Goal: Task Accomplishment & Management: Complete application form

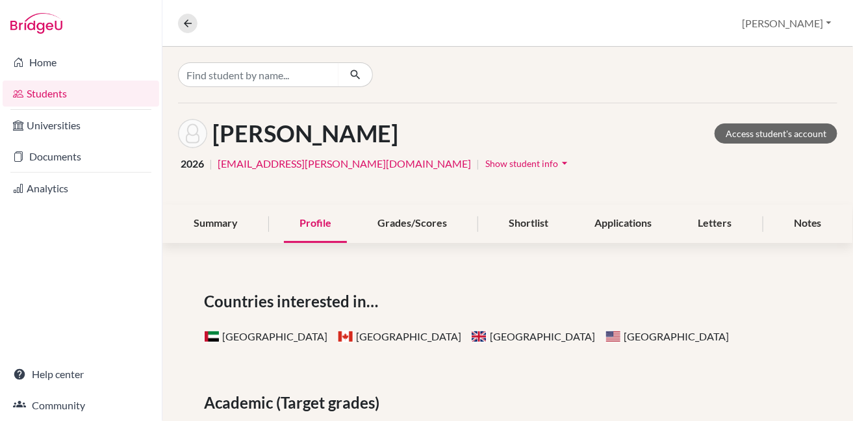
scroll to position [155, 0]
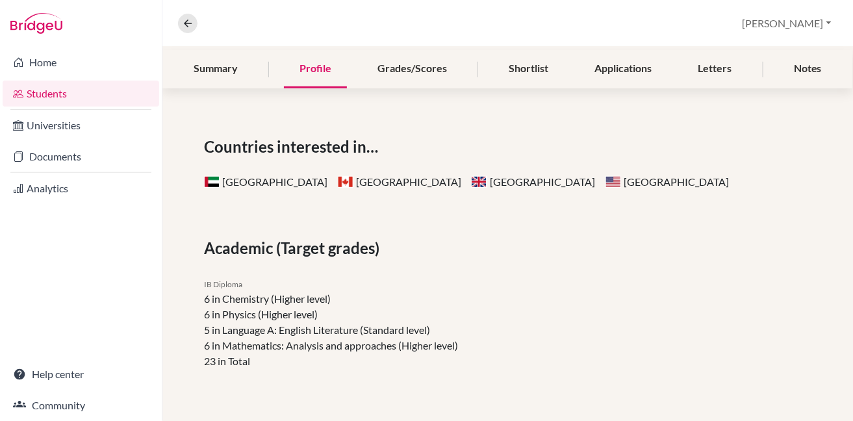
click at [56, 91] on link "Students" at bounding box center [81, 94] width 157 height 26
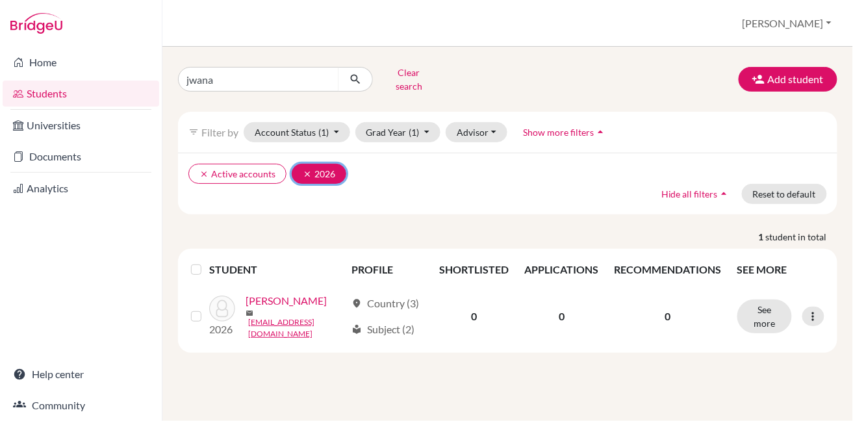
click at [303, 170] on icon "clear" at bounding box center [307, 174] width 9 height 9
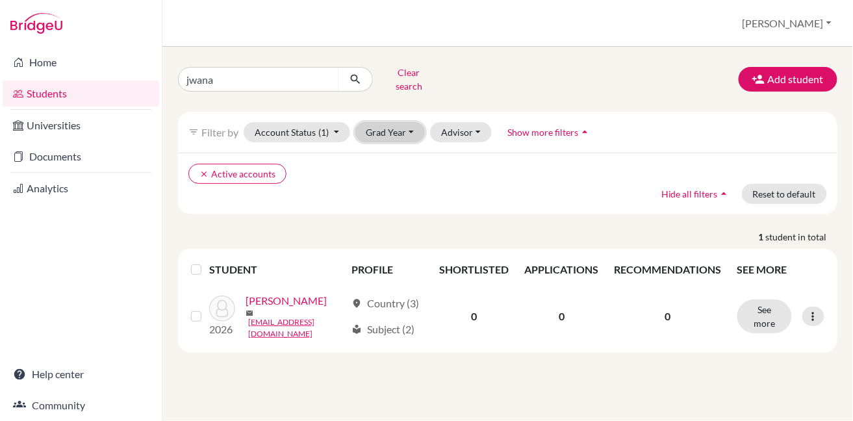
click at [410, 124] on button "Grad Year" at bounding box center [390, 132] width 70 height 20
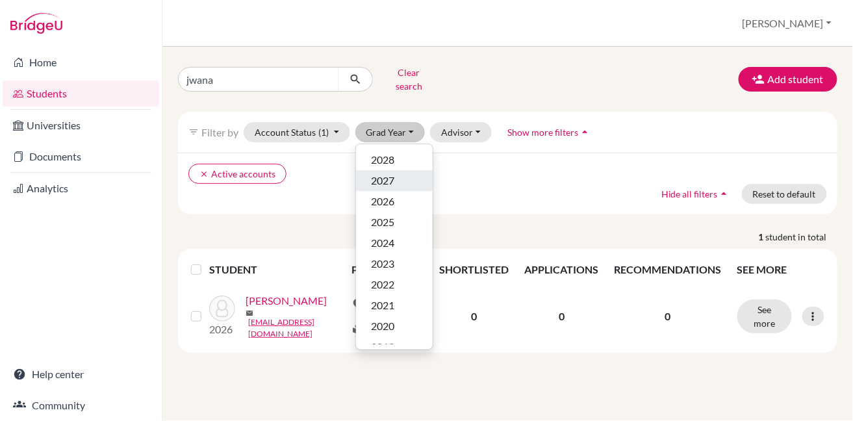
click at [389, 173] on span "2027" at bounding box center [383, 181] width 23 height 16
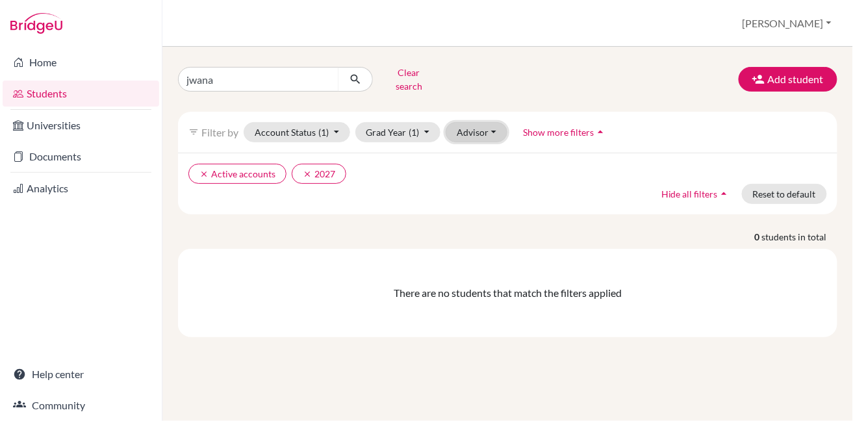
click at [471, 127] on button "Advisor" at bounding box center [477, 132] width 62 height 20
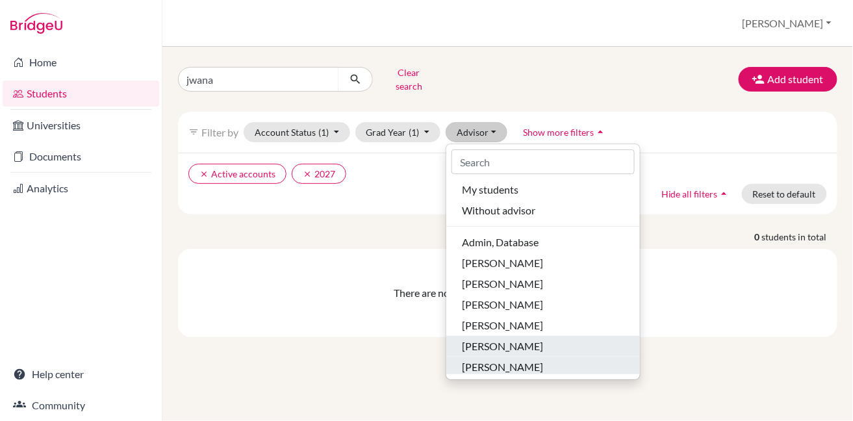
drag, startPoint x: 456, startPoint y: 347, endPoint x: 462, endPoint y: 332, distance: 16.3
click at [462, 332] on ul "My students Without advisor Admin, Database [PERSON_NAME], [PERSON_NAME], [PERS…" at bounding box center [543, 276] width 194 height 195
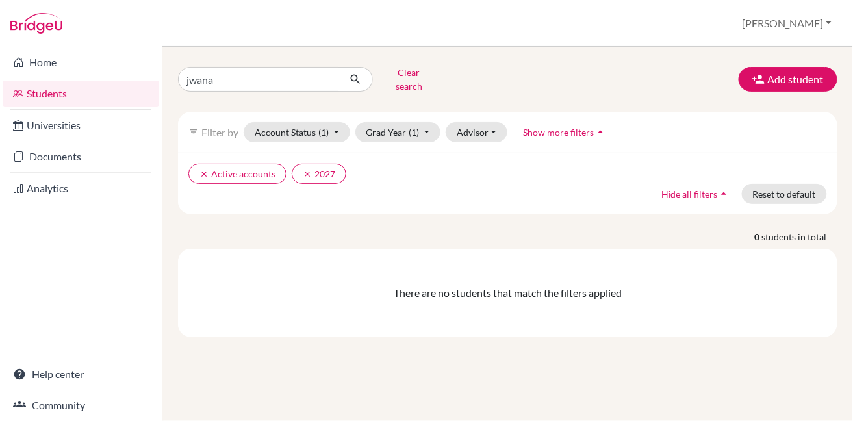
click at [462, 332] on div "jwana Clear search Add student filter_list Filter by Account Status (1) Active …" at bounding box center [507, 234] width 690 height 374
click at [460, 122] on button "Advisor" at bounding box center [477, 132] width 62 height 20
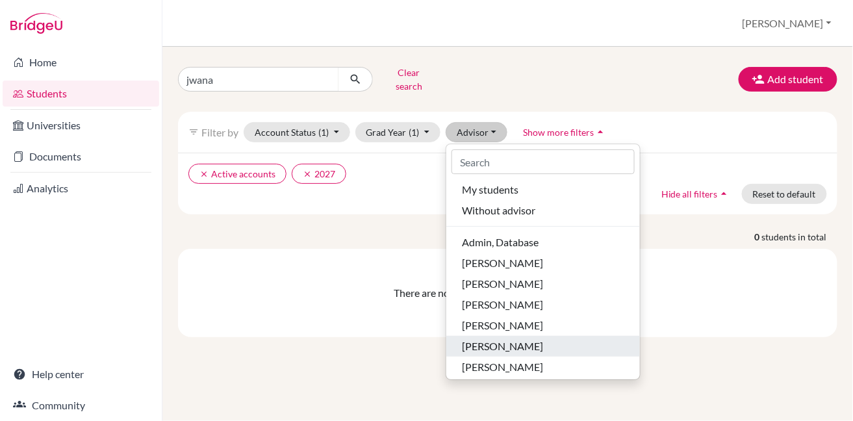
click at [512, 338] on span "[PERSON_NAME]" at bounding box center [502, 346] width 81 height 16
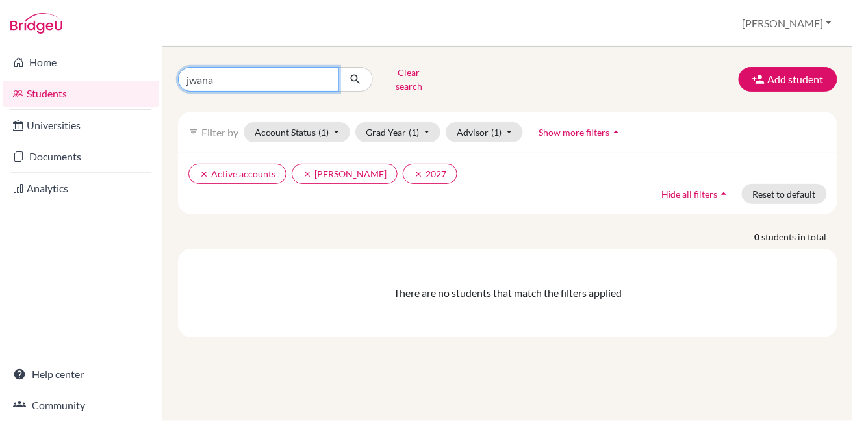
click at [325, 75] on input "jwana" at bounding box center [258, 79] width 161 height 25
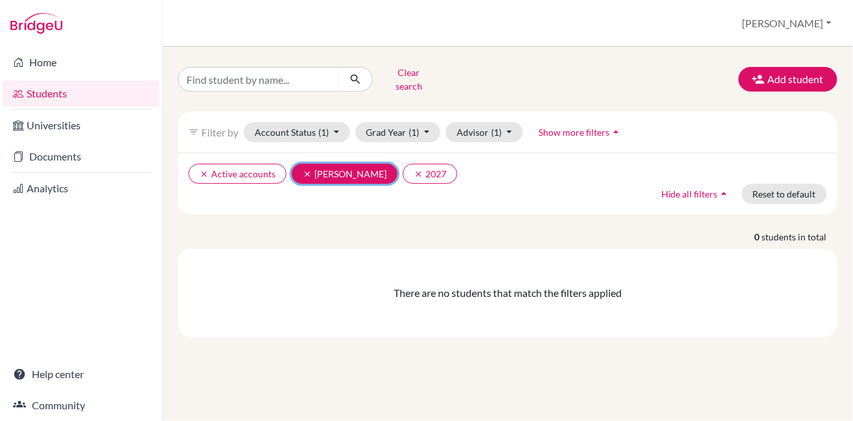
click at [304, 170] on icon "clear" at bounding box center [307, 174] width 9 height 9
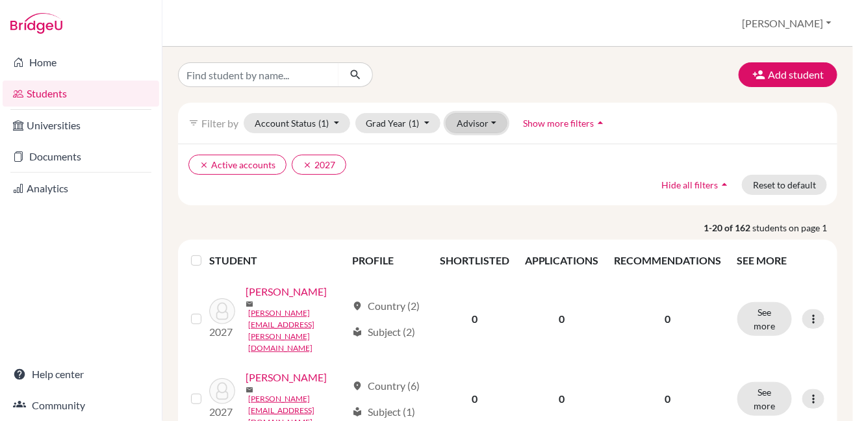
click at [466, 121] on button "Advisor" at bounding box center [477, 123] width 62 height 20
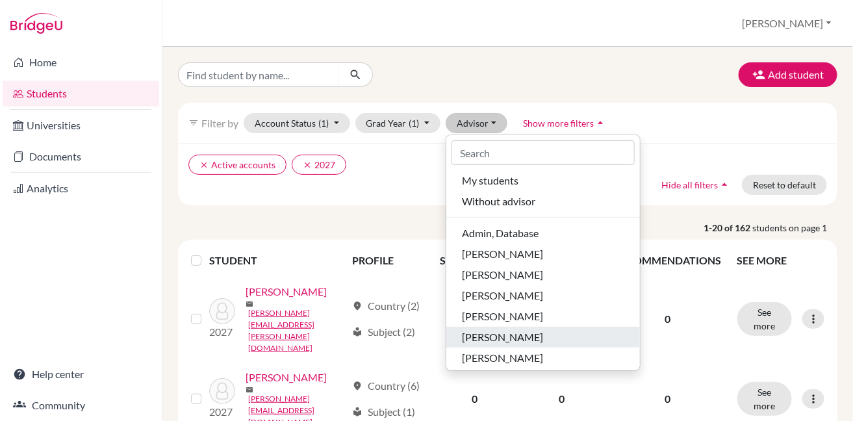
click at [483, 339] on span "[PERSON_NAME]" at bounding box center [502, 337] width 81 height 16
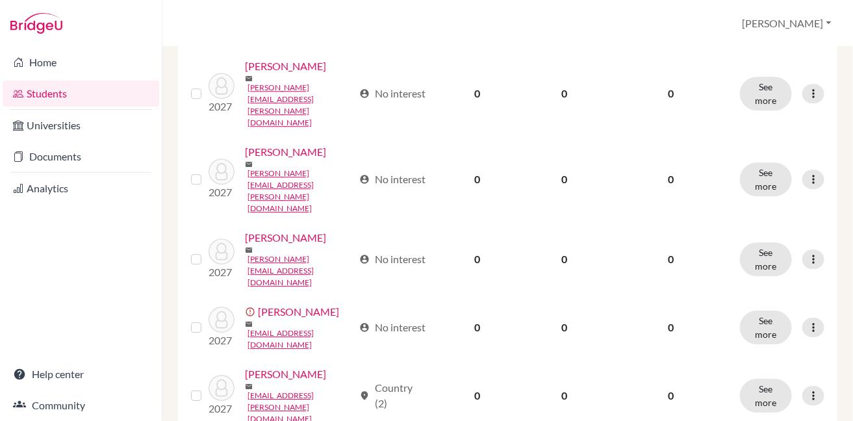
scroll to position [1104, 0]
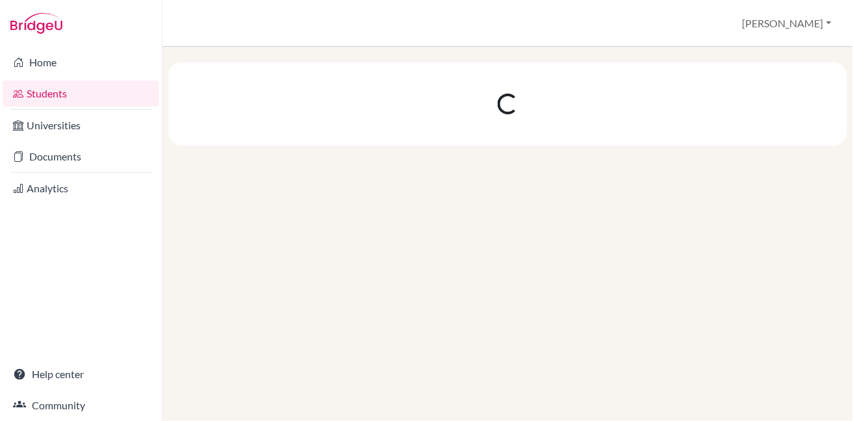
scroll to position [0, 0]
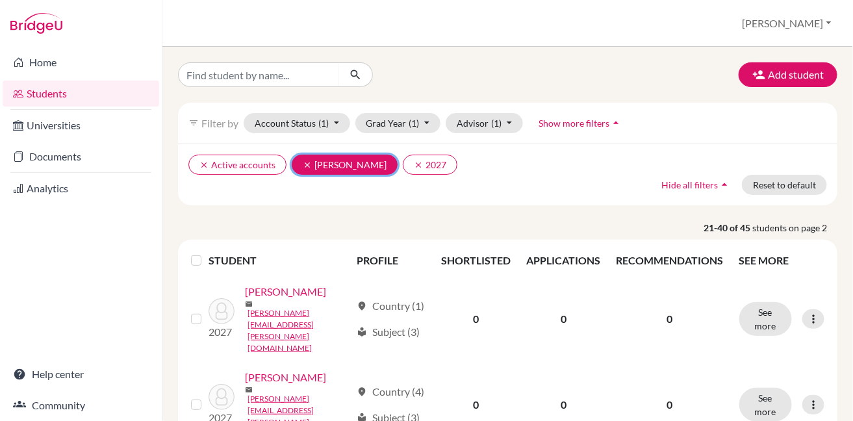
click at [303, 161] on icon "clear" at bounding box center [307, 164] width 9 height 9
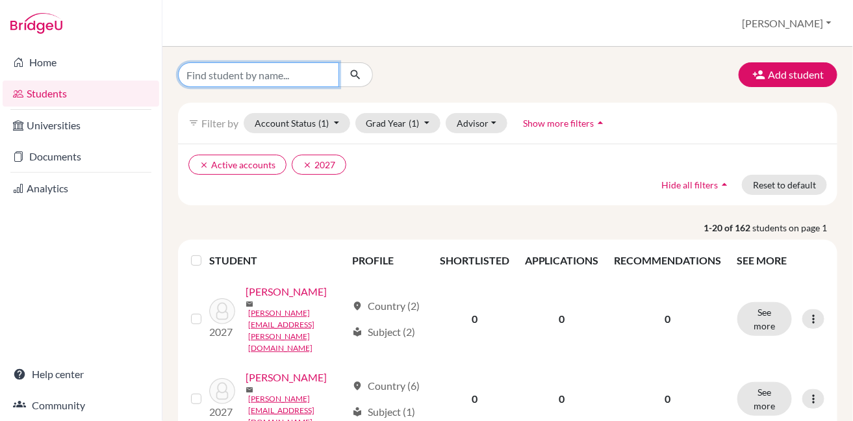
click at [301, 72] on input "Find student by name..." at bounding box center [258, 74] width 161 height 25
type input "[PERSON_NAME]"
click at [365, 77] on button "submit" at bounding box center [355, 74] width 34 height 25
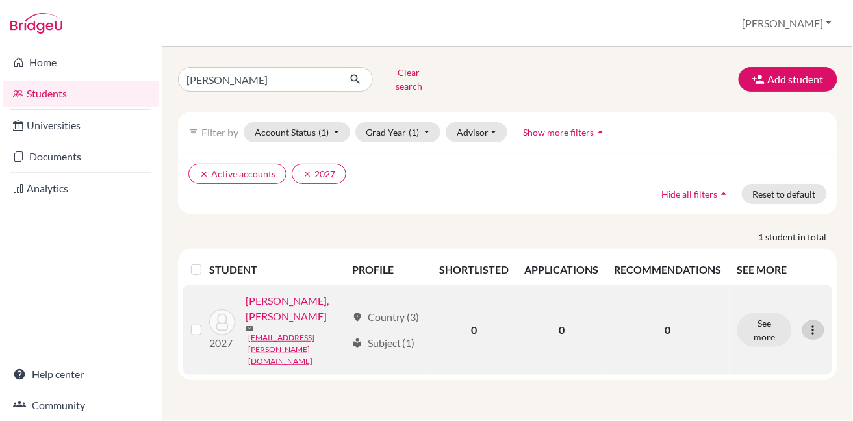
click at [820, 320] on div at bounding box center [813, 329] width 22 height 19
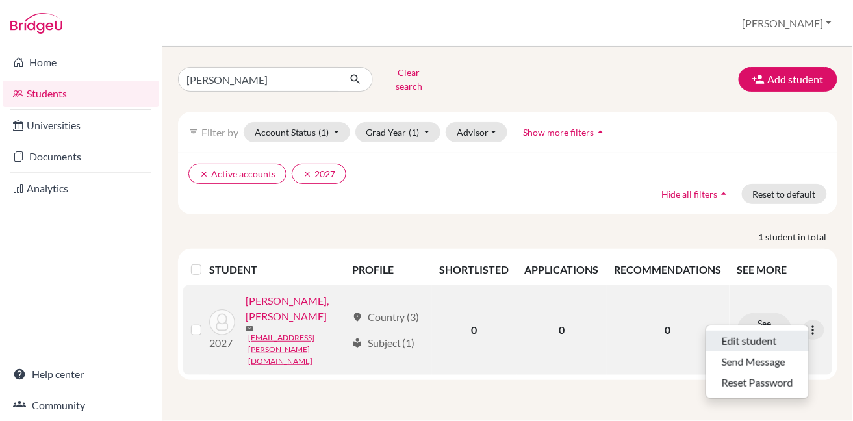
click at [798, 331] on button "Edit student" at bounding box center [757, 341] width 103 height 21
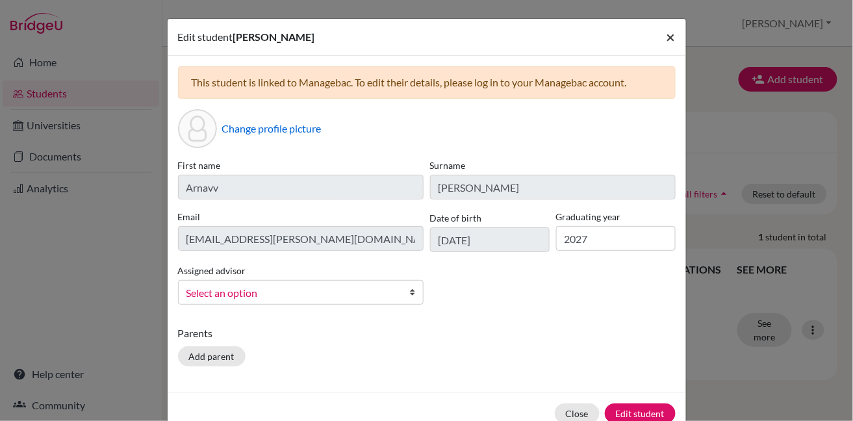
click at [666, 38] on span "×" at bounding box center [670, 36] width 9 height 19
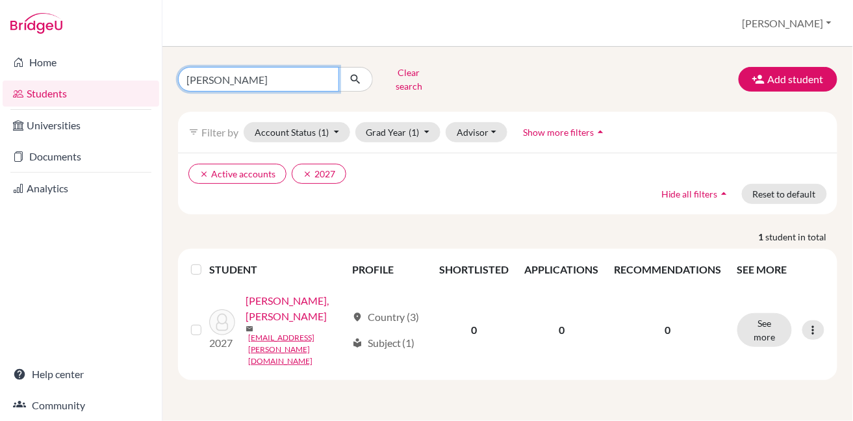
click at [327, 74] on input "[PERSON_NAME]" at bounding box center [258, 79] width 161 height 25
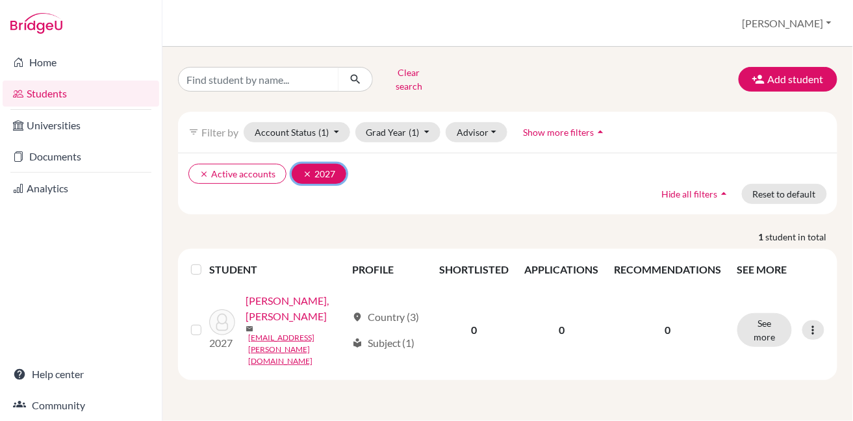
click at [303, 170] on icon "clear" at bounding box center [307, 174] width 9 height 9
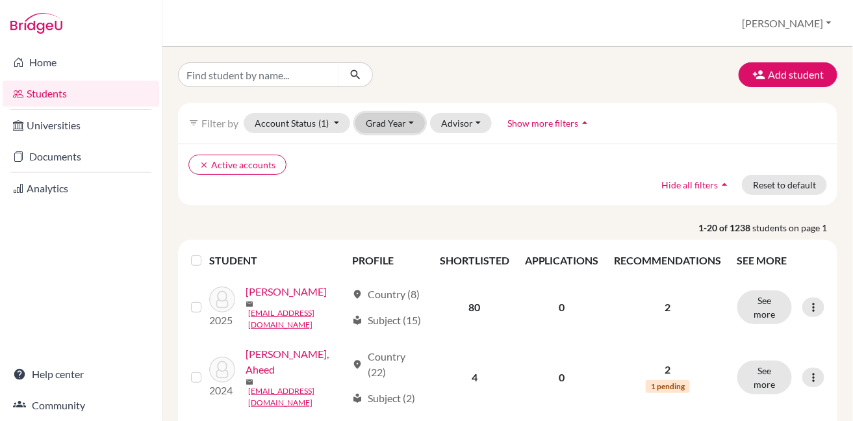
click at [403, 126] on button "Grad Year" at bounding box center [390, 123] width 70 height 20
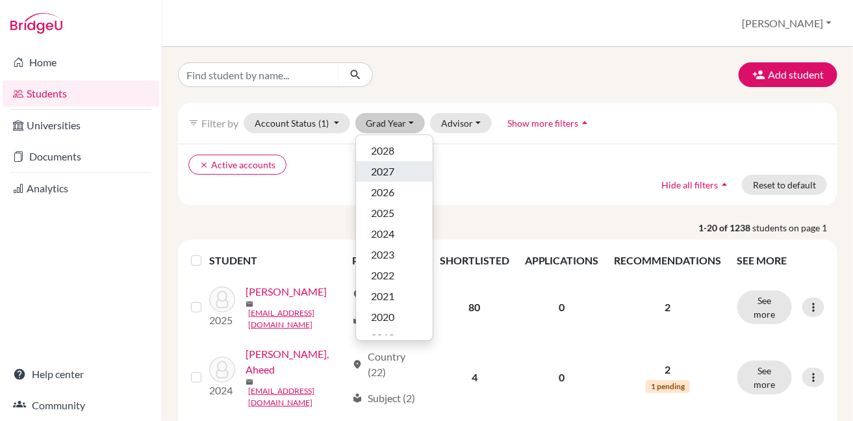
click at [389, 177] on span "2027" at bounding box center [383, 172] width 23 height 16
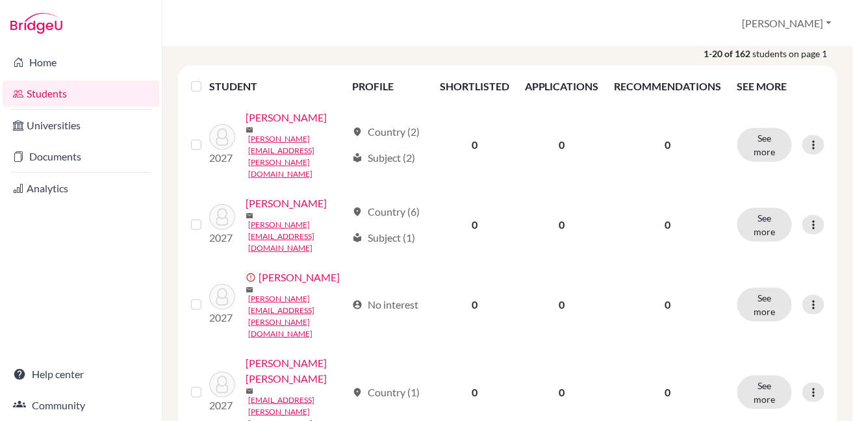
scroll to position [168, 0]
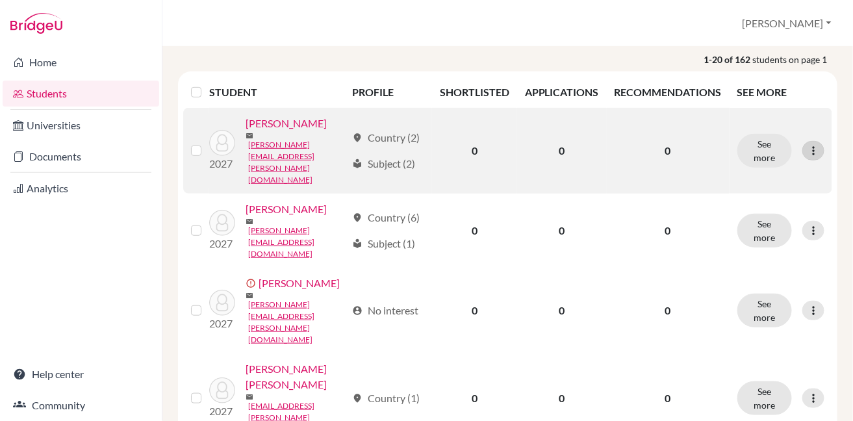
click at [807, 144] on icon at bounding box center [813, 150] width 13 height 13
click at [767, 160] on button "Edit student" at bounding box center [748, 163] width 103 height 21
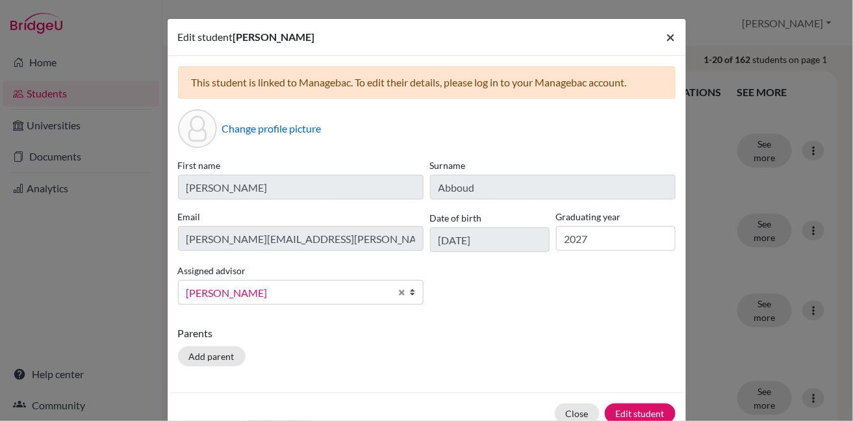
click at [666, 39] on span "×" at bounding box center [670, 36] width 9 height 19
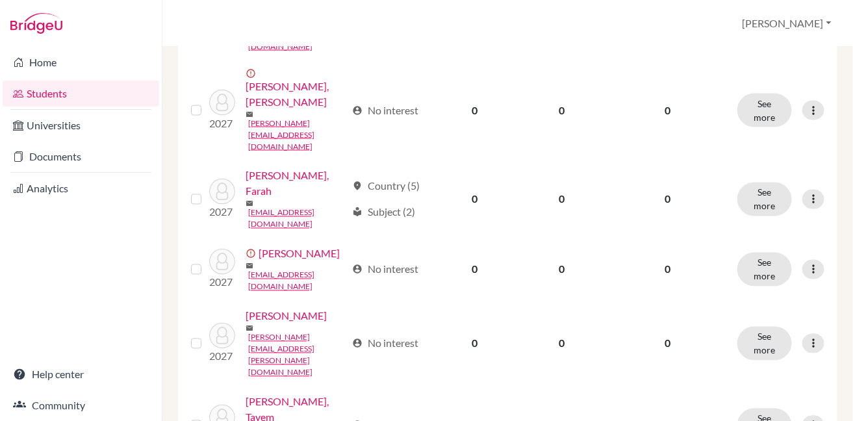
scroll to position [558, 0]
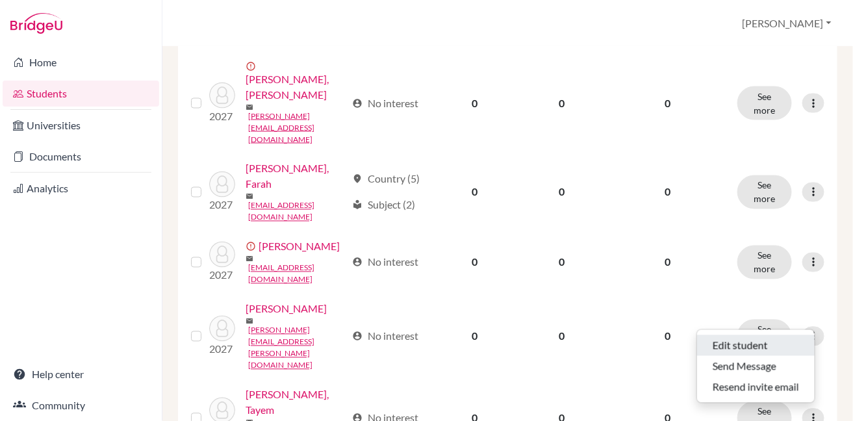
click at [764, 345] on button "Edit student" at bounding box center [756, 345] width 118 height 21
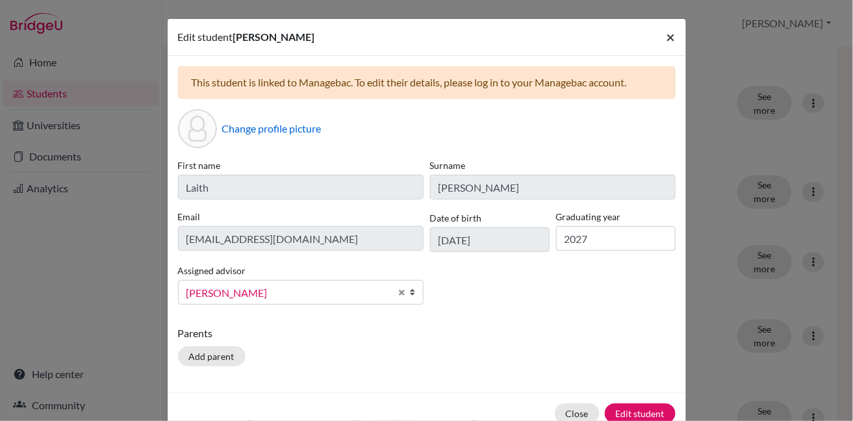
click at [668, 37] on span "×" at bounding box center [670, 36] width 9 height 19
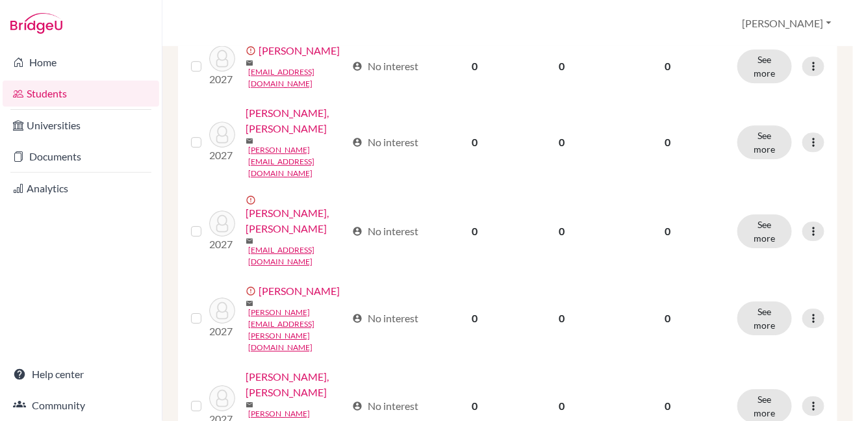
scroll to position [1098, 0]
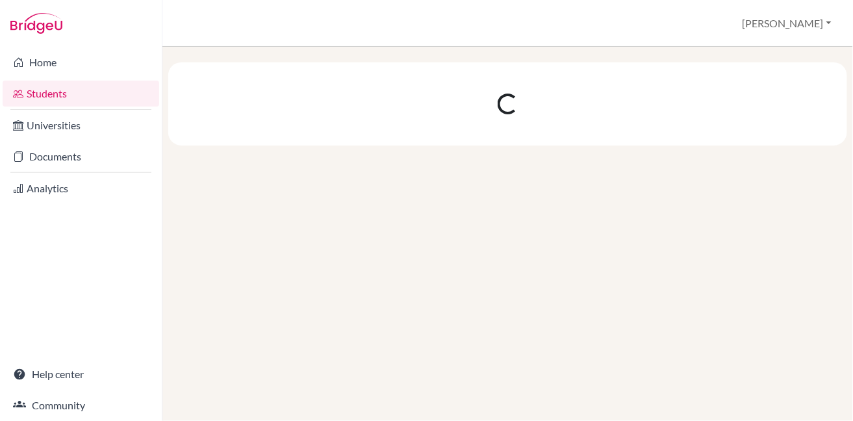
scroll to position [0, 0]
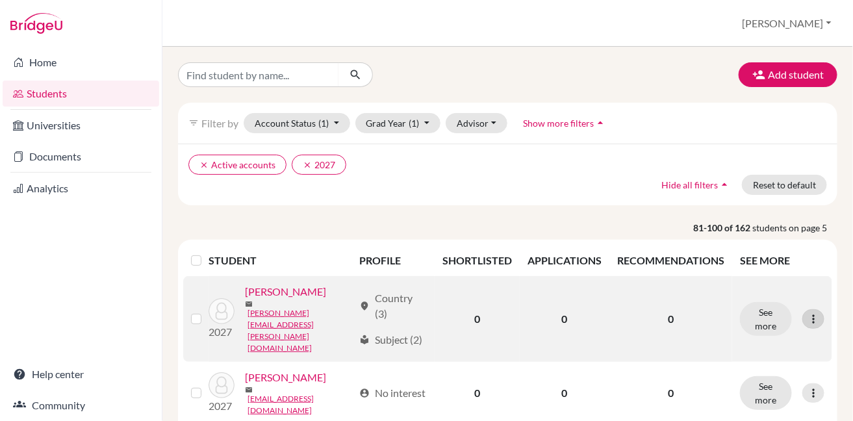
click at [807, 312] on icon at bounding box center [813, 318] width 13 height 13
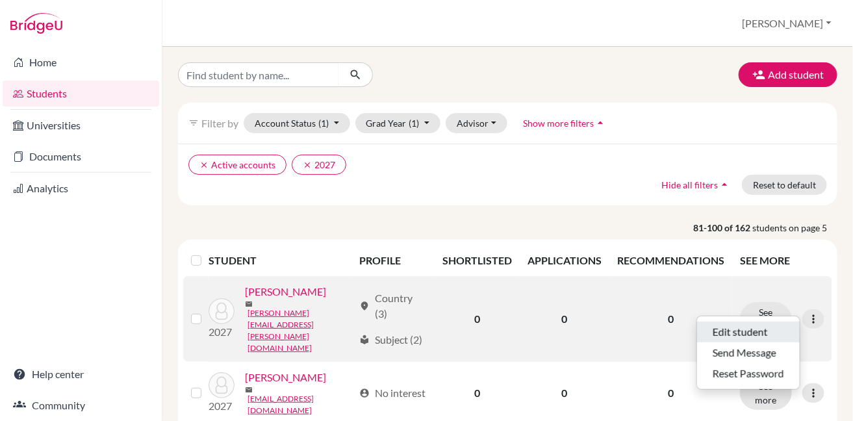
click at [776, 325] on button "Edit student" at bounding box center [748, 332] width 103 height 21
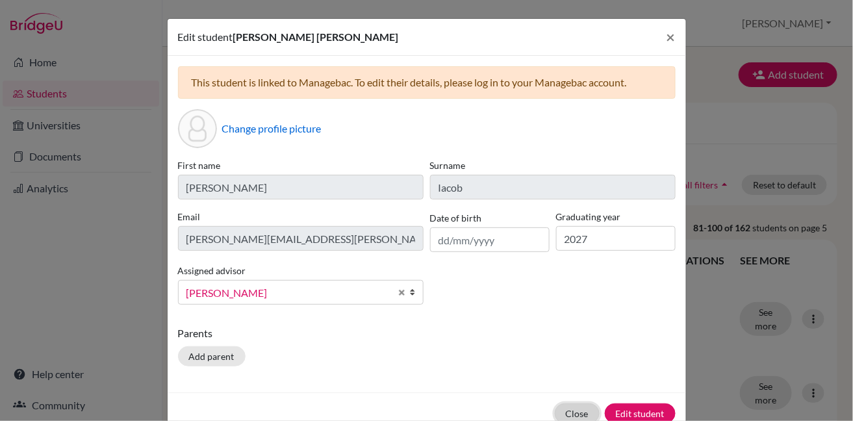
click at [575, 414] on button "Close" at bounding box center [577, 413] width 45 height 20
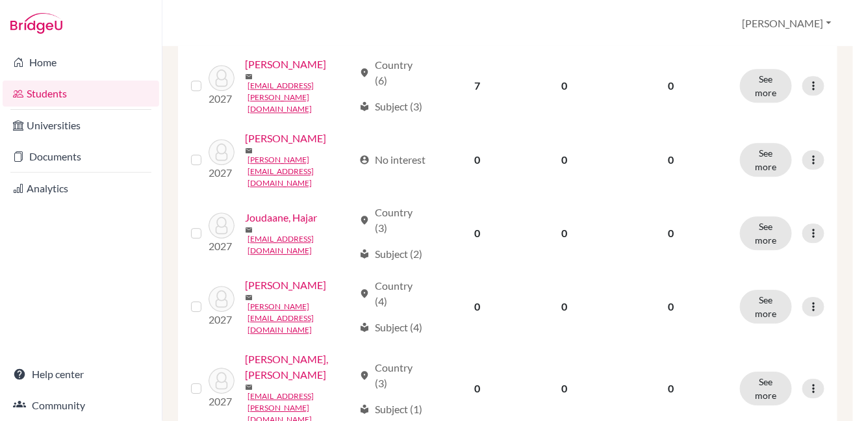
scroll to position [1087, 0]
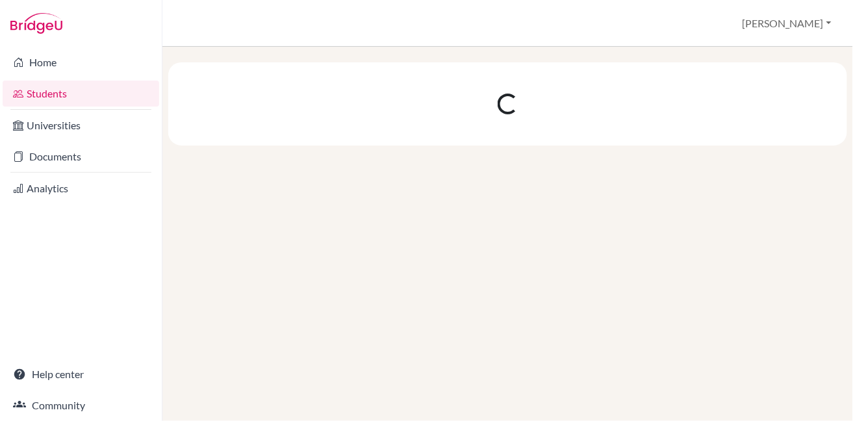
scroll to position [0, 0]
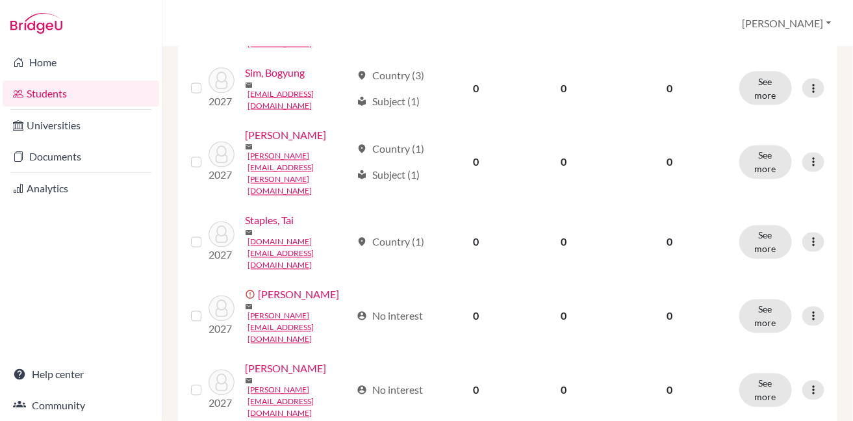
scroll to position [571, 0]
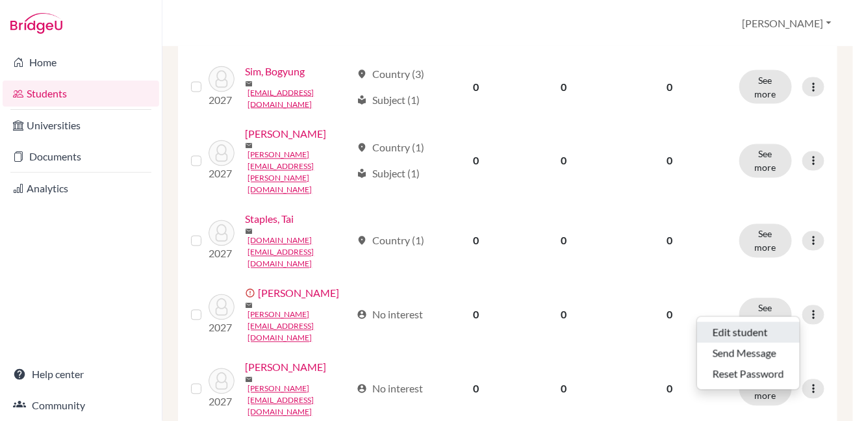
click at [777, 326] on button "Edit student" at bounding box center [748, 332] width 103 height 21
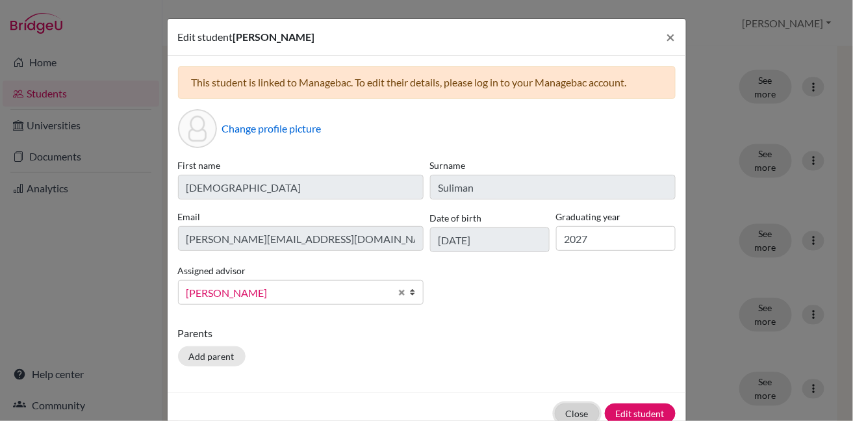
click at [578, 411] on button "Close" at bounding box center [577, 413] width 45 height 20
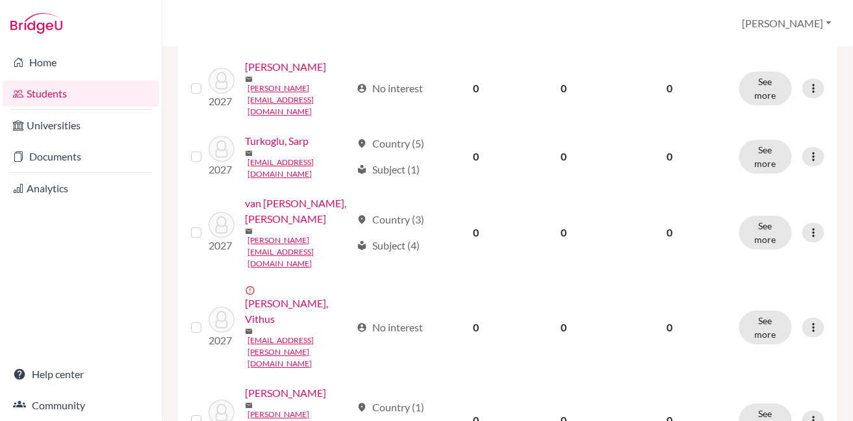
scroll to position [1084, 0]
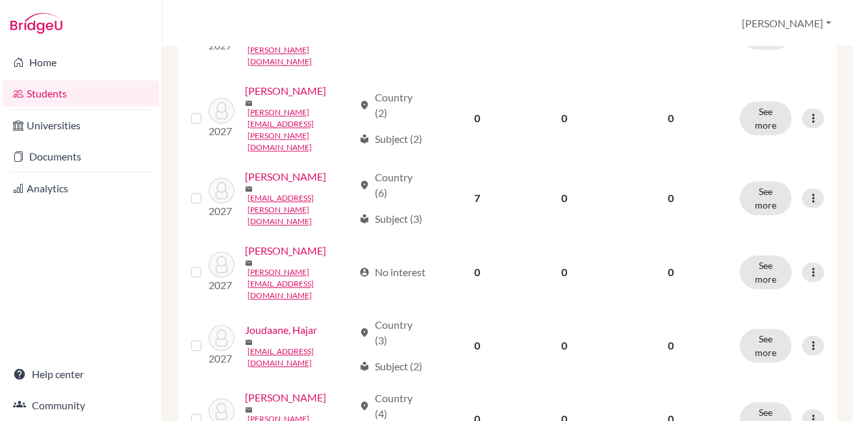
scroll to position [818, 0]
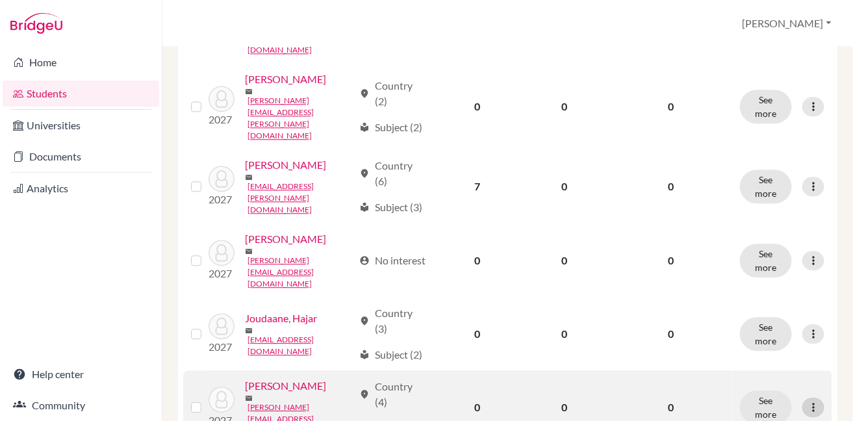
click at [807, 401] on icon at bounding box center [813, 407] width 13 height 13
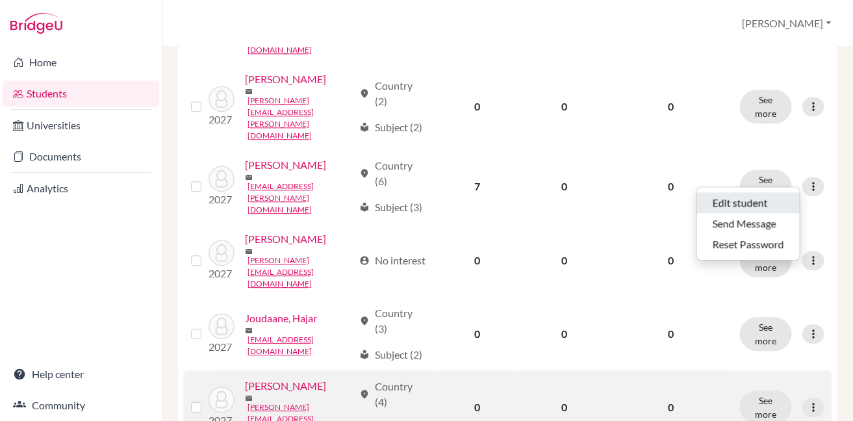
click at [759, 205] on button "Edit student" at bounding box center [748, 202] width 103 height 21
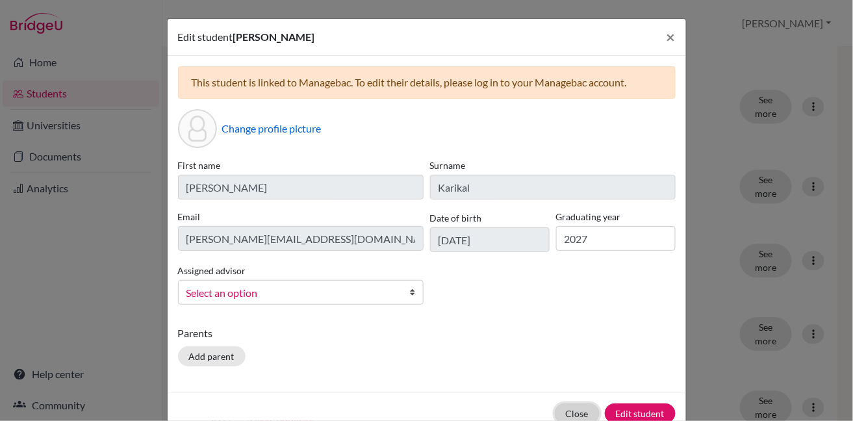
click at [561, 413] on button "Close" at bounding box center [577, 413] width 45 height 20
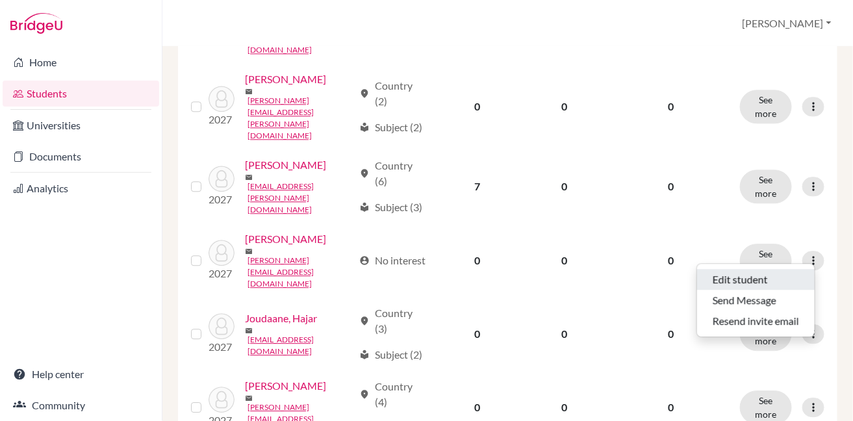
click at [781, 271] on button "Edit student" at bounding box center [756, 279] width 118 height 21
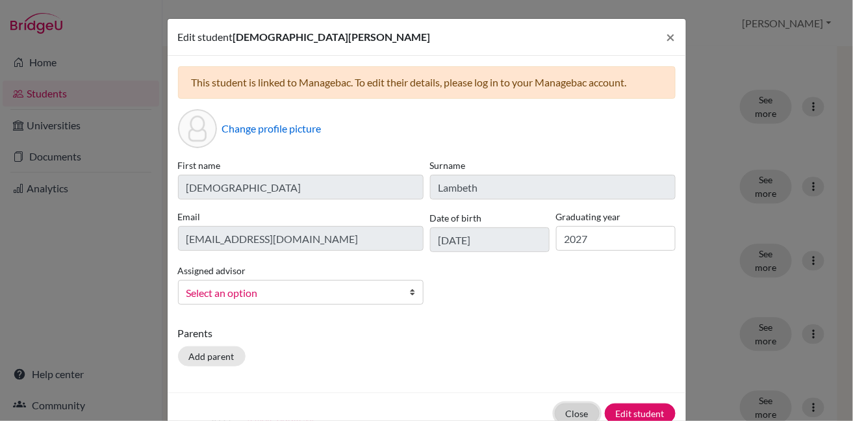
click at [584, 410] on button "Close" at bounding box center [577, 413] width 45 height 20
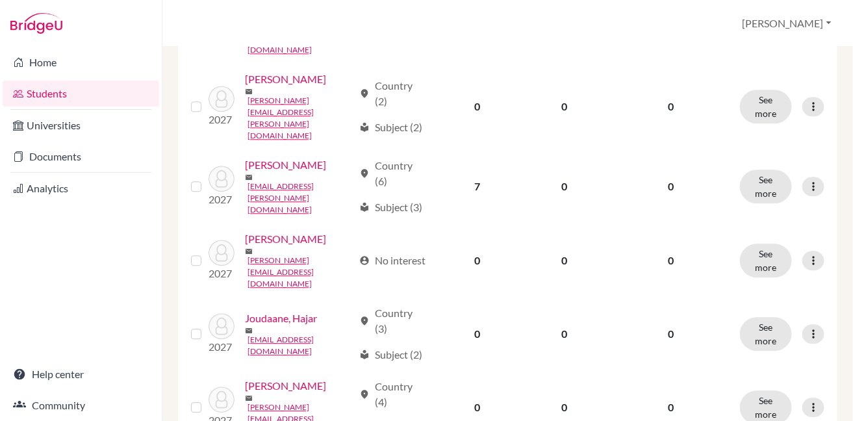
scroll to position [1087, 0]
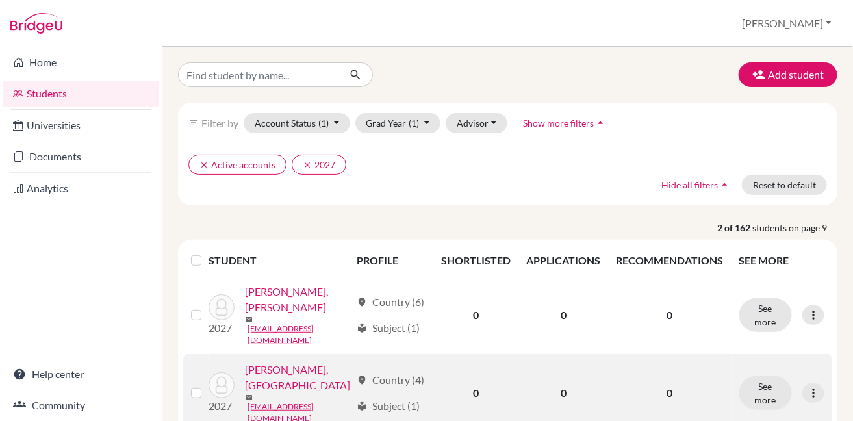
click at [207, 385] on label at bounding box center [207, 385] width 0 height 0
click at [0, 0] on input "checkbox" at bounding box center [0, 0] width 0 height 0
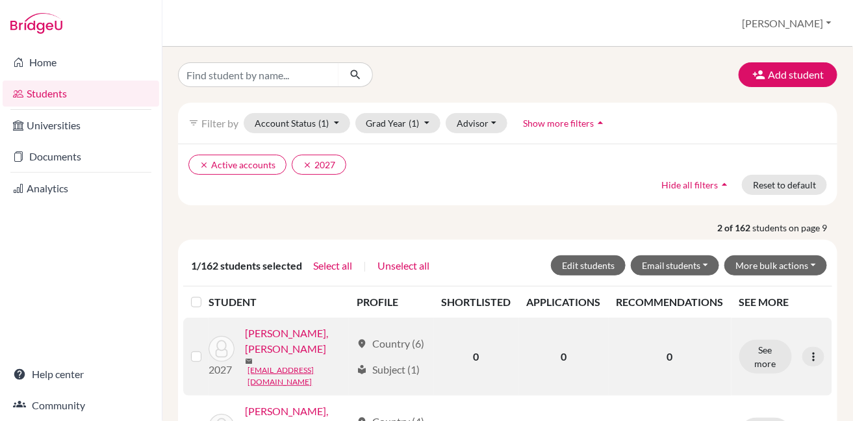
click at [207, 349] on label at bounding box center [207, 349] width 0 height 0
click at [0, 0] on input "checkbox" at bounding box center [0, 0] width 0 height 0
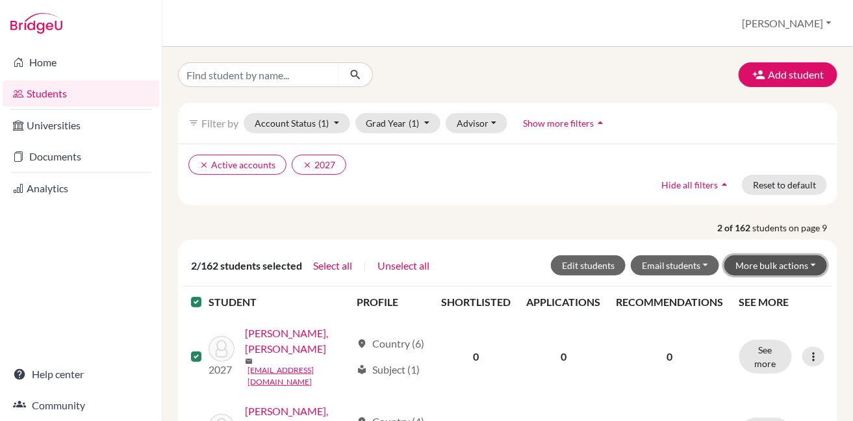
click at [740, 266] on button "More bulk actions" at bounding box center [775, 265] width 103 height 20
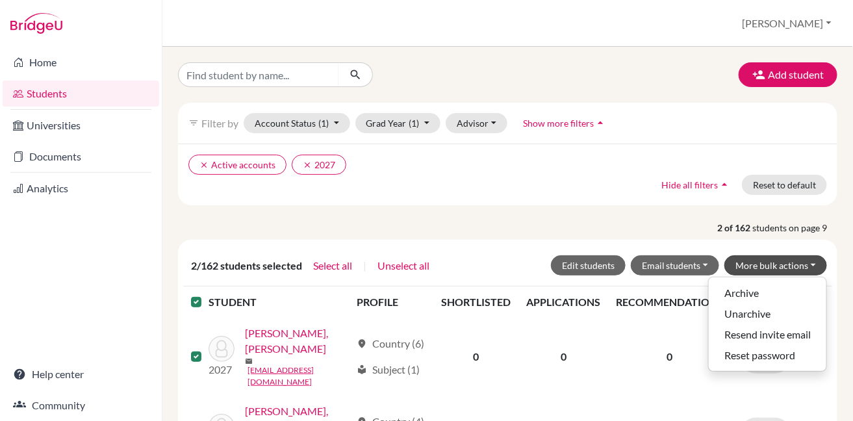
click at [626, 222] on p "2 of 162 students on page 9" at bounding box center [507, 228] width 679 height 14
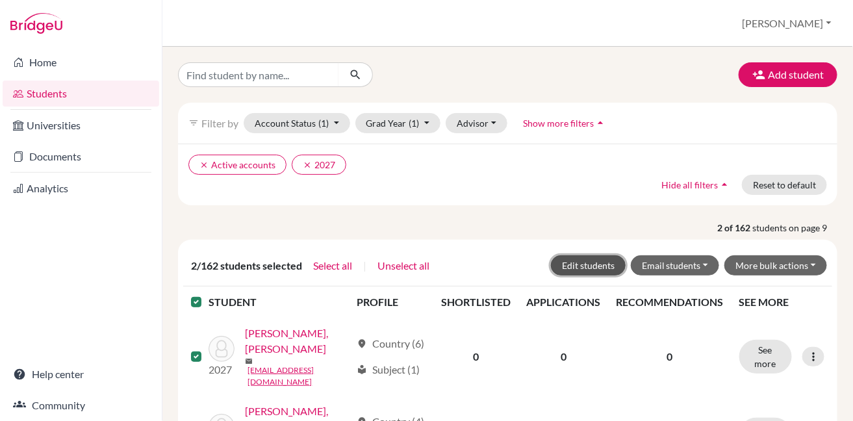
click at [601, 266] on button "Edit students" at bounding box center [588, 265] width 75 height 20
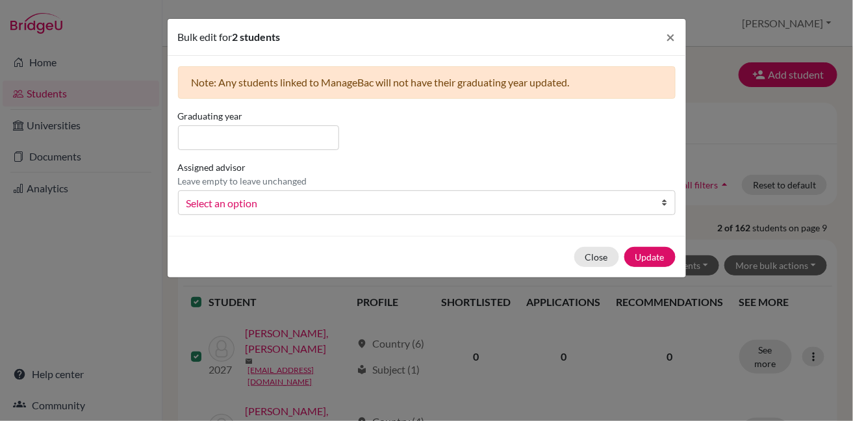
click at [658, 203] on link "Select an option" at bounding box center [427, 202] width 498 height 25
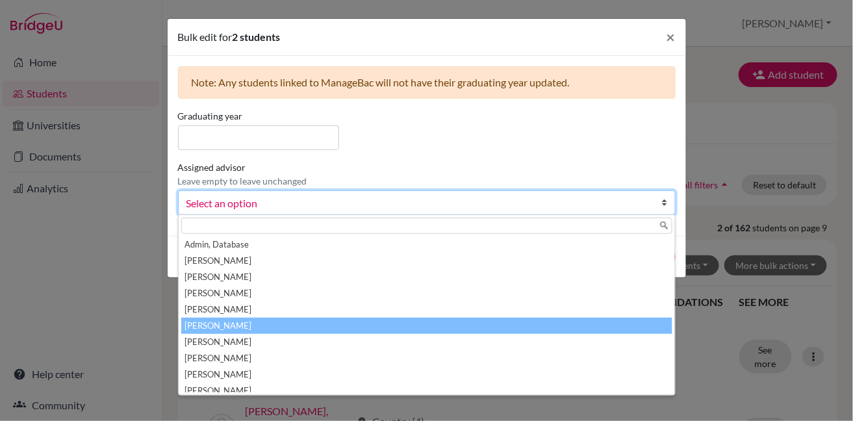
click at [606, 320] on li "[PERSON_NAME]" at bounding box center [426, 326] width 491 height 16
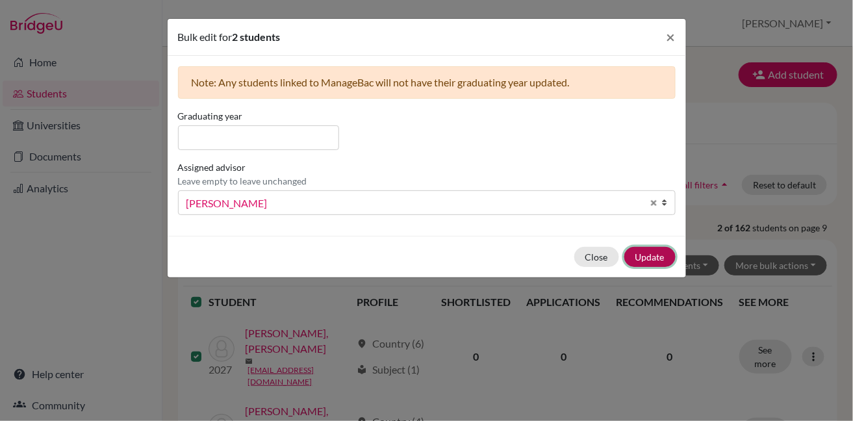
click at [642, 258] on button "Update" at bounding box center [649, 257] width 51 height 20
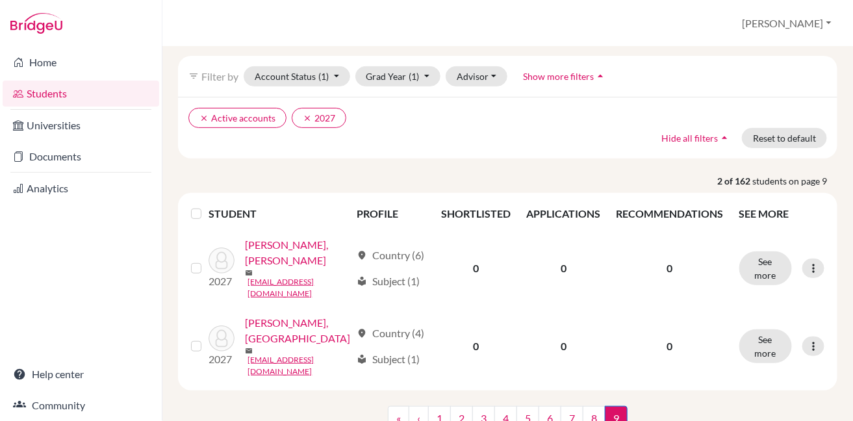
scroll to position [101, 0]
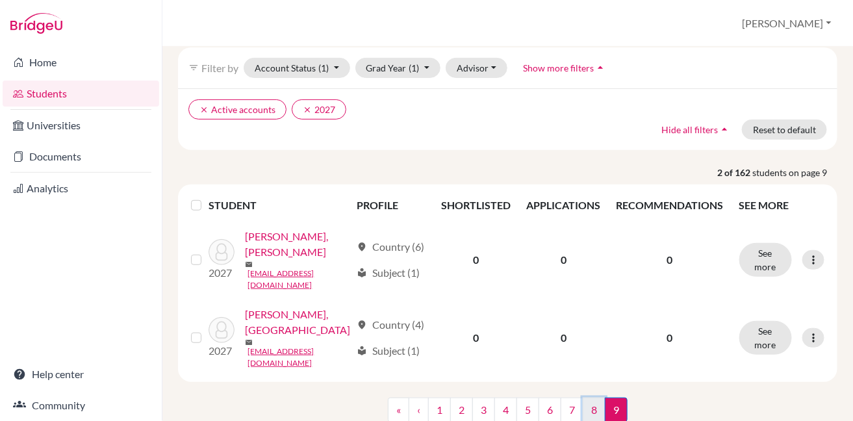
click at [592, 397] on link "8" at bounding box center [594, 409] width 23 height 25
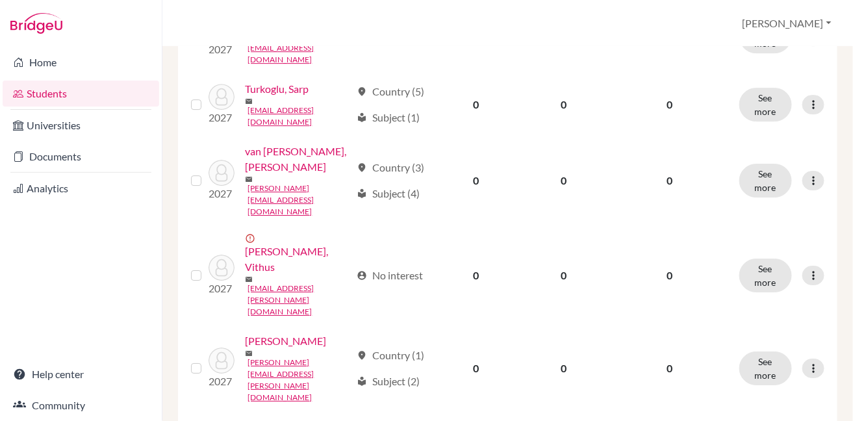
scroll to position [1130, 0]
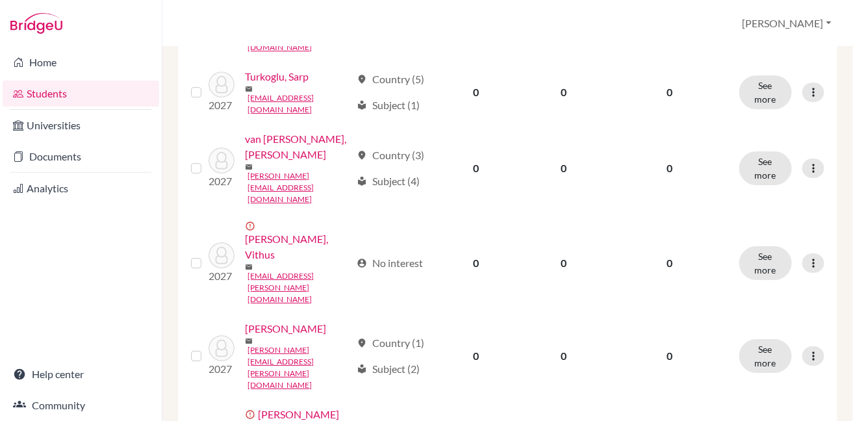
click at [0, 0] on input "checkbox" at bounding box center [0, 0] width 0 height 0
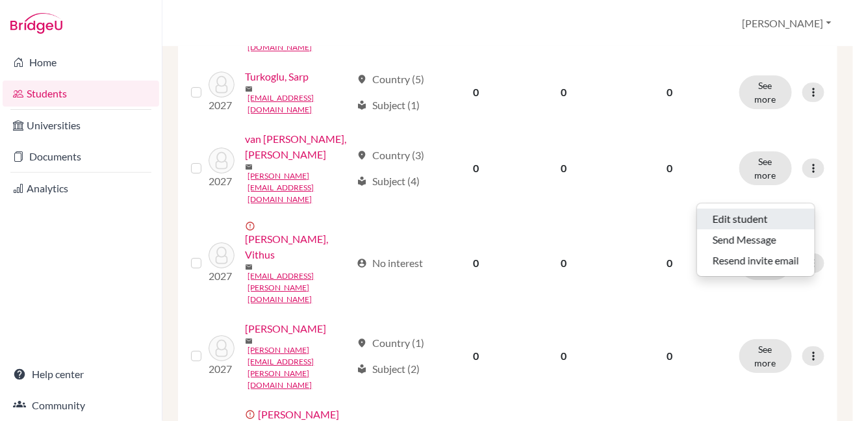
click at [775, 210] on button "Edit student" at bounding box center [756, 218] width 118 height 21
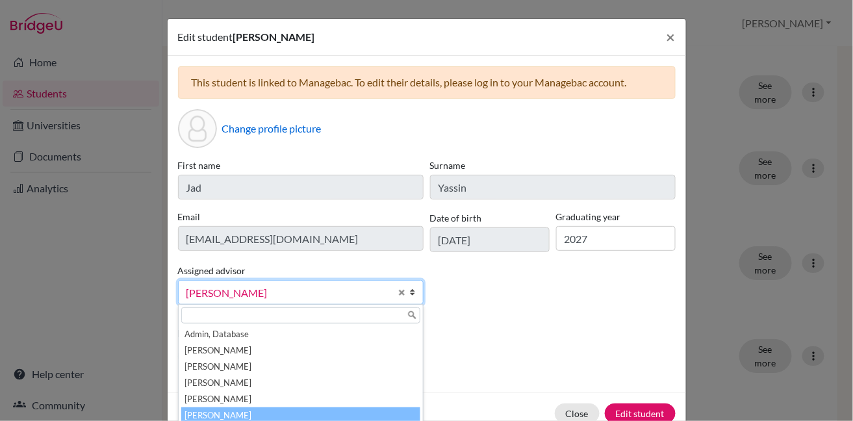
click at [410, 296] on b at bounding box center [416, 292] width 13 height 23
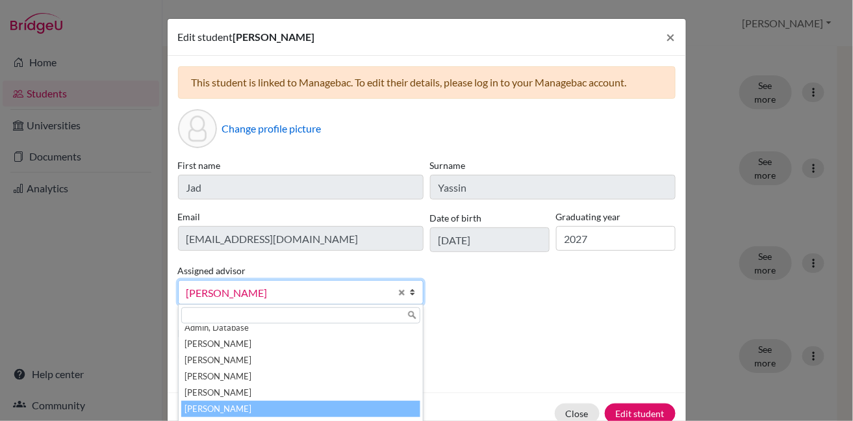
scroll to position [0, 0]
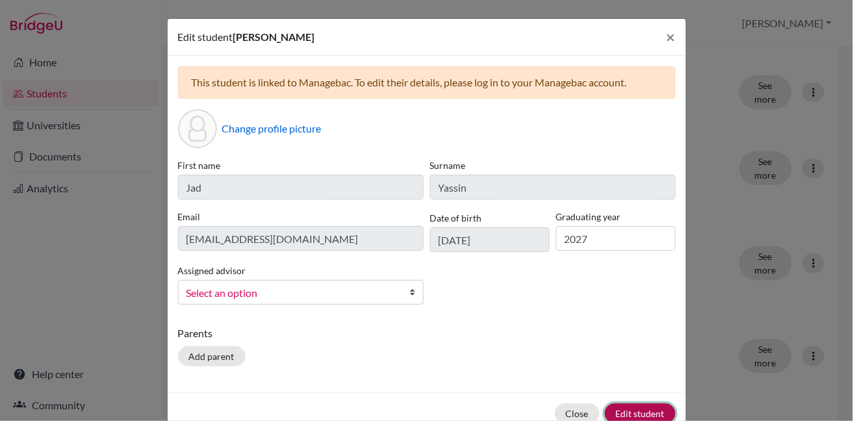
click at [633, 410] on button "Edit student" at bounding box center [640, 413] width 71 height 20
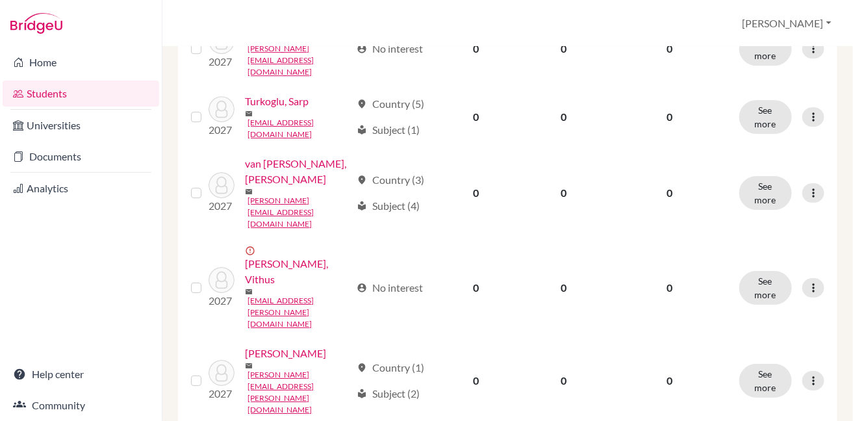
scroll to position [1104, 0]
click at [0, 0] on input "checkbox" at bounding box center [0, 0] width 0 height 0
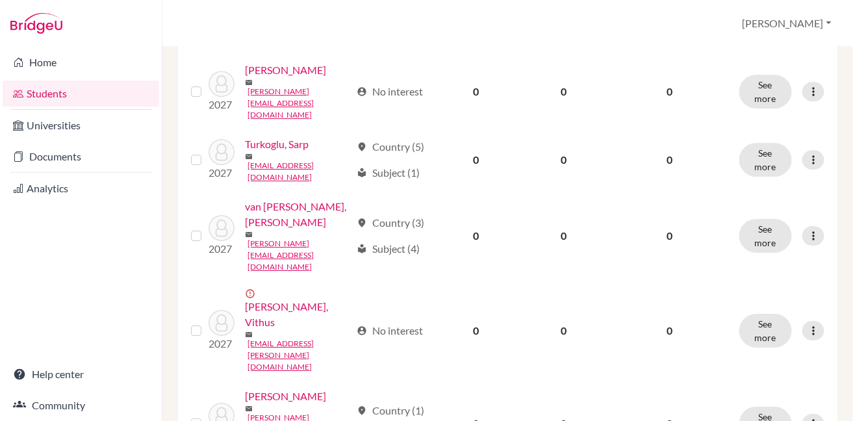
scroll to position [1146, 0]
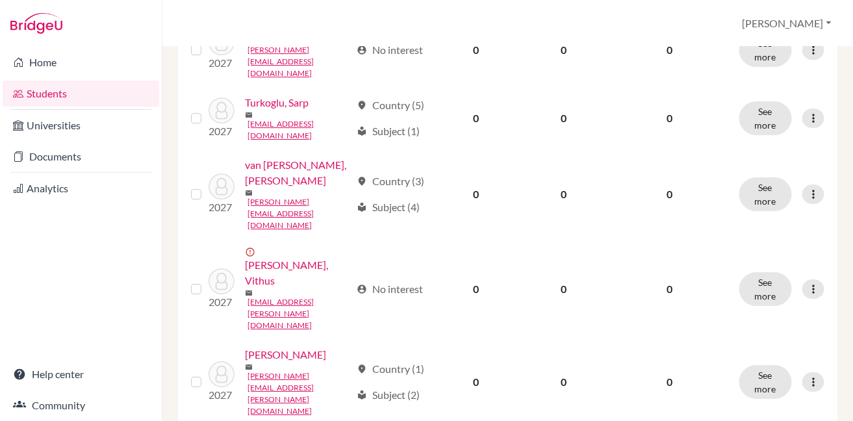
click at [0, 0] on input "checkbox" at bounding box center [0, 0] width 0 height 0
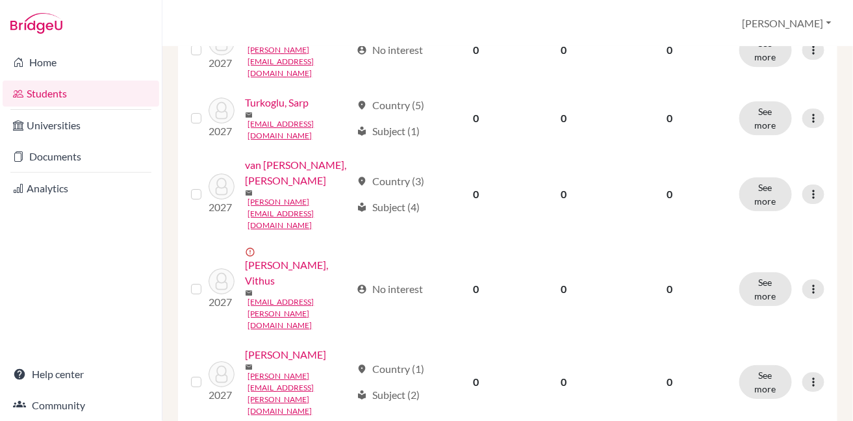
click at [0, 0] on input "checkbox" at bounding box center [0, 0] width 0 height 0
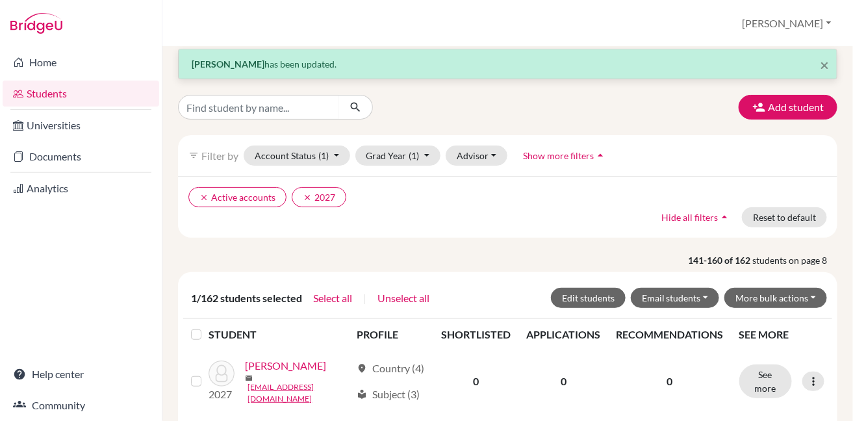
scroll to position [0, 0]
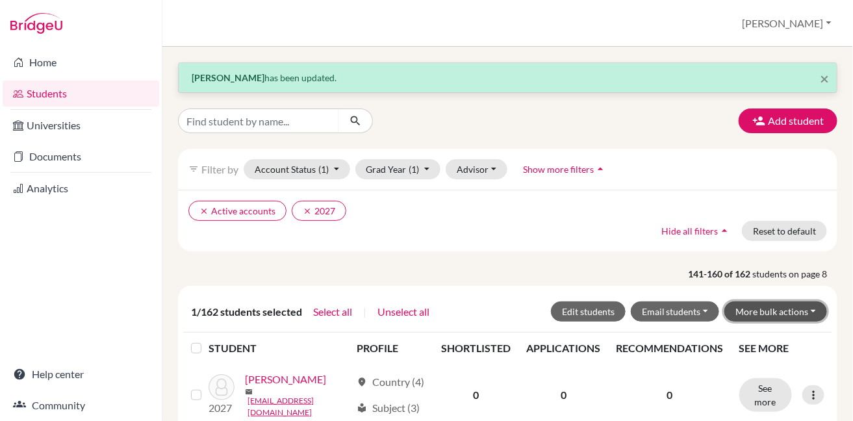
click at [759, 314] on button "More bulk actions" at bounding box center [775, 311] width 103 height 20
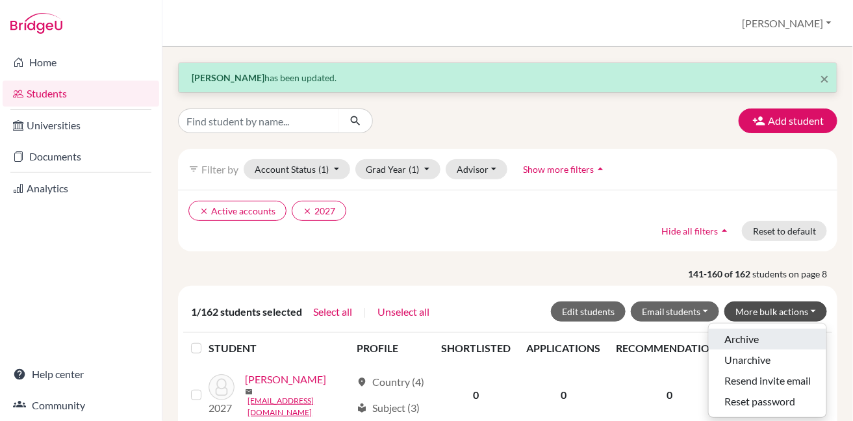
click at [736, 339] on button "Archive" at bounding box center [768, 339] width 118 height 21
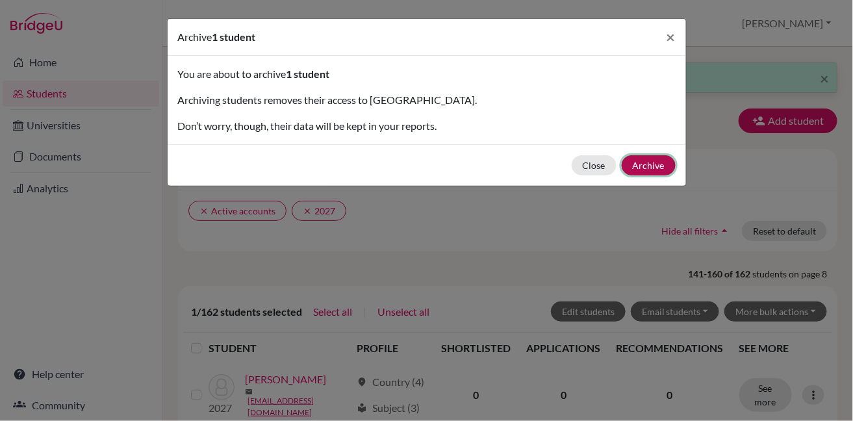
click at [657, 164] on button "Archive" at bounding box center [649, 165] width 54 height 20
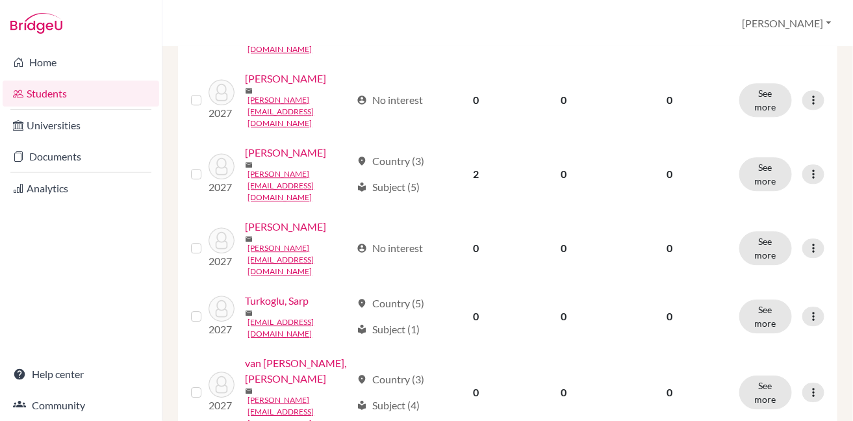
scroll to position [1130, 0]
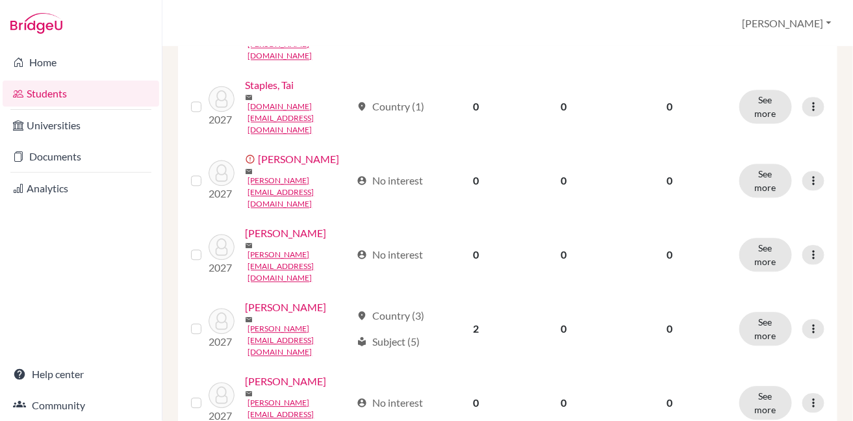
scroll to position [1130, 0]
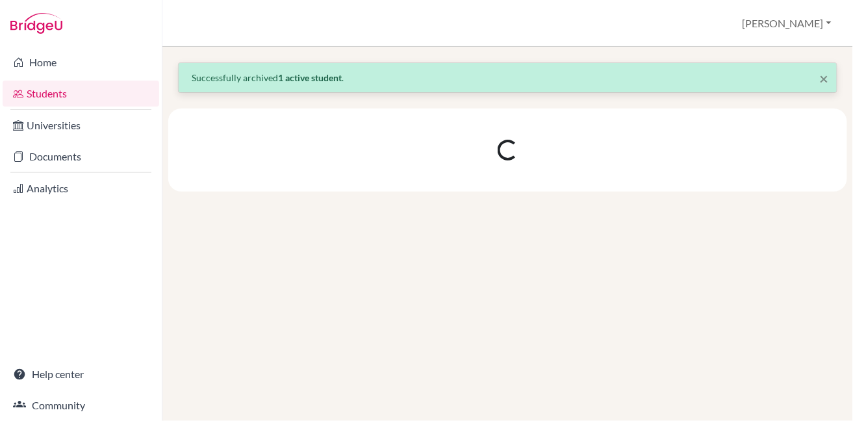
scroll to position [0, 0]
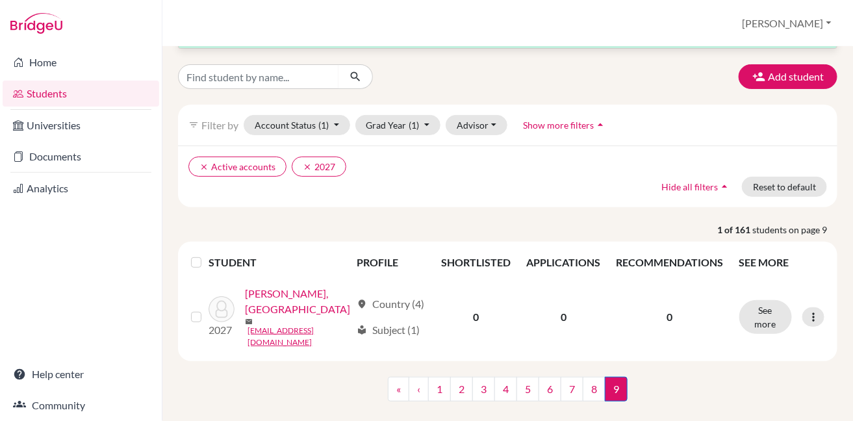
scroll to position [44, 0]
click at [592, 377] on link "8" at bounding box center [594, 389] width 23 height 25
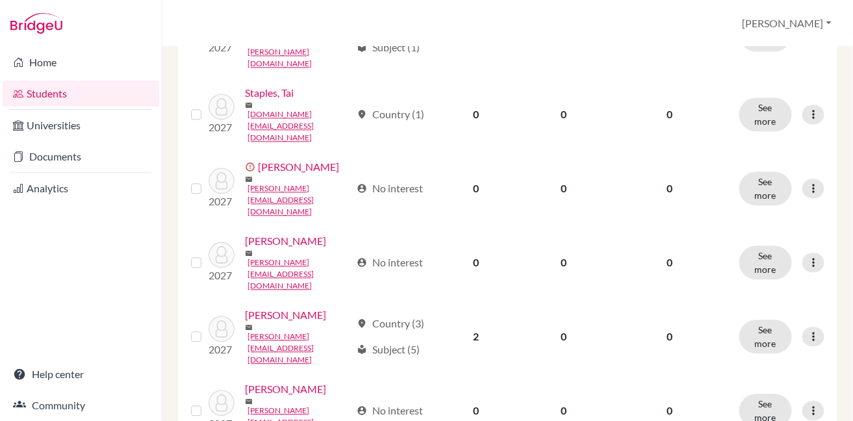
scroll to position [737, 0]
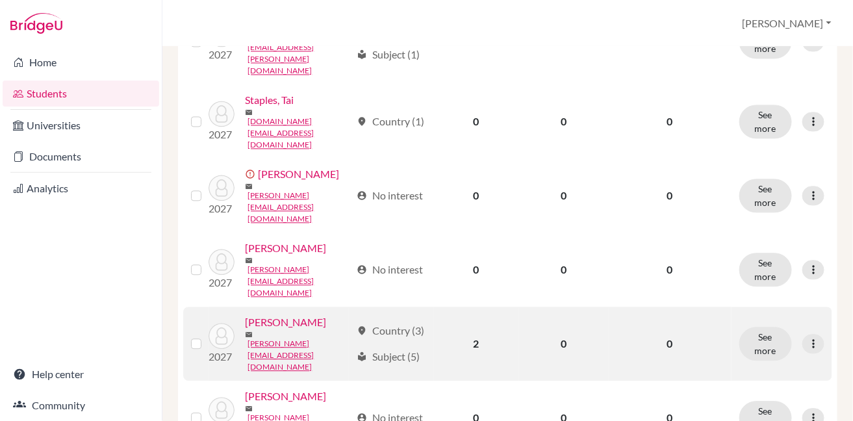
click at [207, 336] on label at bounding box center [207, 336] width 0 height 0
click at [0, 0] on input "checkbox" at bounding box center [0, 0] width 0 height 0
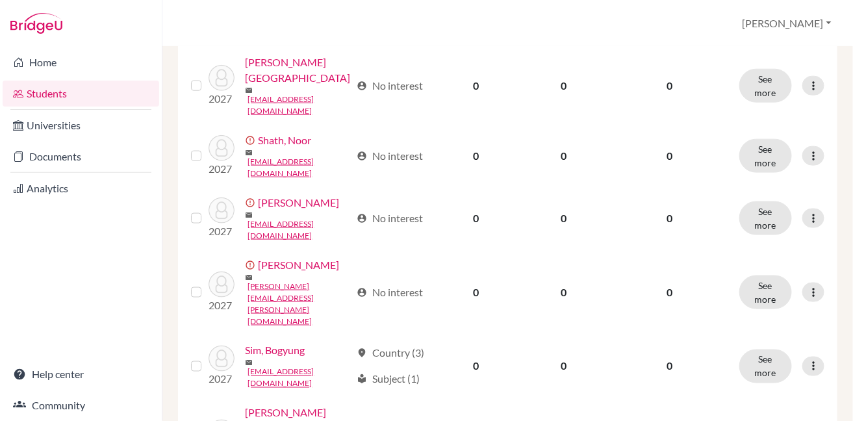
scroll to position [0, 0]
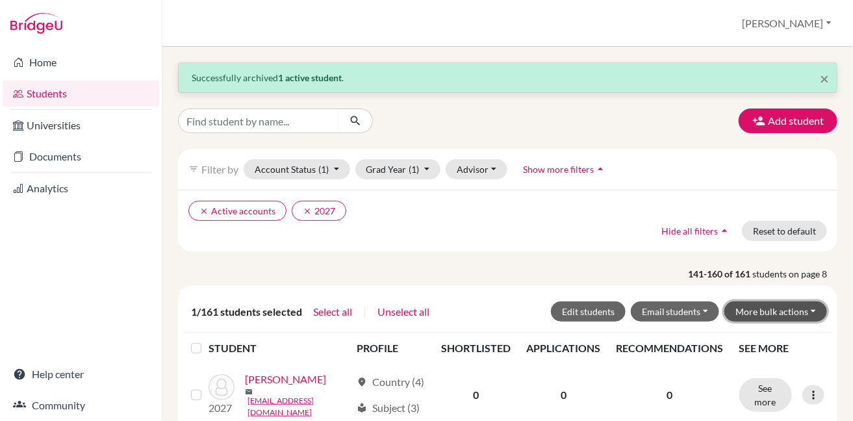
click at [784, 309] on button "More bulk actions" at bounding box center [775, 311] width 103 height 20
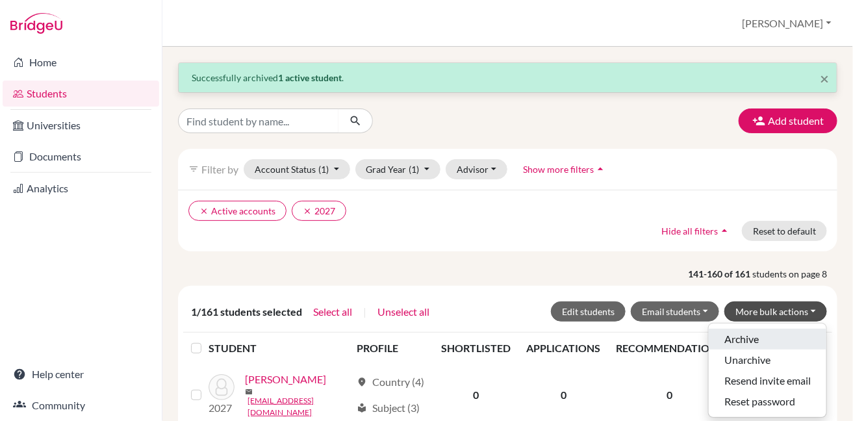
click at [768, 336] on button "Archive" at bounding box center [768, 339] width 118 height 21
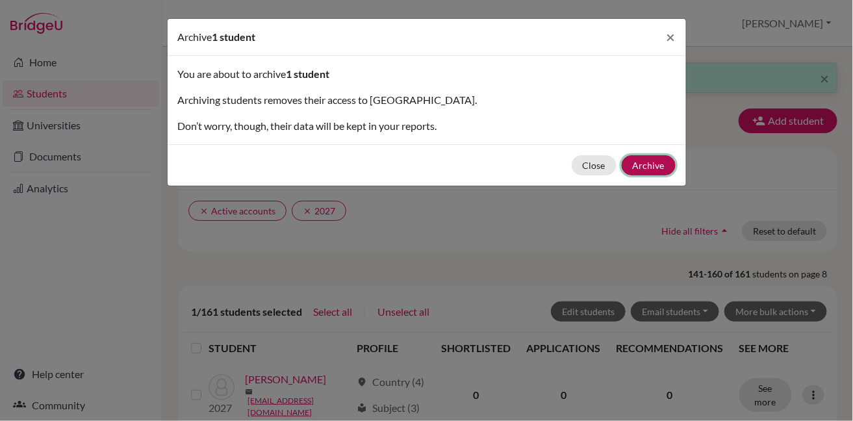
click at [640, 163] on button "Archive" at bounding box center [649, 165] width 54 height 20
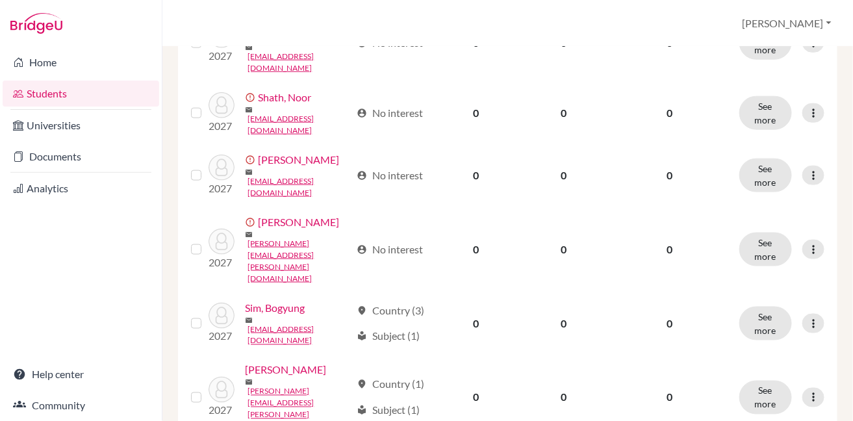
scroll to position [378, 0]
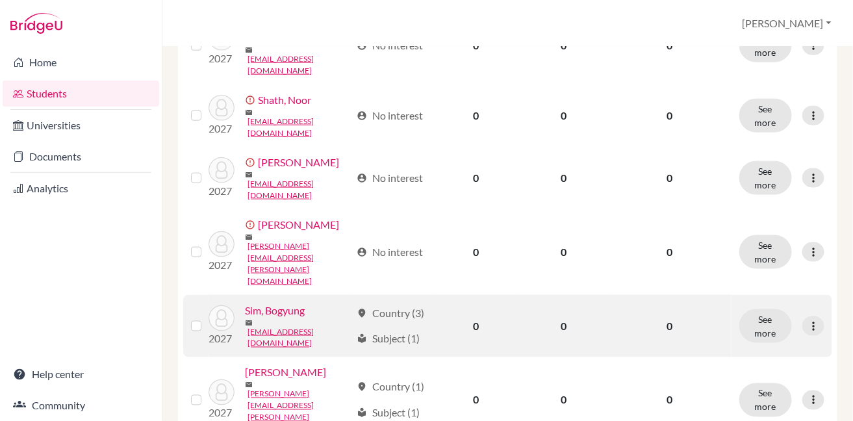
click at [814, 295] on td "See more Edit student Send Message Reset Password" at bounding box center [781, 326] width 101 height 62
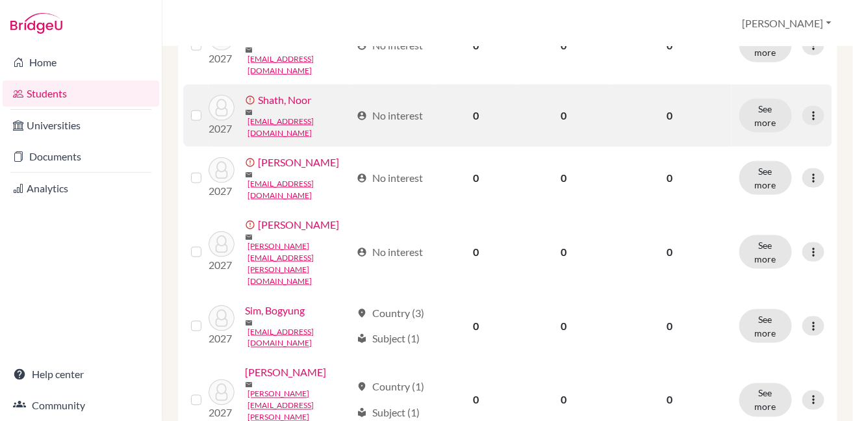
click at [207, 108] on label at bounding box center [207, 108] width 0 height 0
click at [0, 0] on input "checkbox" at bounding box center [0, 0] width 0 height 0
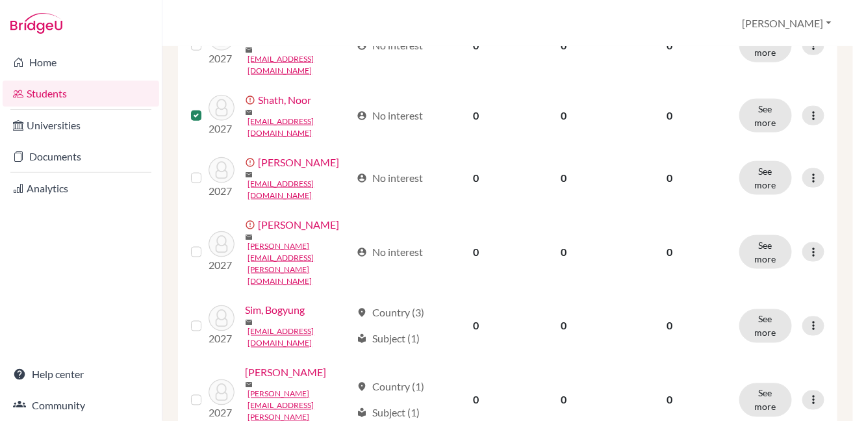
scroll to position [0, 0]
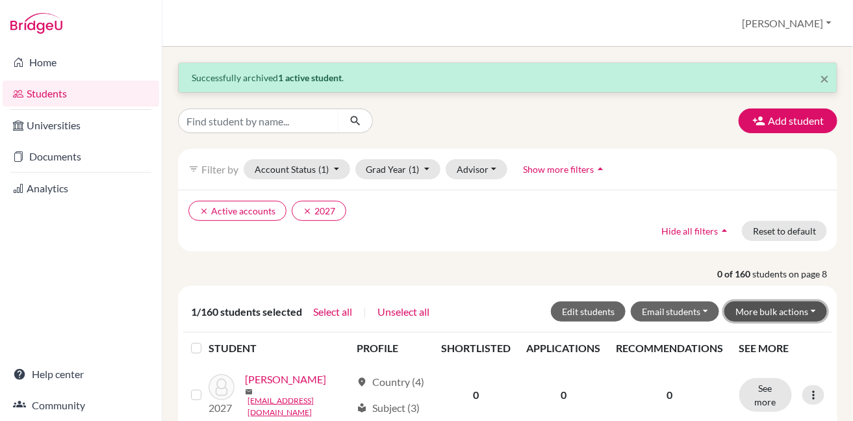
click at [770, 314] on button "More bulk actions" at bounding box center [775, 311] width 103 height 20
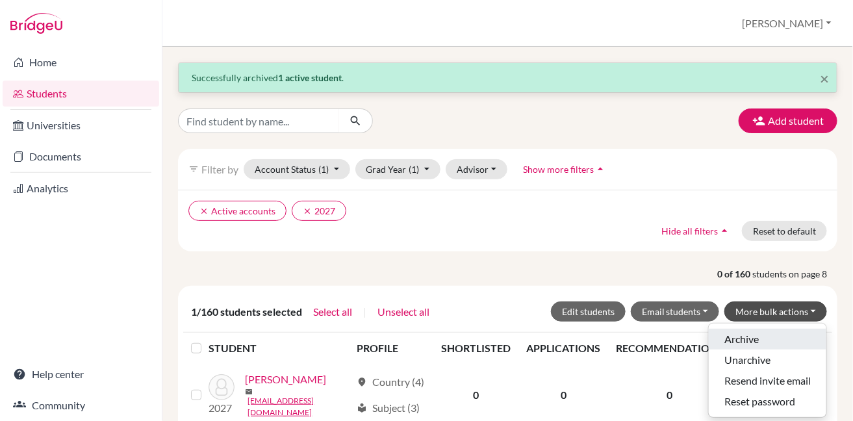
click at [750, 345] on button "Archive" at bounding box center [768, 339] width 118 height 21
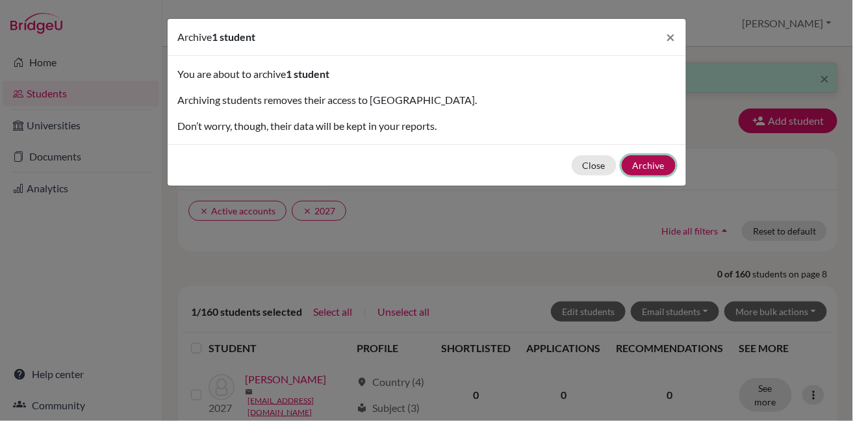
click at [648, 168] on button "Archive" at bounding box center [649, 165] width 54 height 20
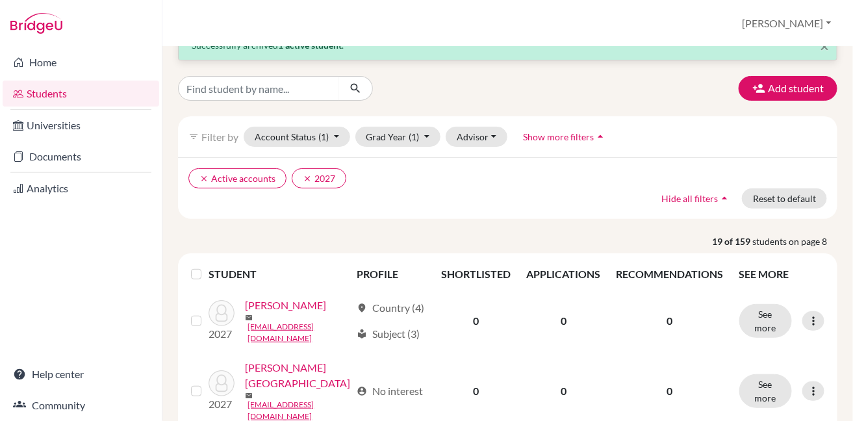
scroll to position [17, 0]
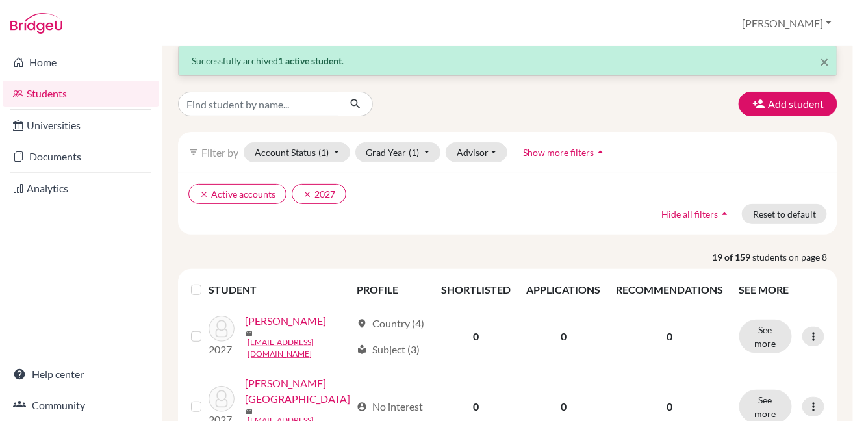
click at [207, 282] on label at bounding box center [207, 282] width 0 height 0
click at [0, 0] on input "checkbox" at bounding box center [0, 0] width 0 height 0
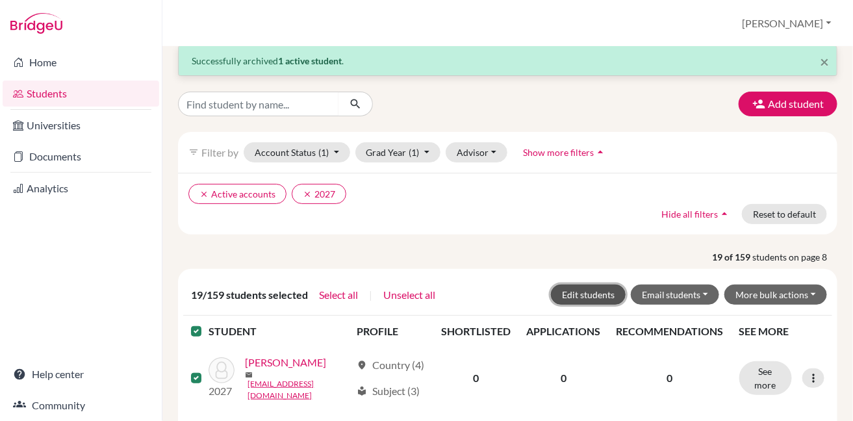
click at [577, 291] on button "Edit students" at bounding box center [588, 294] width 75 height 20
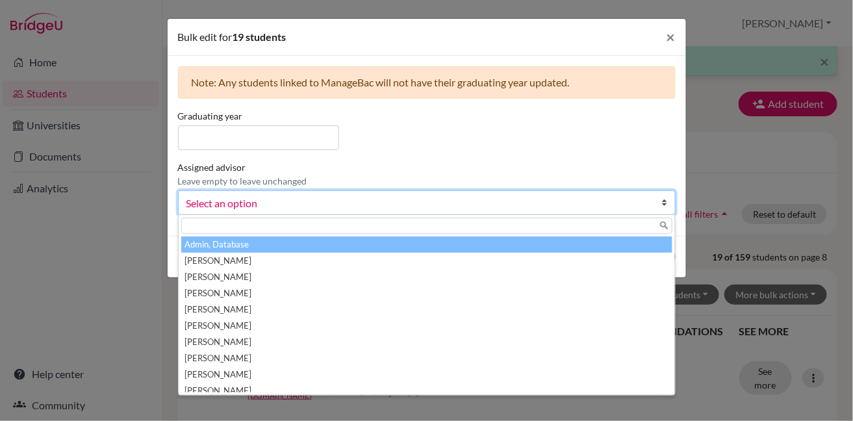
click at [627, 198] on span "Select an option" at bounding box center [418, 203] width 464 height 17
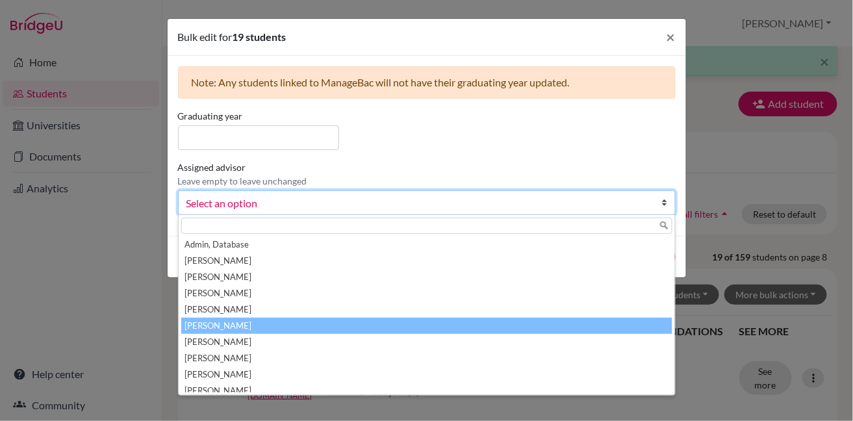
click at [593, 322] on li "[PERSON_NAME]" at bounding box center [426, 326] width 491 height 16
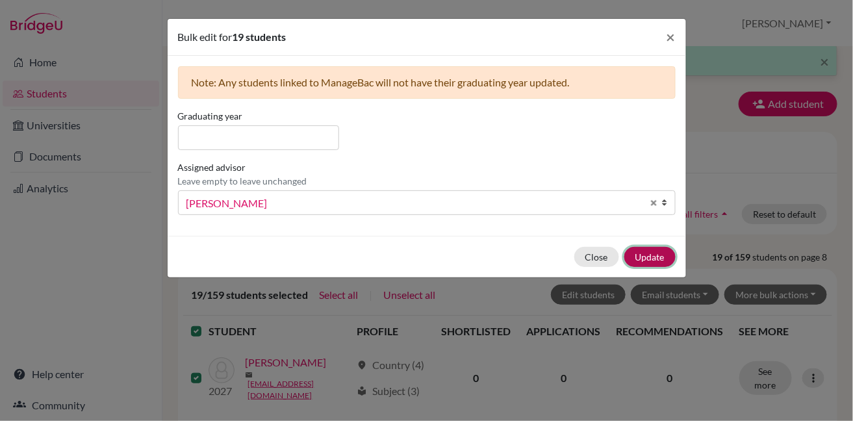
click at [643, 253] on button "Update" at bounding box center [649, 257] width 51 height 20
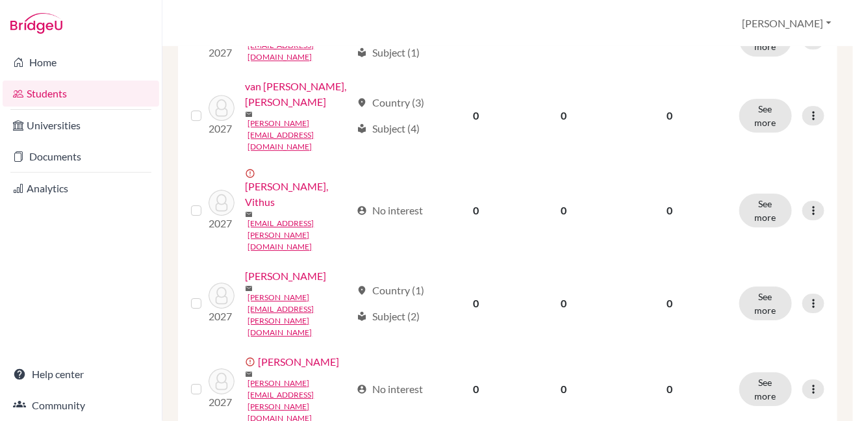
scroll to position [1073, 0]
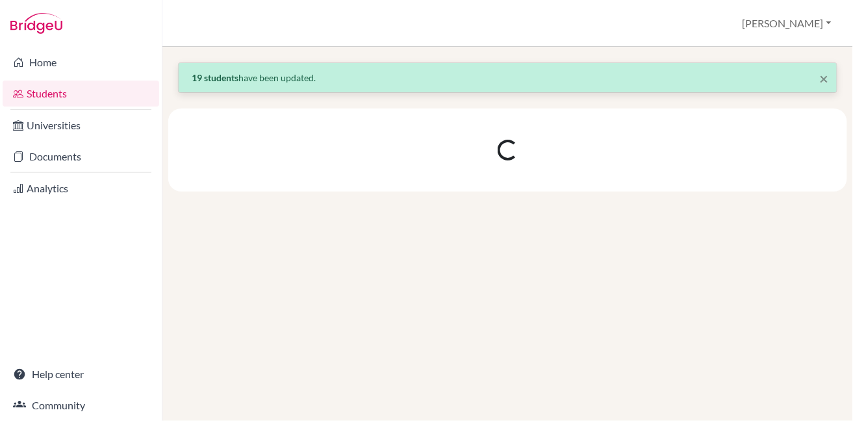
scroll to position [0, 0]
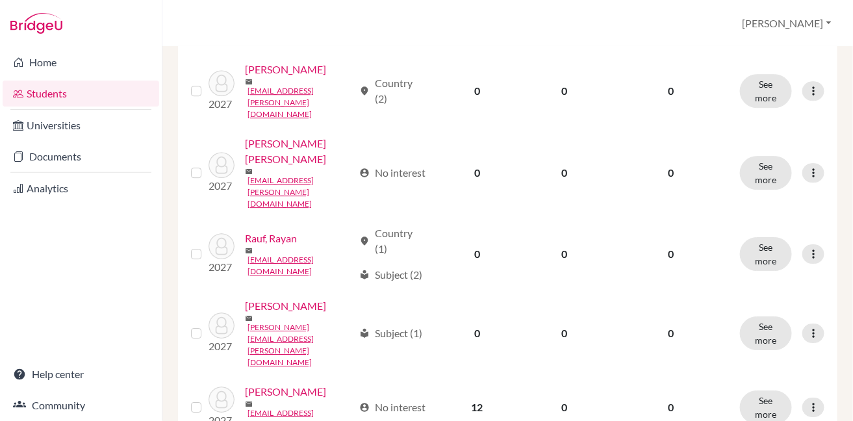
scroll to position [965, 0]
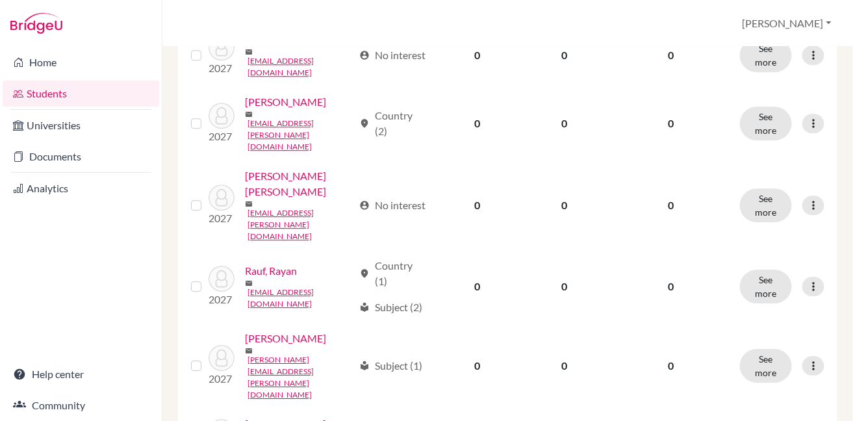
click at [0, 0] on input "checkbox" at bounding box center [0, 0] width 0 height 0
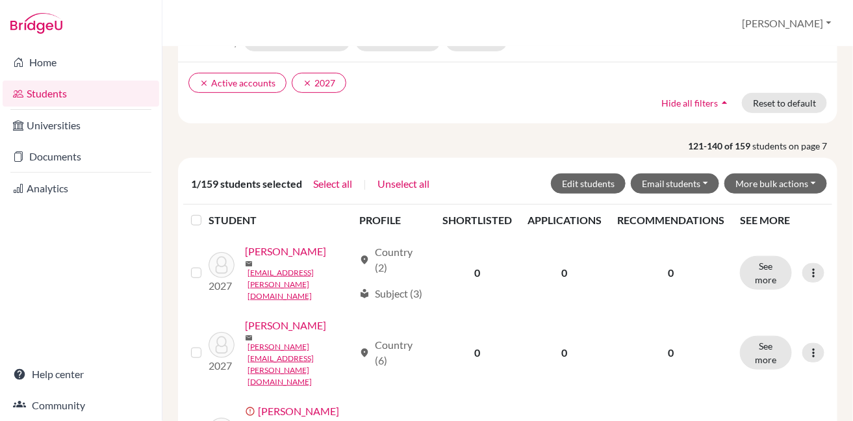
scroll to position [0, 0]
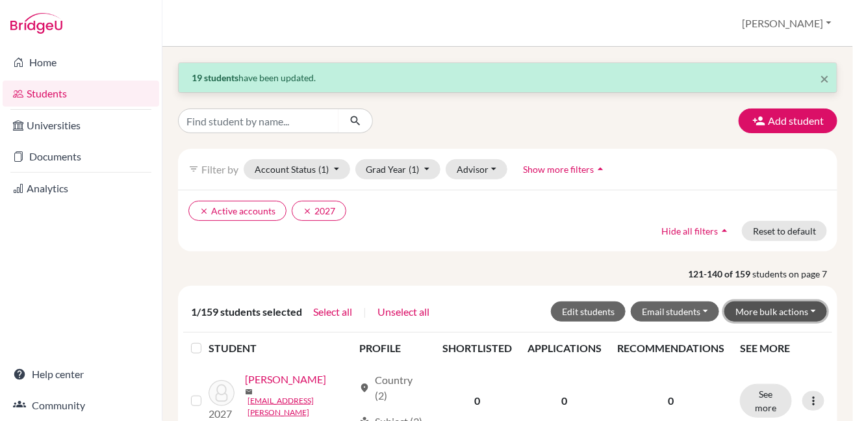
click at [765, 315] on button "More bulk actions" at bounding box center [775, 311] width 103 height 20
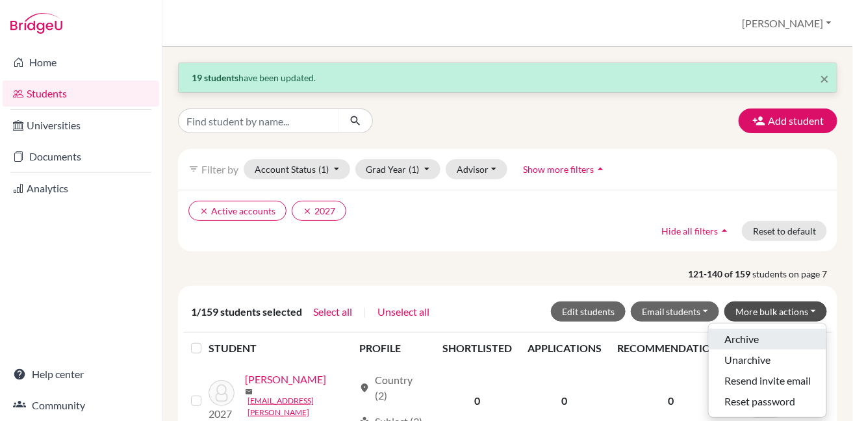
click at [753, 337] on button "Archive" at bounding box center [768, 339] width 118 height 21
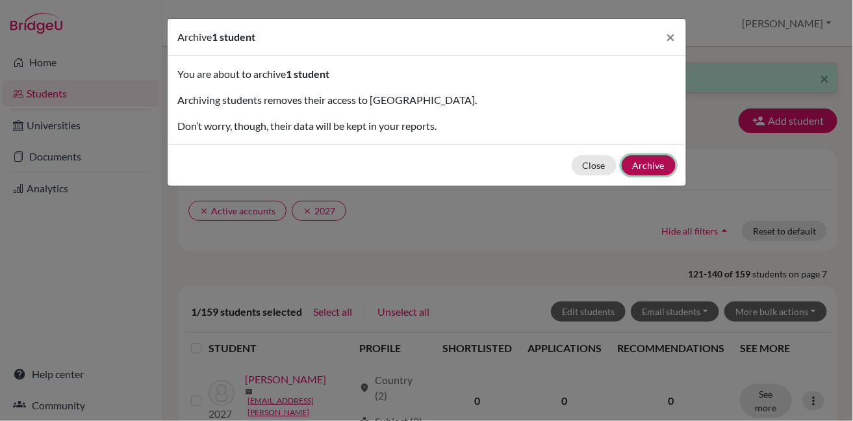
click at [656, 164] on button "Archive" at bounding box center [649, 165] width 54 height 20
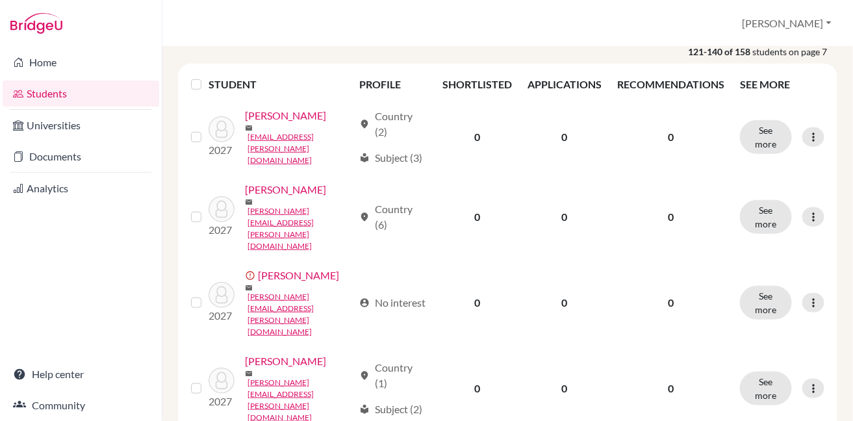
scroll to position [208, 0]
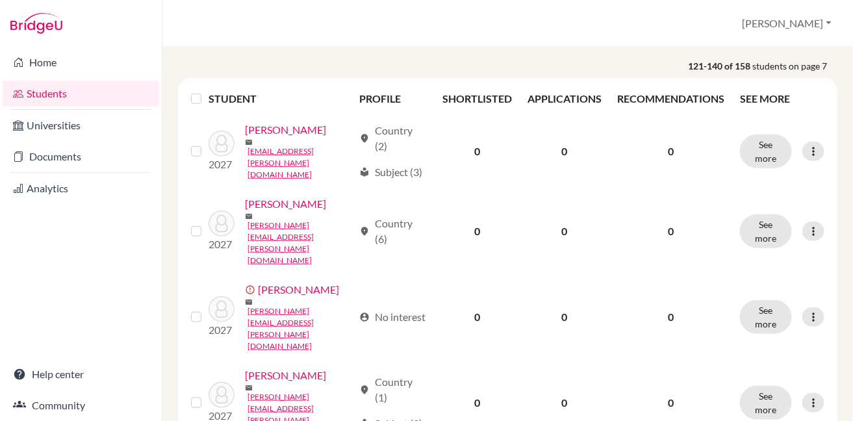
click at [207, 91] on label at bounding box center [207, 91] width 0 height 0
click at [0, 0] on input "checkbox" at bounding box center [0, 0] width 0 height 0
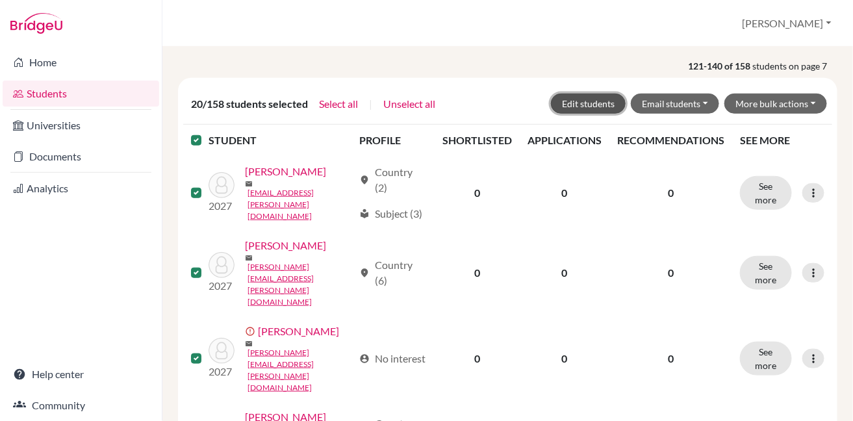
click at [574, 105] on button "Edit students" at bounding box center [588, 104] width 75 height 20
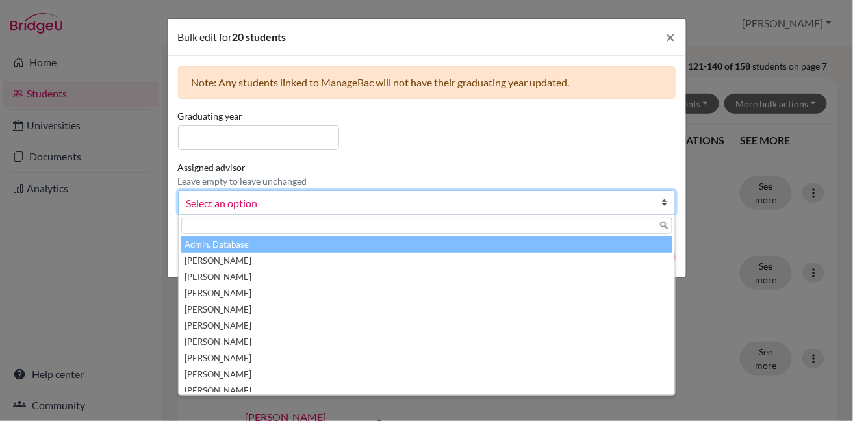
click at [643, 208] on span "Select an option" at bounding box center [418, 203] width 464 height 17
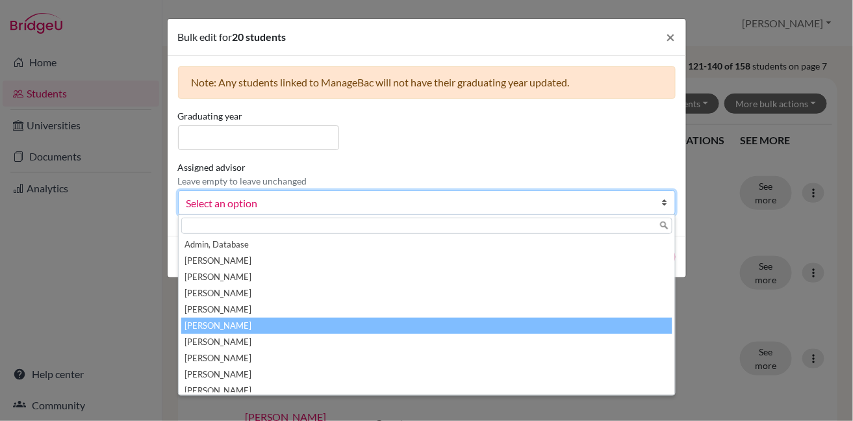
click at [622, 320] on li "[PERSON_NAME]" at bounding box center [426, 326] width 491 height 16
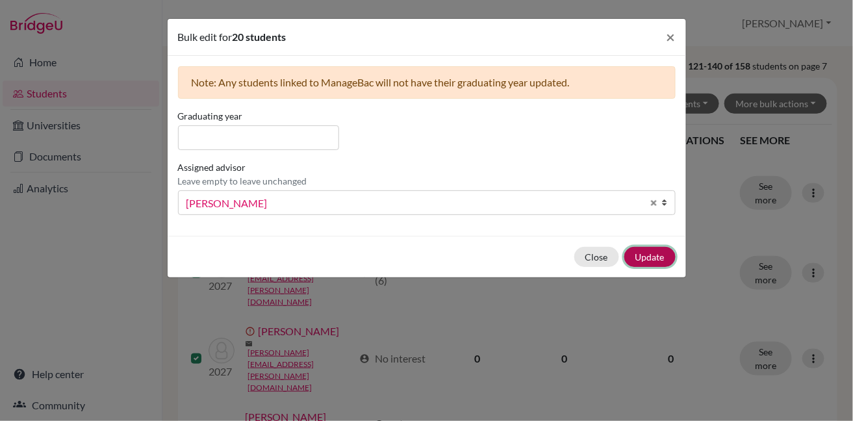
click at [659, 255] on button "Update" at bounding box center [649, 257] width 51 height 20
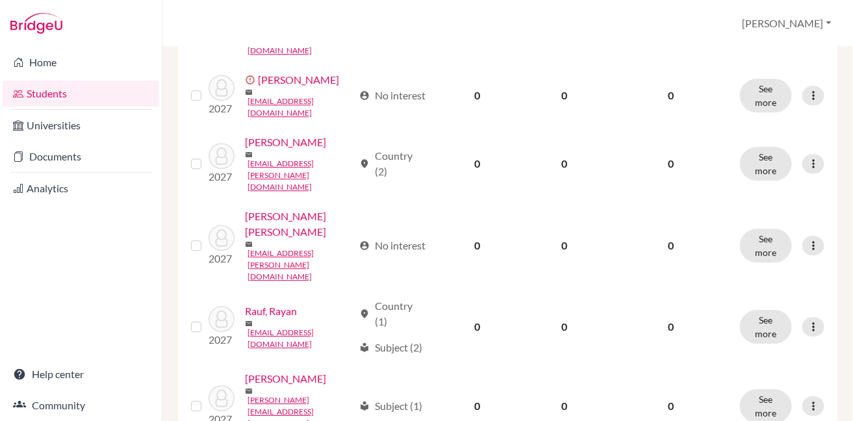
scroll to position [1151, 0]
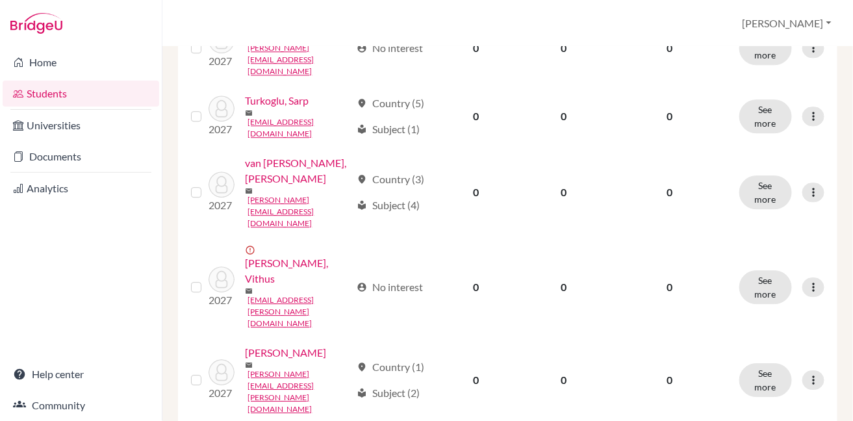
scroll to position [1016, 0]
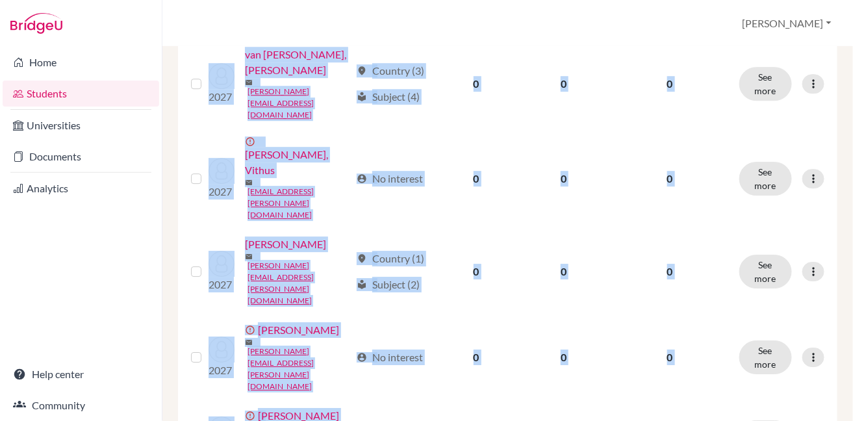
drag, startPoint x: 843, startPoint y: 351, endPoint x: 833, endPoint y: 308, distance: 44.0
click at [845, 304] on div "× 20 students have been updated. Add student filter_list Filter by Account Stat…" at bounding box center [507, 234] width 690 height 374
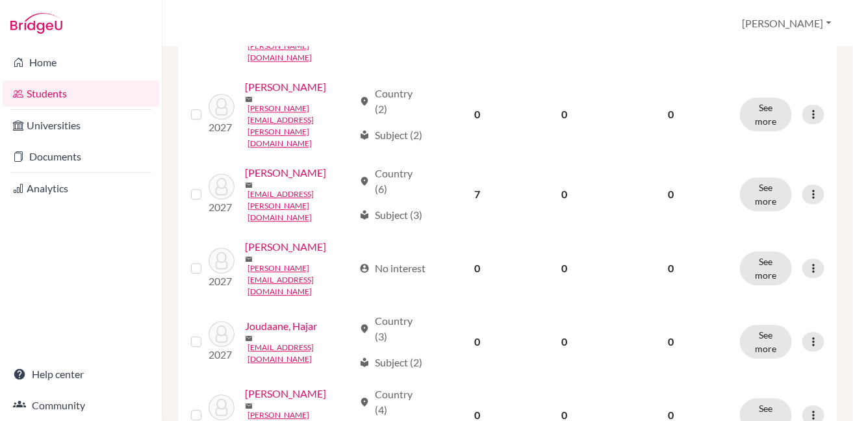
scroll to position [1133, 0]
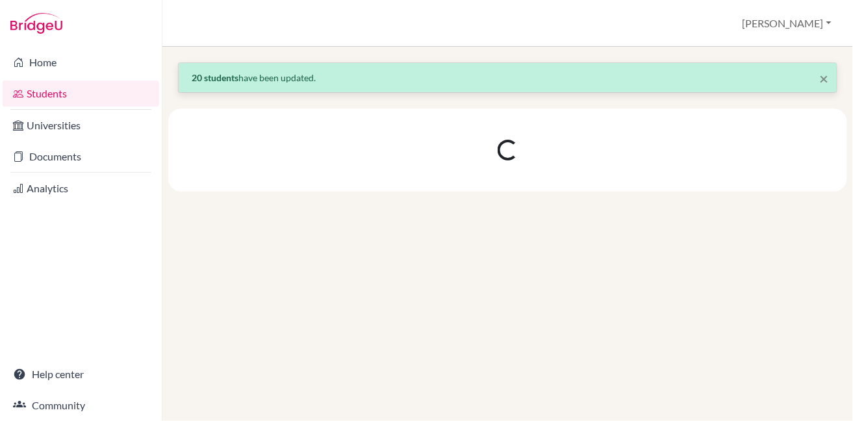
scroll to position [0, 0]
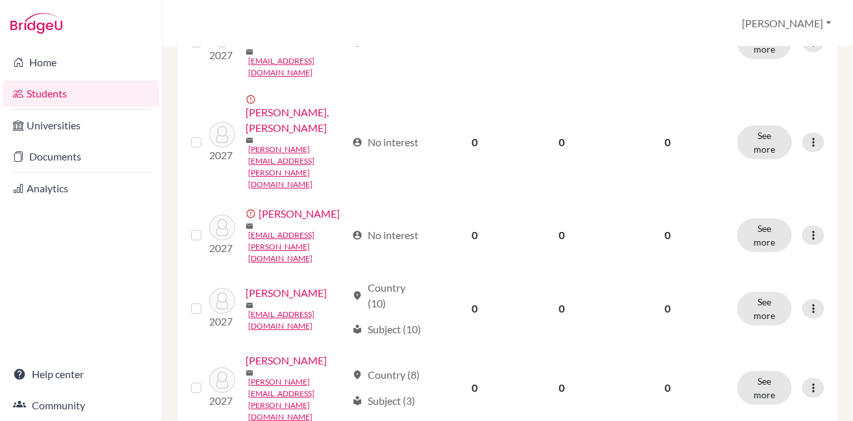
scroll to position [1185, 0]
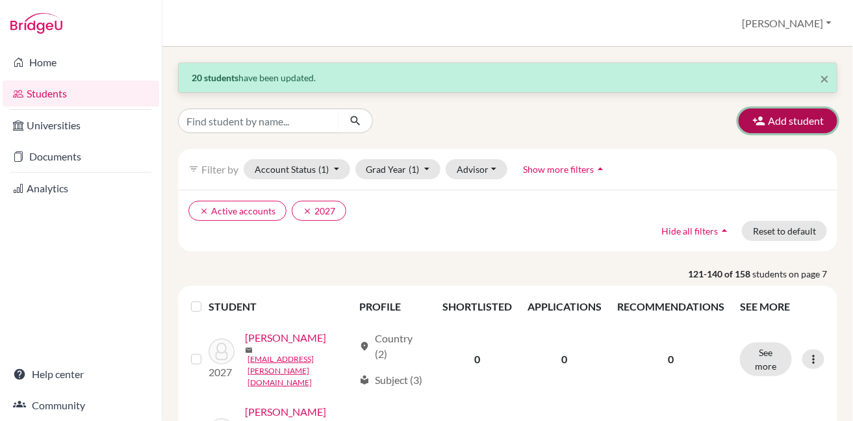
click at [770, 120] on button "Add student" at bounding box center [787, 120] width 99 height 25
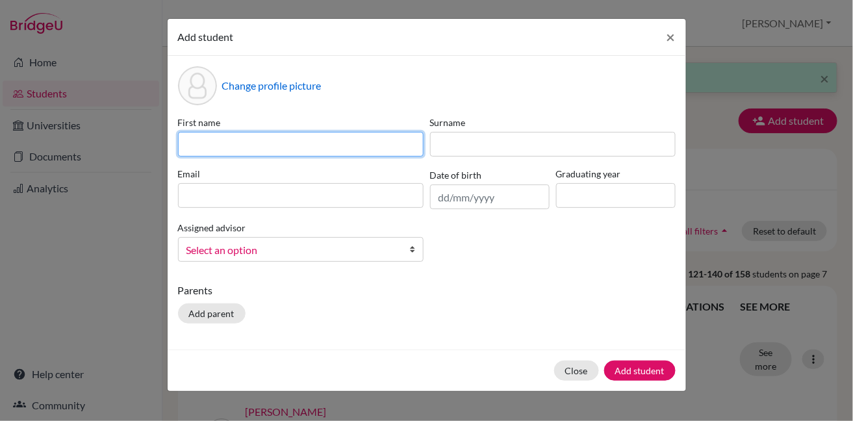
click at [305, 148] on input at bounding box center [301, 144] width 246 height 25
type input "j"
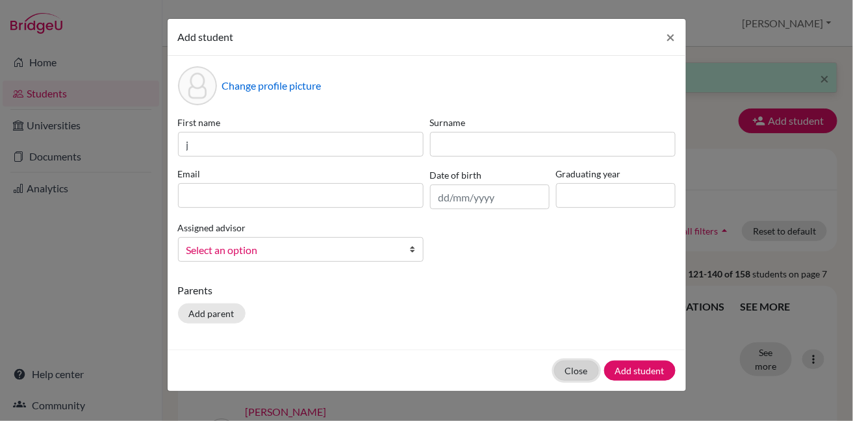
click at [577, 375] on button "Close" at bounding box center [576, 370] width 45 height 20
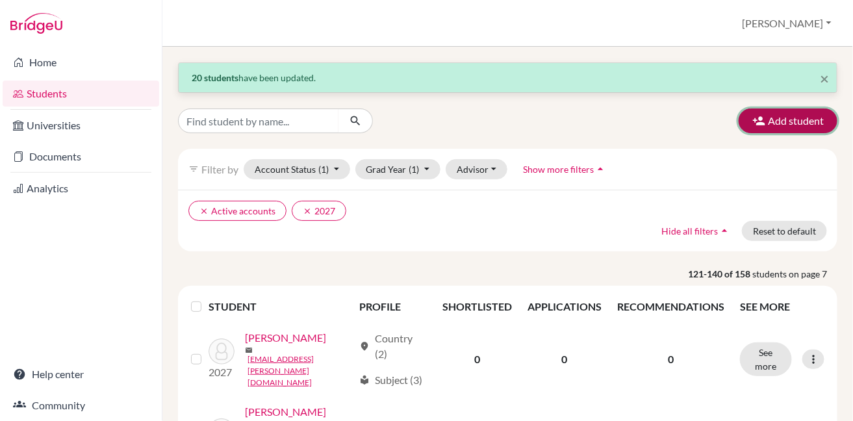
click at [761, 120] on button "Add student" at bounding box center [787, 120] width 99 height 25
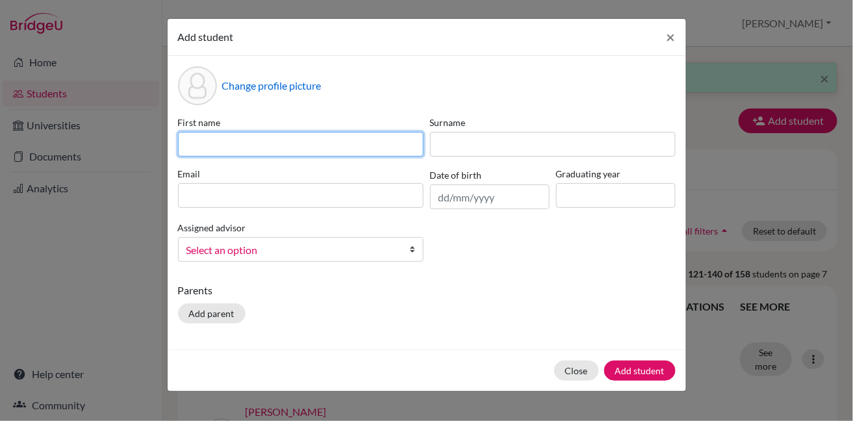
click at [264, 142] on input at bounding box center [301, 144] width 246 height 25
type input "[PERSON_NAME]"
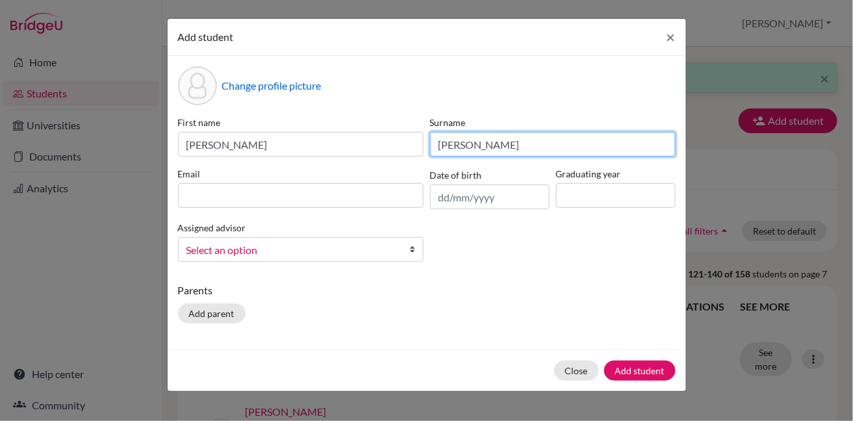
type input "[PERSON_NAME]"
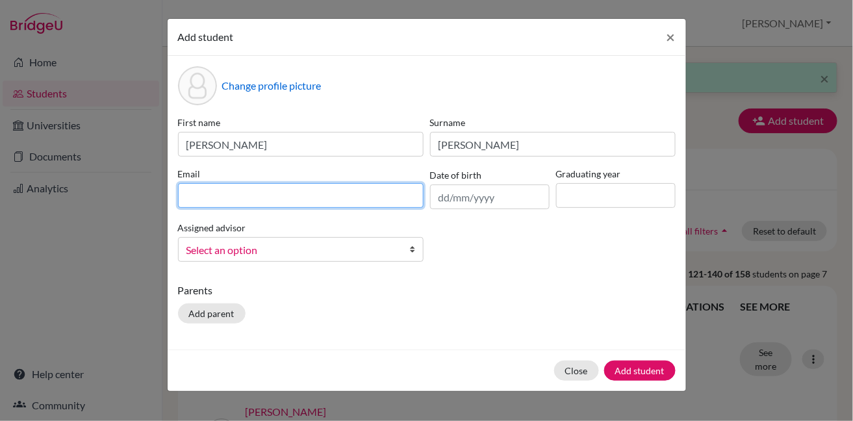
click at [291, 197] on input at bounding box center [301, 195] width 246 height 25
paste input ""[PERSON_NAME] [PERSON_NAME]" <[EMAIL_ADDRESS][PERSON_NAME][DOMAIN_NAME]>"
click at [293, 196] on input ""[PERSON_NAME] [PERSON_NAME]" <[EMAIL_ADDRESS][PERSON_NAME][DOMAIN_NAME]>" at bounding box center [301, 195] width 246 height 25
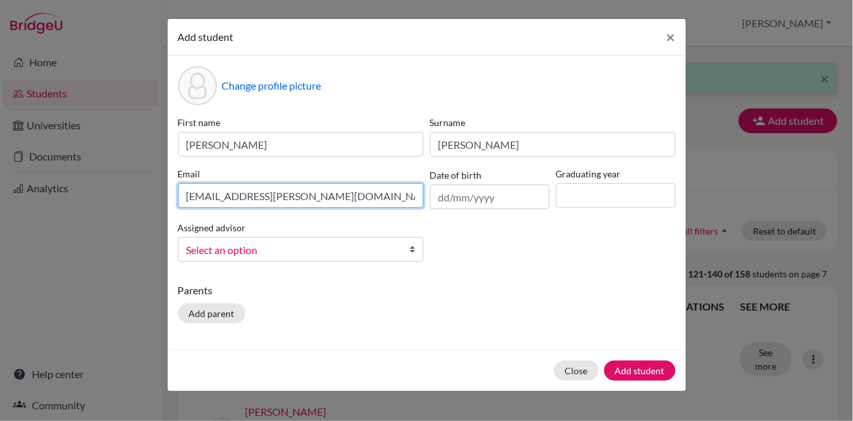
click at [315, 194] on input "[EMAIL_ADDRESS][PERSON_NAME][DOMAIN_NAME]>" at bounding box center [301, 195] width 246 height 25
type input "[EMAIL_ADDRESS][PERSON_NAME][DOMAIN_NAME]"
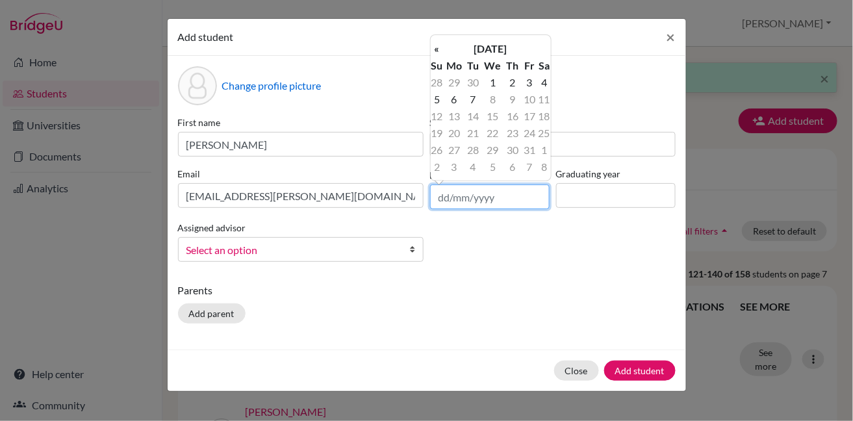
click at [453, 196] on input "text" at bounding box center [490, 196] width 120 height 25
type input "[DATE]"
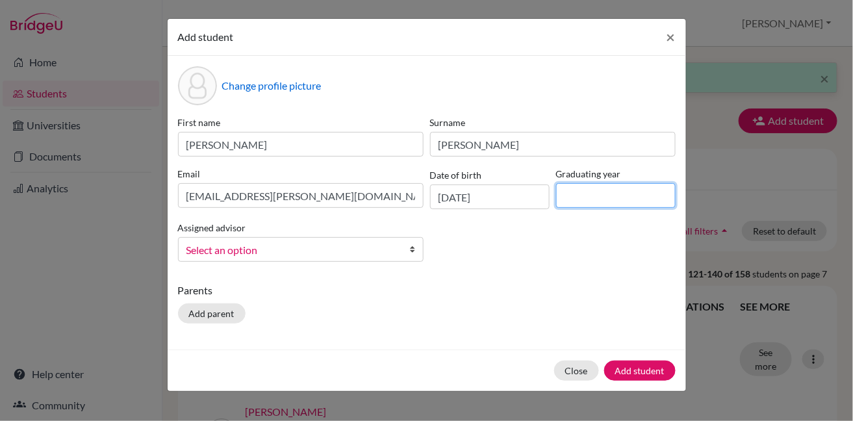
click at [590, 197] on input at bounding box center [616, 195] width 120 height 25
type input "2027"
click at [388, 249] on span "Select an option" at bounding box center [292, 250] width 212 height 17
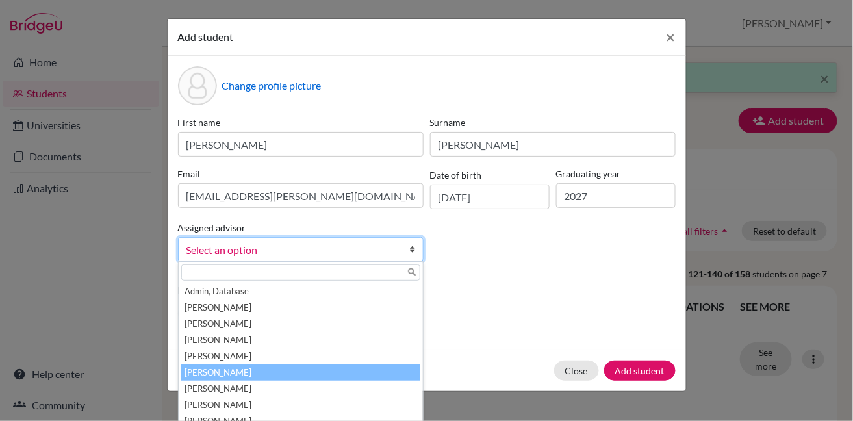
click at [379, 374] on li "[PERSON_NAME]" at bounding box center [300, 372] width 239 height 16
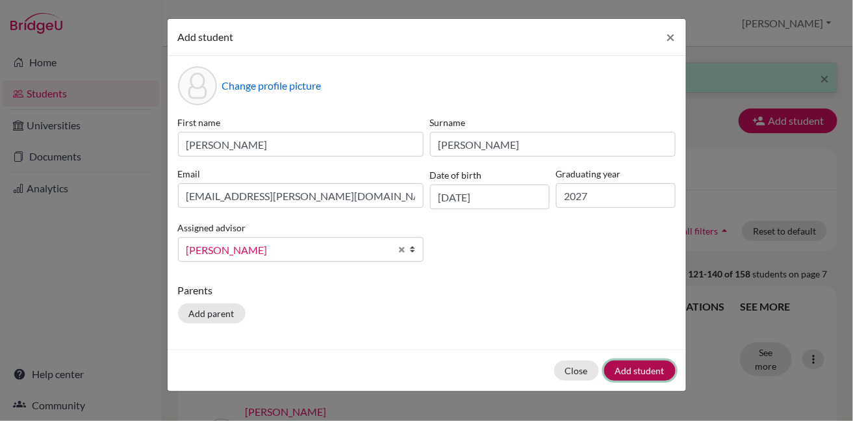
click at [644, 372] on button "Add student" at bounding box center [639, 370] width 71 height 20
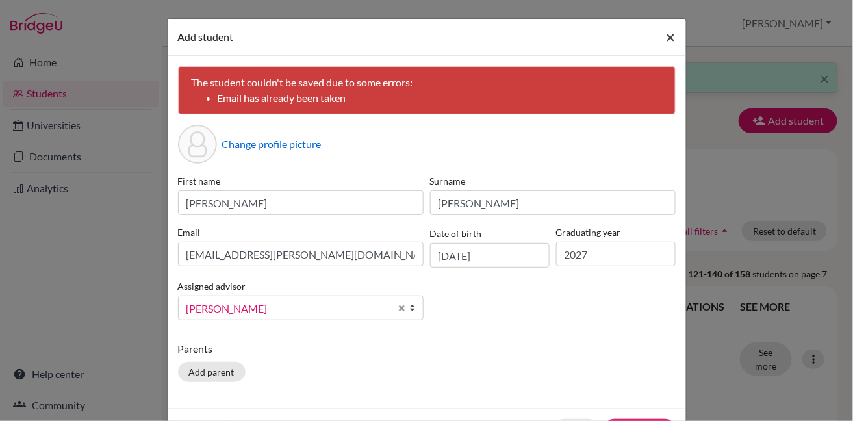
click at [667, 35] on span "×" at bounding box center [670, 36] width 9 height 19
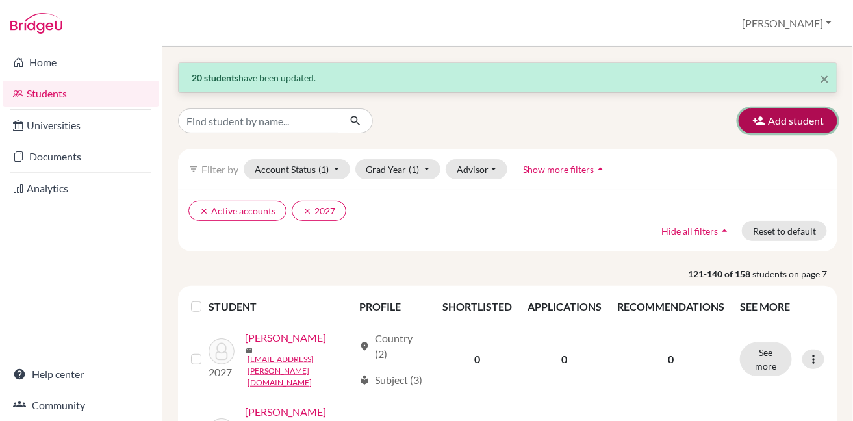
click at [783, 116] on button "Add student" at bounding box center [787, 120] width 99 height 25
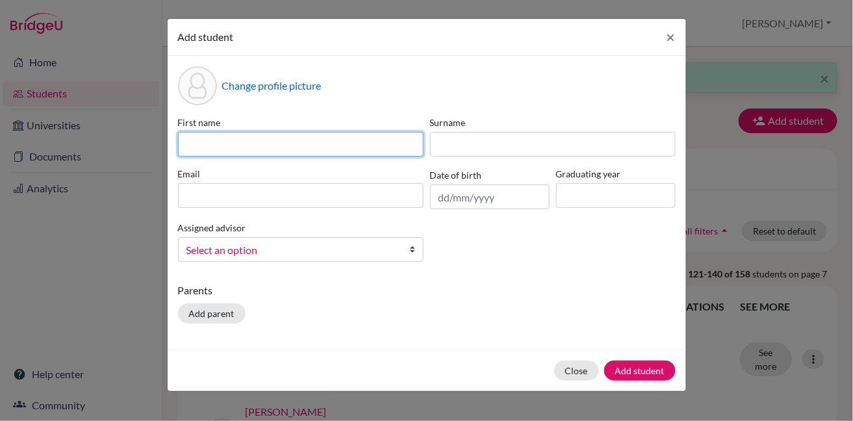
click at [288, 146] on input at bounding box center [301, 144] width 246 height 25
type input "jad"
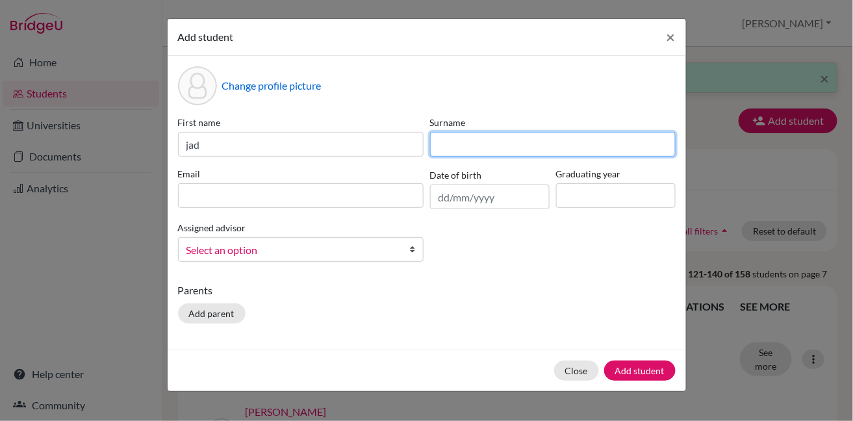
click at [499, 144] on input at bounding box center [553, 144] width 246 height 25
type input "safi"
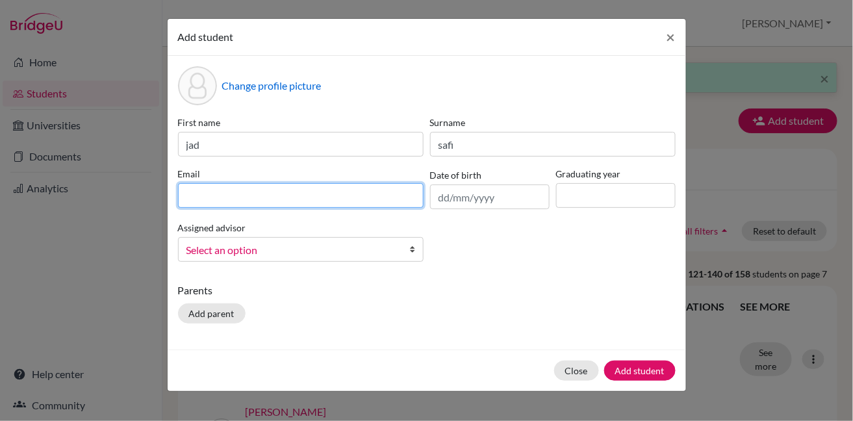
click at [288, 201] on input at bounding box center [301, 195] width 246 height 25
paste input ""[PERSON_NAME]" <[EMAIL_ADDRESS][DOMAIN_NAME]>"
click at [233, 197] on input ""[PERSON_NAME]" <[EMAIL_ADDRESS][DOMAIN_NAME]>" at bounding box center [301, 195] width 246 height 25
click at [257, 195] on input "[EMAIL_ADDRESS][DOMAIN_NAME]>" at bounding box center [301, 195] width 246 height 25
type input "[EMAIL_ADDRESS][DOMAIN_NAME]"
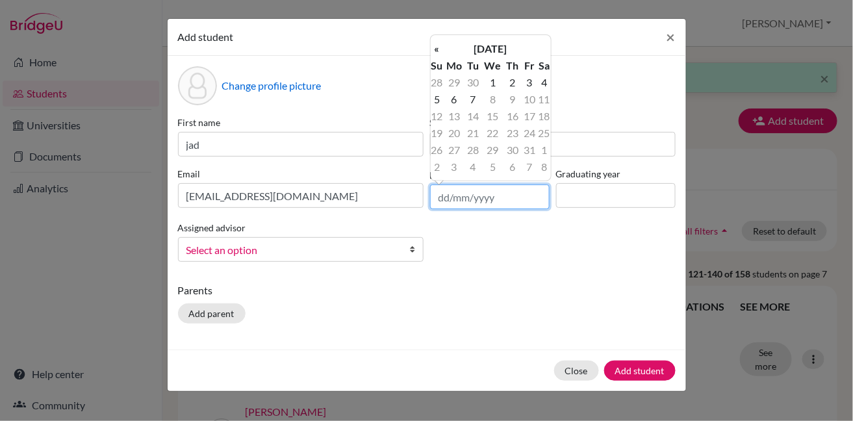
click at [448, 196] on input "text" at bounding box center [490, 196] width 120 height 25
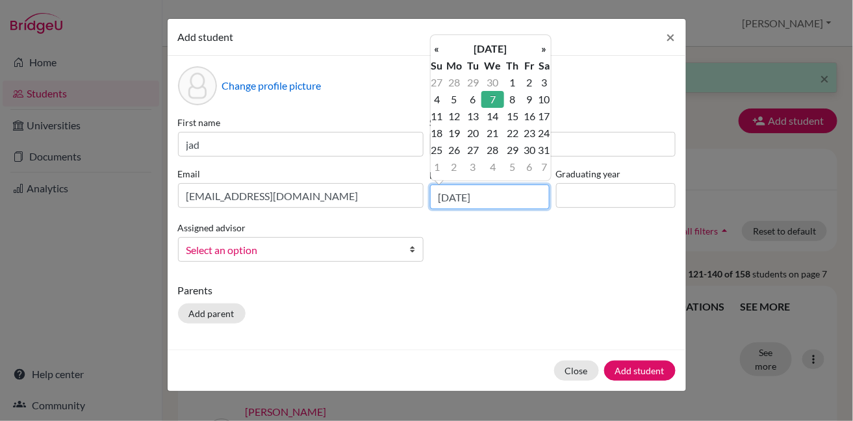
type input "[DATE]"
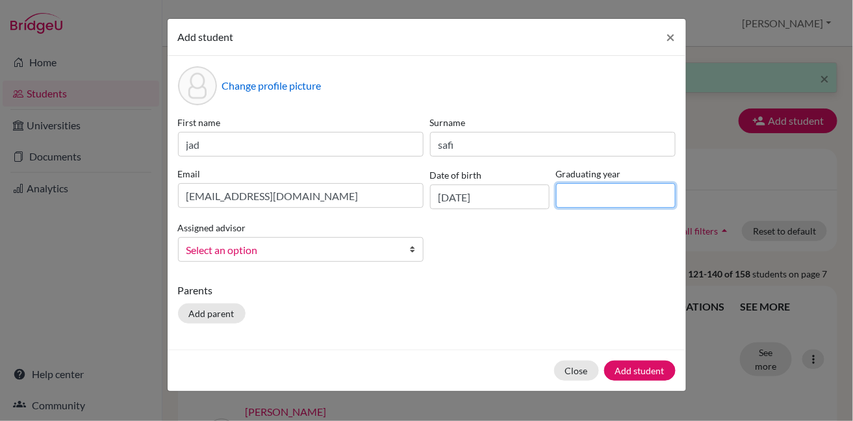
click at [588, 192] on input at bounding box center [616, 195] width 120 height 25
type input "2027"
click at [414, 248] on b at bounding box center [416, 249] width 13 height 23
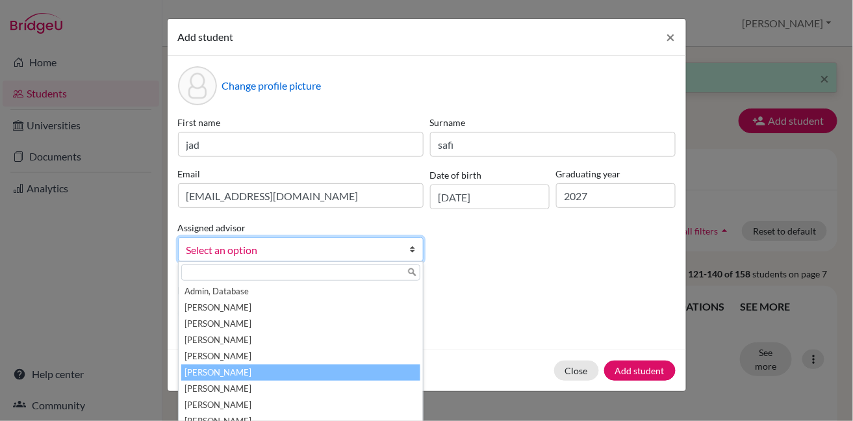
click at [347, 371] on li "[PERSON_NAME]" at bounding box center [300, 372] width 239 height 16
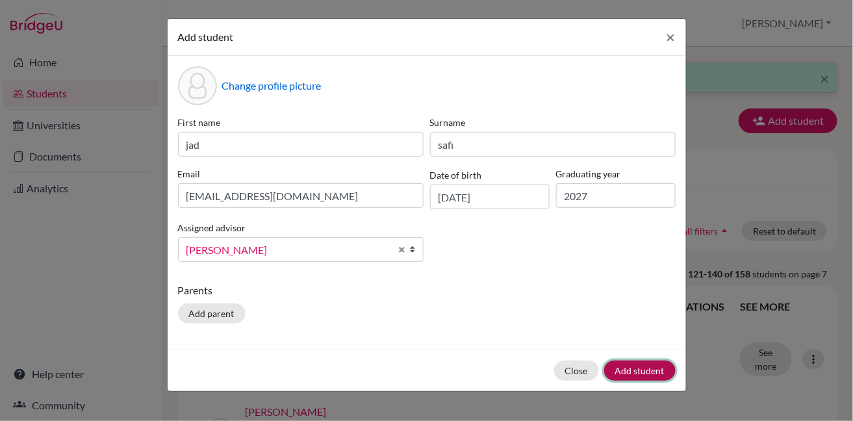
click at [632, 372] on button "Add student" at bounding box center [639, 370] width 71 height 20
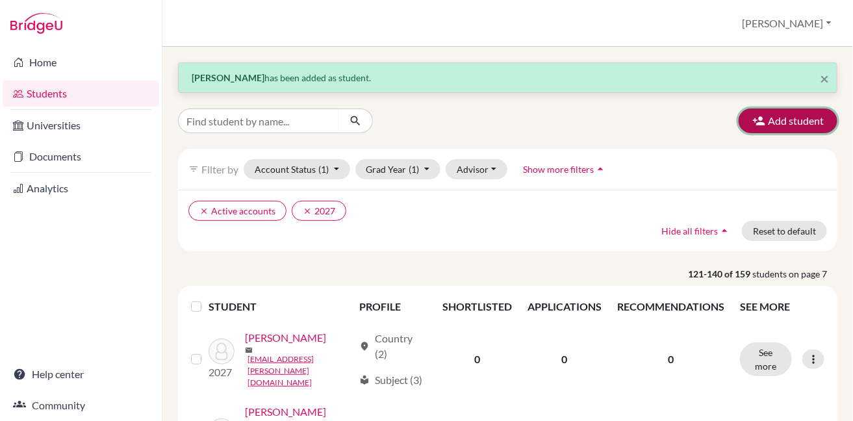
click at [759, 118] on button "Add student" at bounding box center [787, 120] width 99 height 25
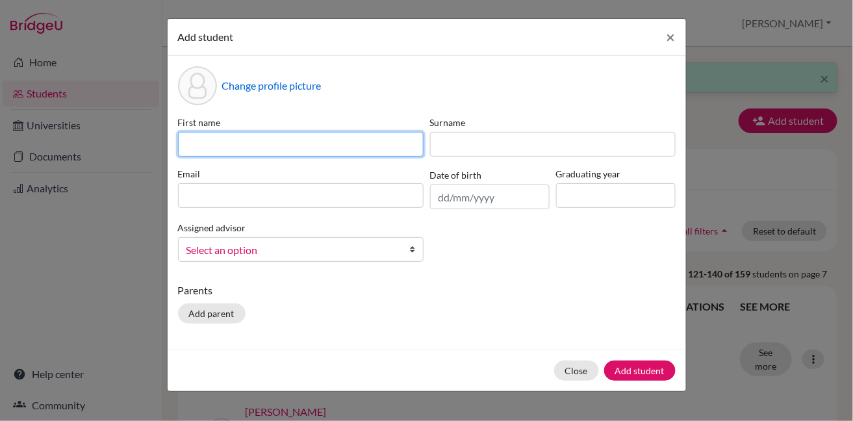
click at [324, 142] on input at bounding box center [301, 144] width 246 height 25
type input "[PERSON_NAME]"
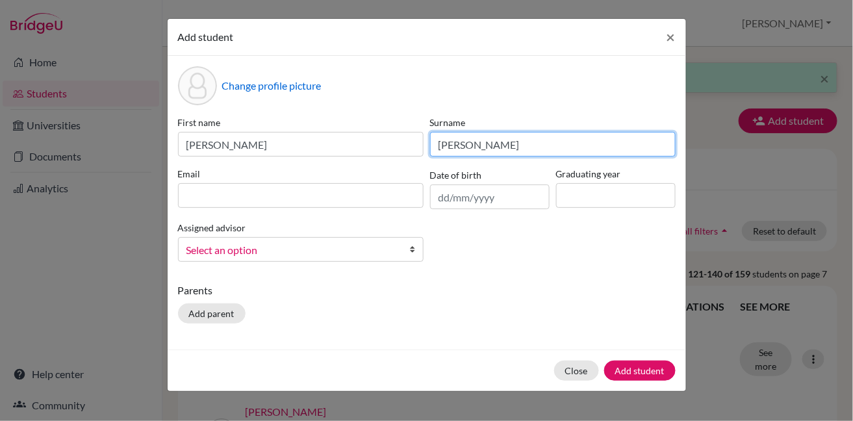
click at [486, 142] on input "[PERSON_NAME]" at bounding box center [553, 144] width 246 height 25
type input "[PERSON_NAME]"
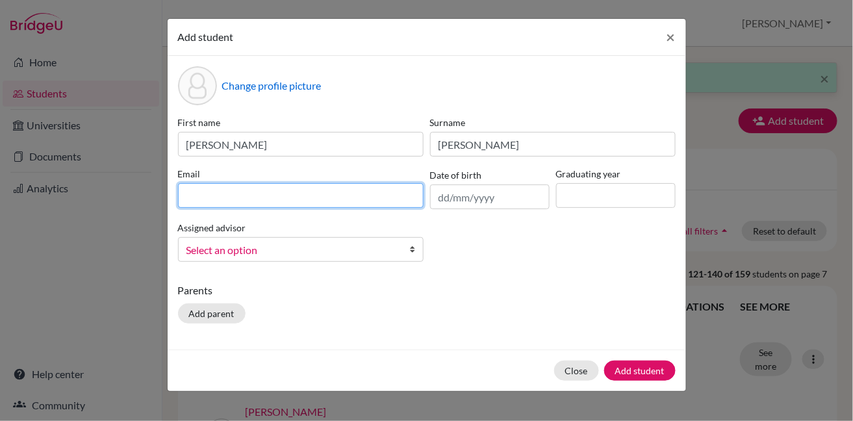
click at [341, 192] on input at bounding box center [301, 195] width 246 height 25
paste input ""[PERSON_NAME] [PERSON_NAME]" <[PERSON_NAME][EMAIL_ADDRESS][PERSON_NAME][DOMAIN…"
click at [307, 197] on input ""[PERSON_NAME] [PERSON_NAME]" <[PERSON_NAME][EMAIL_ADDRESS][PERSON_NAME][DOMAIN…" at bounding box center [301, 195] width 246 height 25
click at [292, 198] on input "[PERSON_NAME][EMAIL_ADDRESS][PERSON_NAME][DOMAIN_NAME]>" at bounding box center [301, 195] width 246 height 25
type input "[PERSON_NAME][EMAIL_ADDRESS][PERSON_NAME][DOMAIN_NAME]"
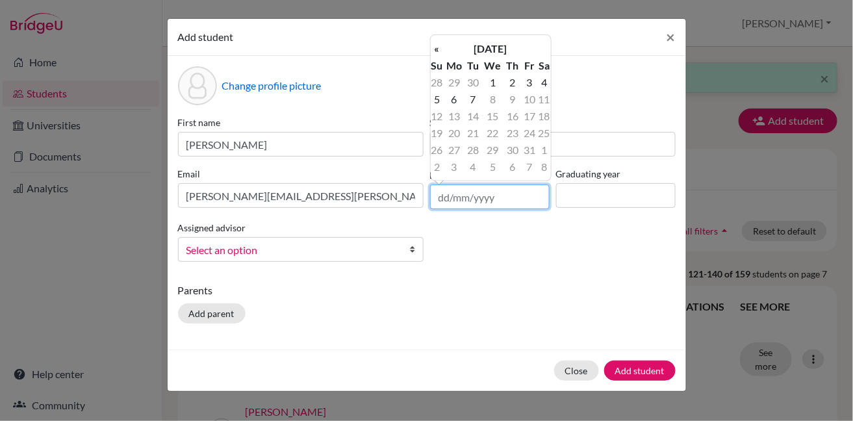
click at [453, 196] on input "text" at bounding box center [490, 196] width 120 height 25
type input "[DATE]"
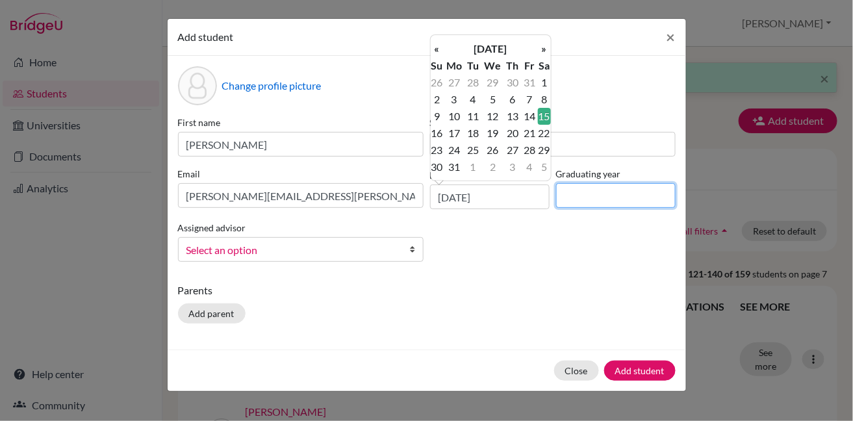
click at [578, 203] on input at bounding box center [616, 195] width 120 height 25
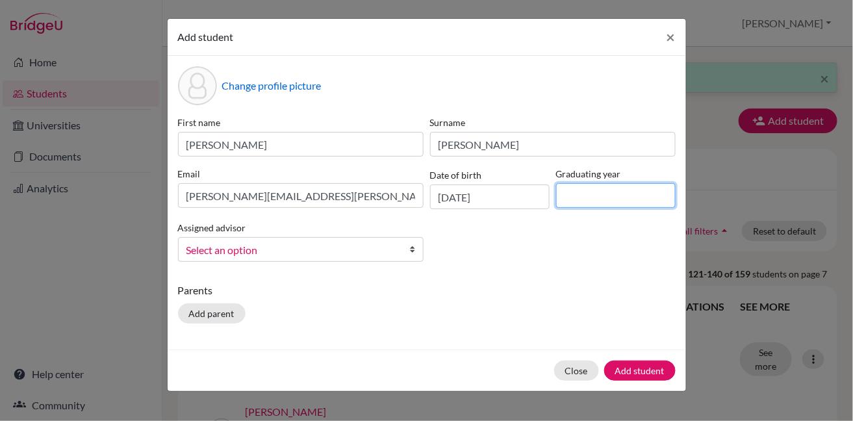
type input "2027"
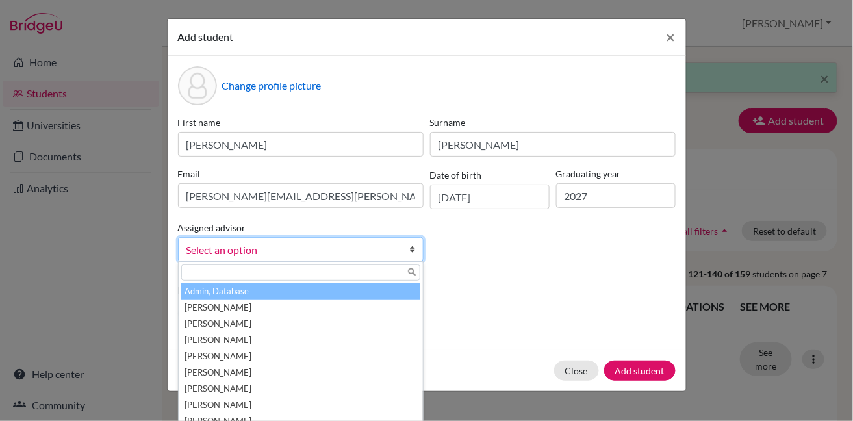
click at [373, 253] on span "Select an option" at bounding box center [292, 250] width 212 height 17
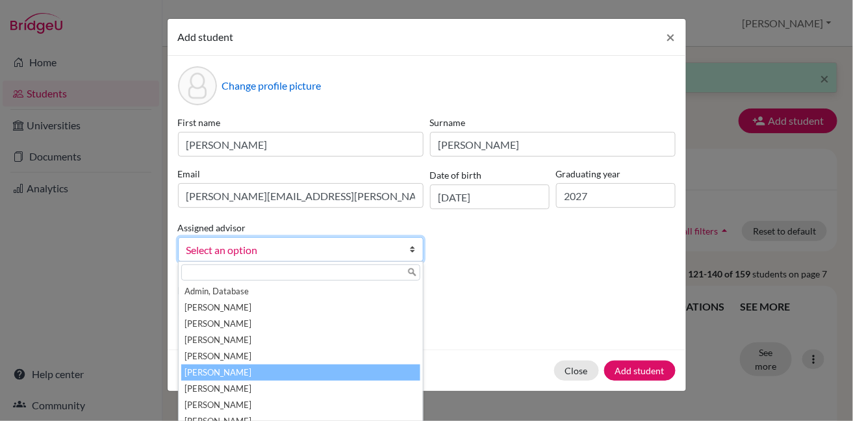
click at [373, 374] on li "[PERSON_NAME]" at bounding box center [300, 372] width 239 height 16
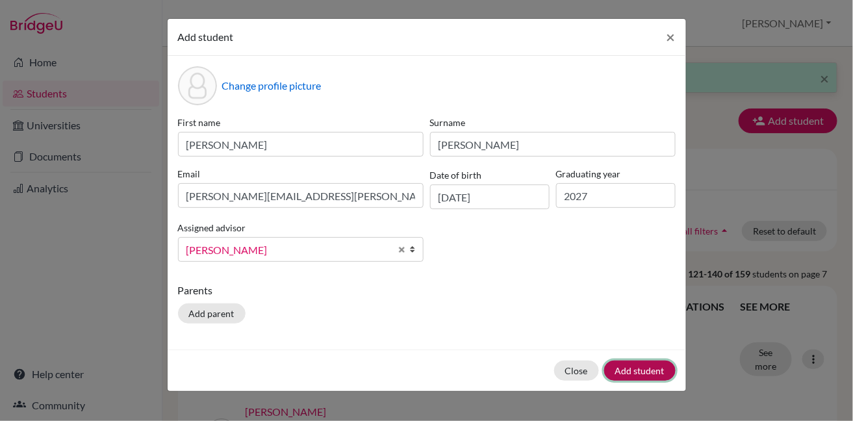
click at [629, 375] on button "Add student" at bounding box center [639, 370] width 71 height 20
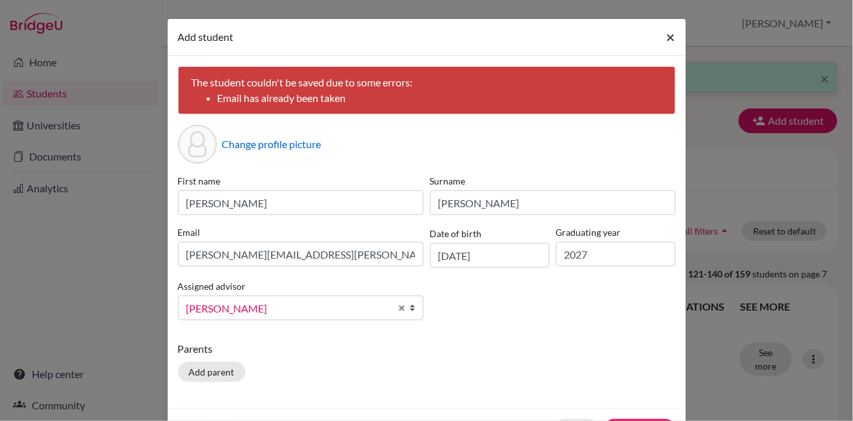
click at [666, 37] on span "×" at bounding box center [670, 36] width 9 height 19
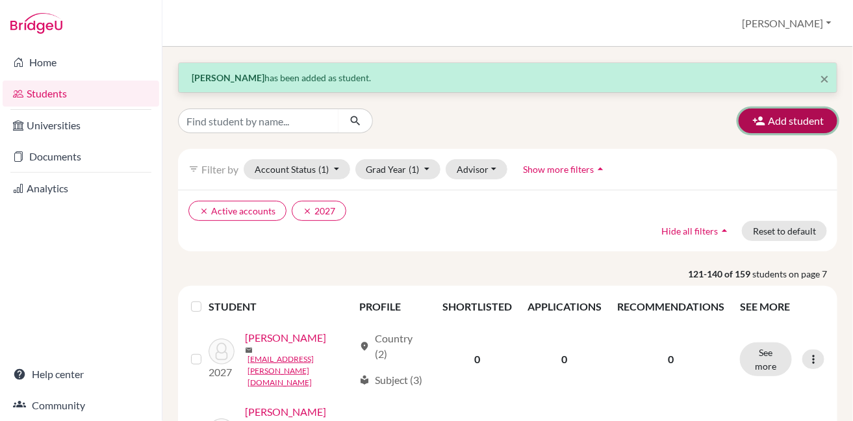
click at [764, 125] on button "Add student" at bounding box center [787, 120] width 99 height 25
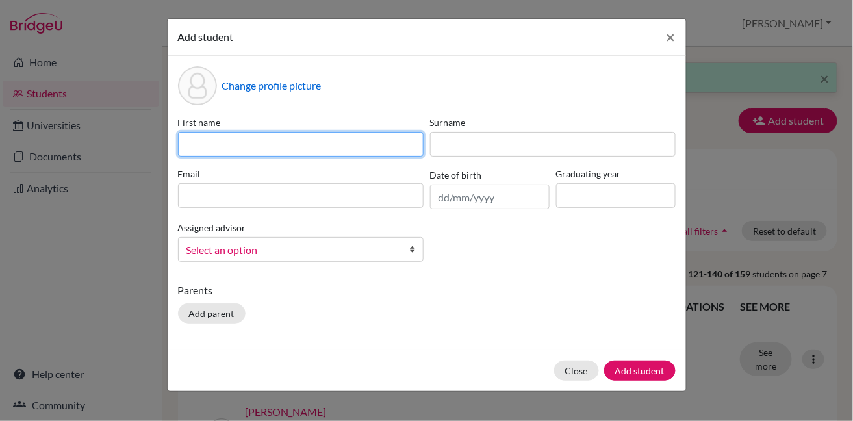
click at [259, 144] on input at bounding box center [301, 144] width 246 height 25
type input "[PERSON_NAME]"
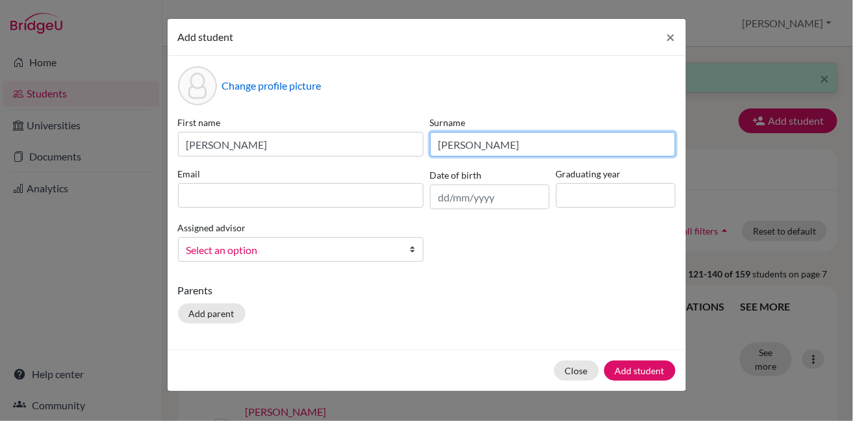
type input "[PERSON_NAME]"
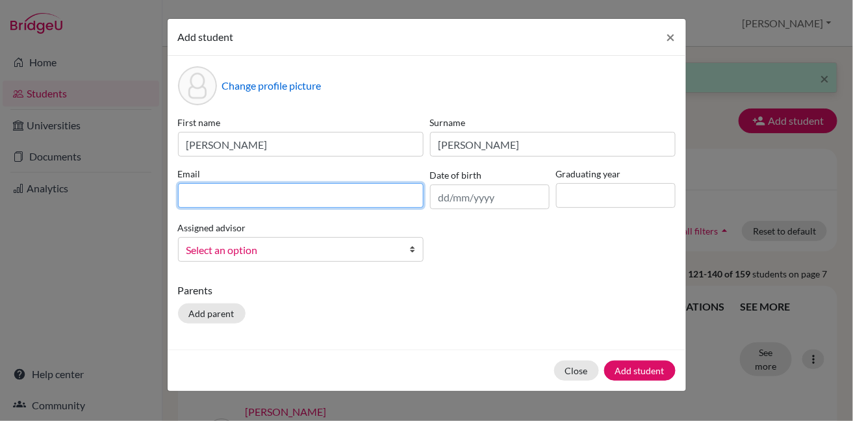
click at [225, 196] on input at bounding box center [301, 195] width 246 height 25
paste input ""[PERSON_NAME]" <[PERSON_NAME][EMAIL_ADDRESS][DOMAIN_NAME]>"
click at [287, 196] on input ""[PERSON_NAME]" <[PERSON_NAME][EMAIL_ADDRESS][DOMAIN_NAME]>" at bounding box center [301, 195] width 246 height 25
click at [286, 199] on input "[PERSON_NAME][EMAIL_ADDRESS][DOMAIN_NAME]>" at bounding box center [301, 195] width 246 height 25
type input "[PERSON_NAME][EMAIL_ADDRESS][DOMAIN_NAME]"
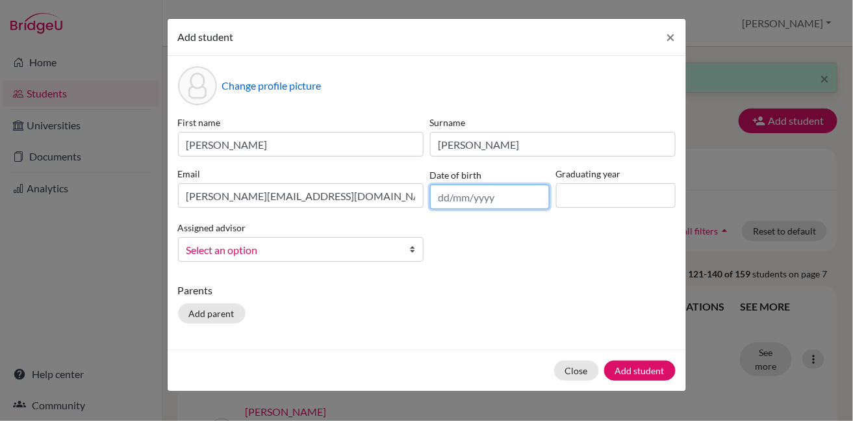
click at [445, 194] on input "text" at bounding box center [490, 196] width 120 height 25
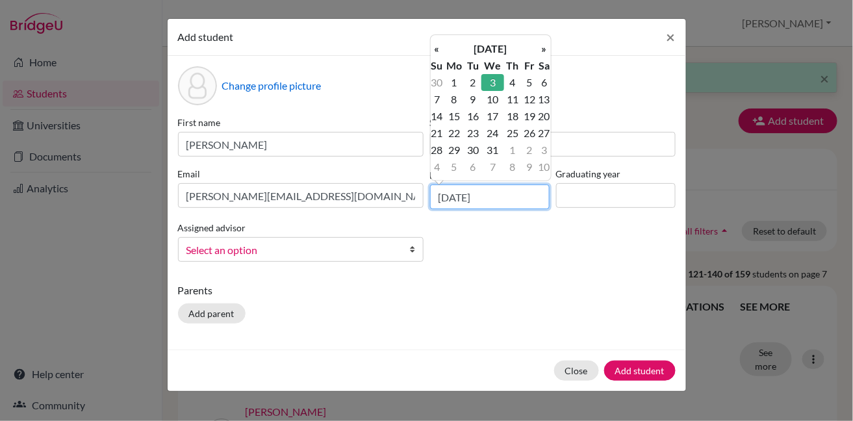
type input "[DATE]"
click at [605, 193] on input at bounding box center [616, 195] width 120 height 25
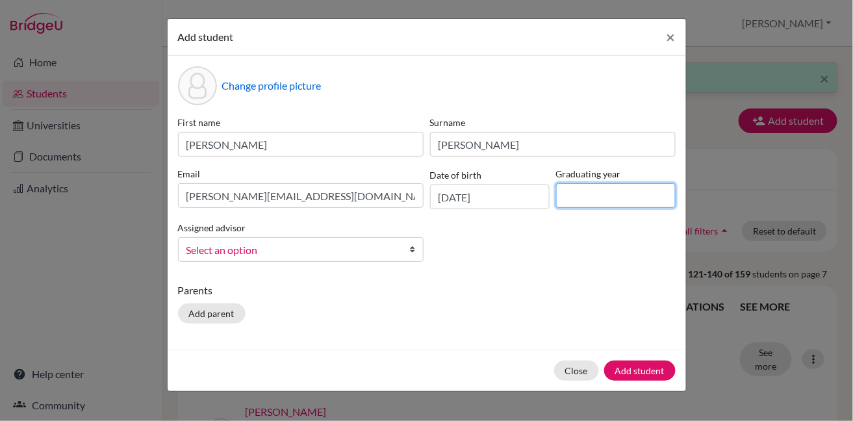
type input "2027"
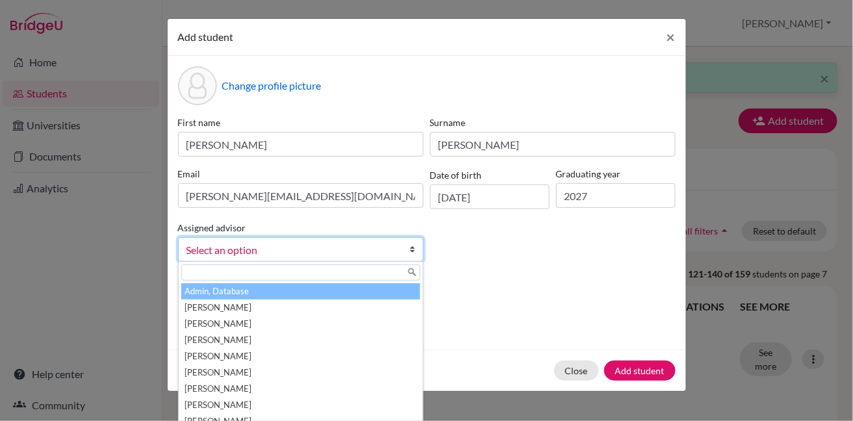
click at [361, 253] on span "Select an option" at bounding box center [292, 250] width 212 height 17
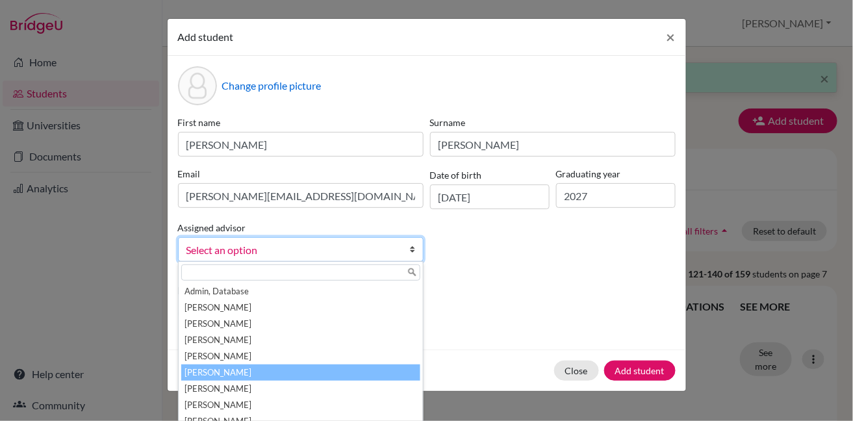
click at [328, 366] on li "[PERSON_NAME]" at bounding box center [300, 372] width 239 height 16
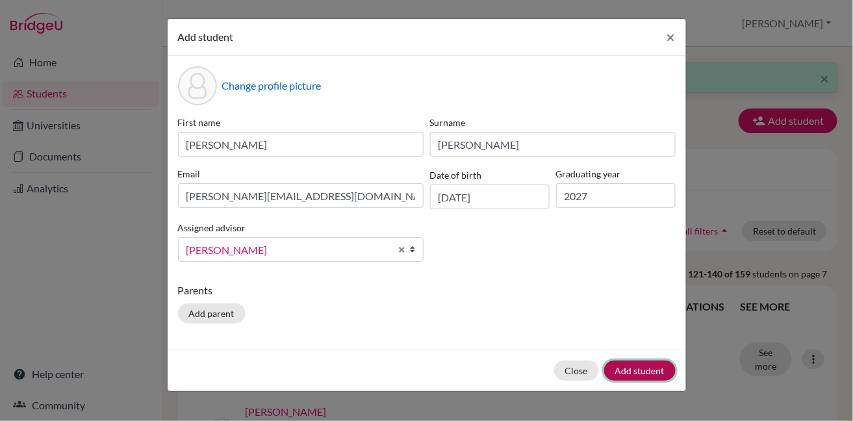
click at [644, 370] on button "Add student" at bounding box center [639, 370] width 71 height 20
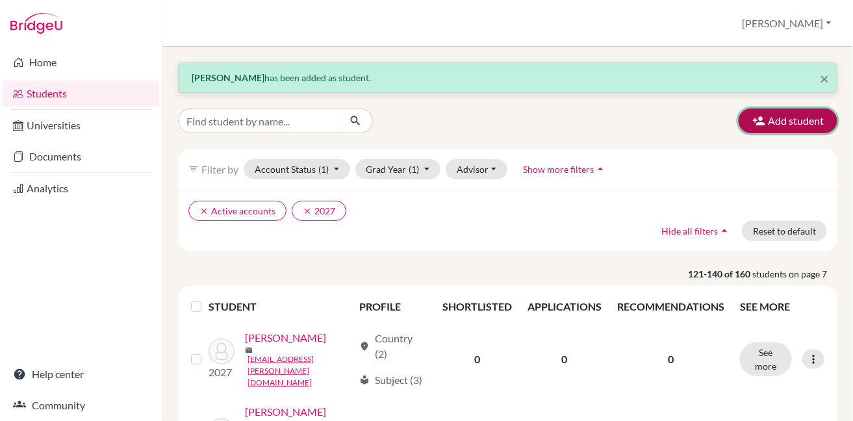
click at [781, 116] on button "Add student" at bounding box center [787, 120] width 99 height 25
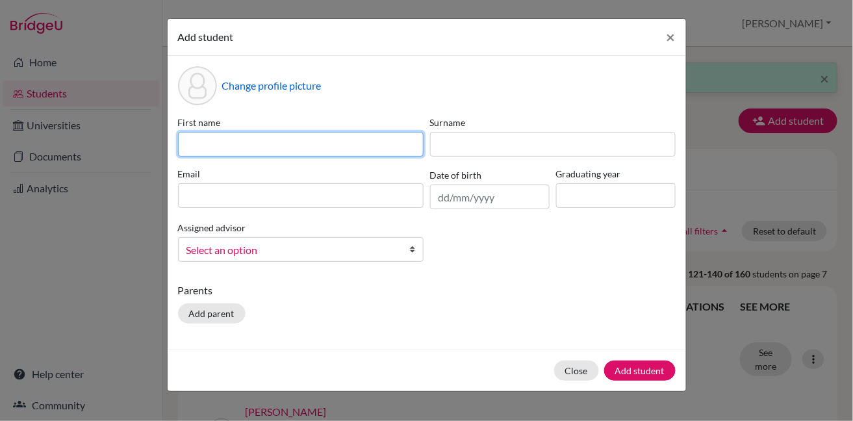
click at [299, 146] on input at bounding box center [301, 144] width 246 height 25
type input "Alessia"
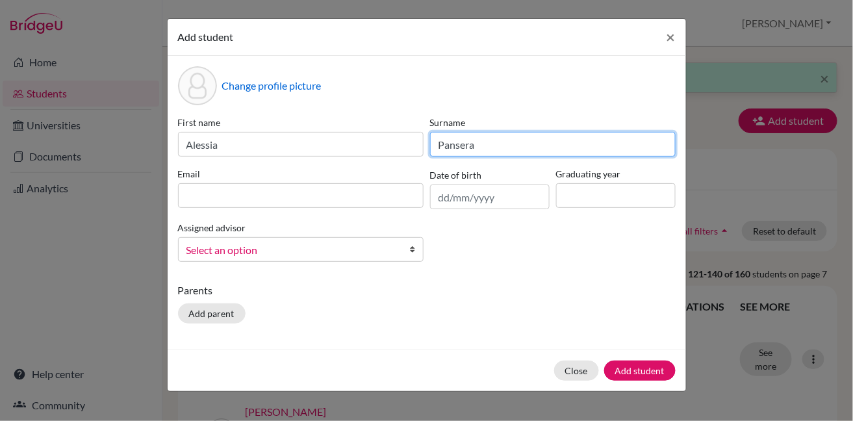
type input "Pansera"
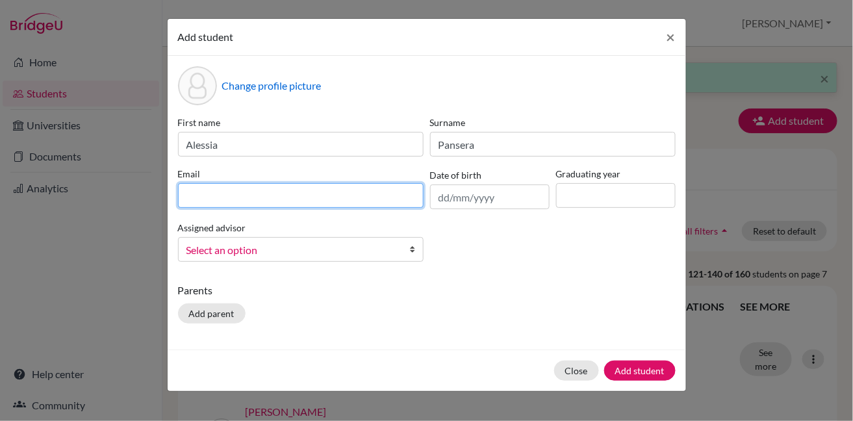
click at [317, 197] on input at bounding box center [301, 195] width 246 height 25
paste input ""[PERSON_NAME]" <[EMAIL_ADDRESS][DOMAIN_NAME]>"
click at [272, 195] on input ""[PERSON_NAME]" <[EMAIL_ADDRESS][DOMAIN_NAME]>" at bounding box center [301, 195] width 246 height 25
click at [298, 199] on input "[EMAIL_ADDRESS][DOMAIN_NAME]>" at bounding box center [301, 195] width 246 height 25
type input "[EMAIL_ADDRESS][DOMAIN_NAME]"
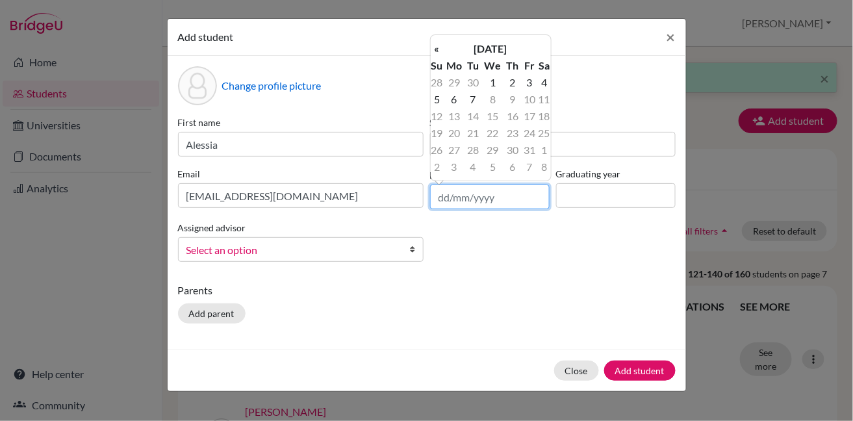
click at [449, 196] on input "text" at bounding box center [490, 196] width 120 height 25
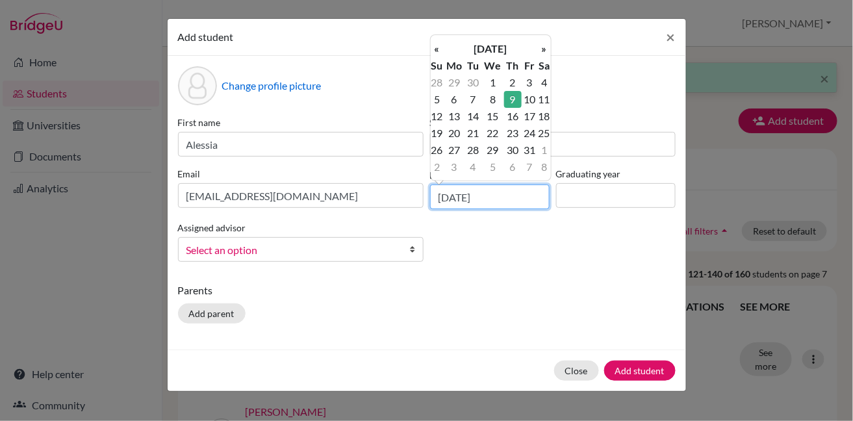
type input "[DATE]"
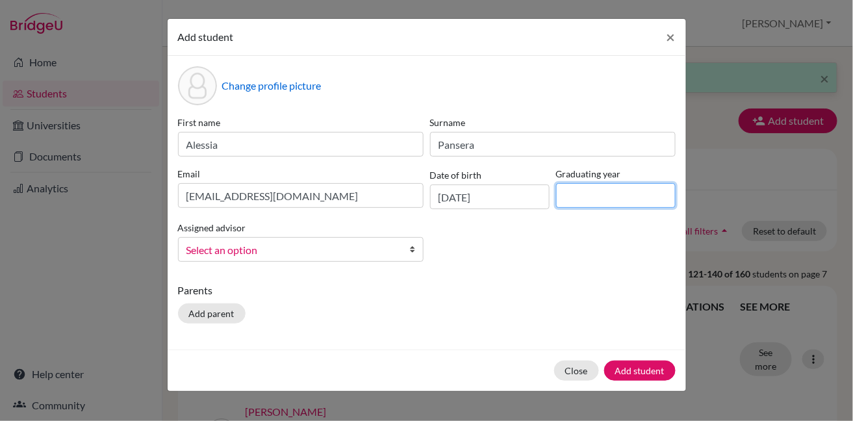
click at [581, 192] on input at bounding box center [616, 195] width 120 height 25
type input "2027"
click at [355, 249] on span "Select an option" at bounding box center [292, 250] width 212 height 17
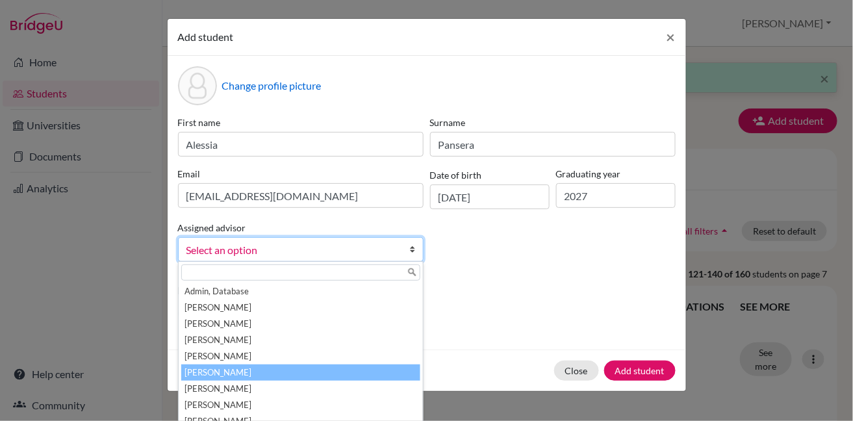
click at [296, 368] on li "[PERSON_NAME]" at bounding box center [300, 372] width 239 height 16
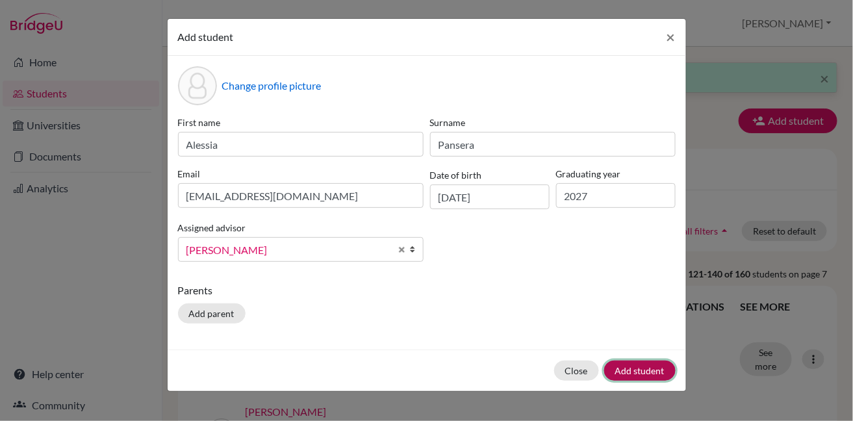
click at [637, 370] on button "Add student" at bounding box center [639, 370] width 71 height 20
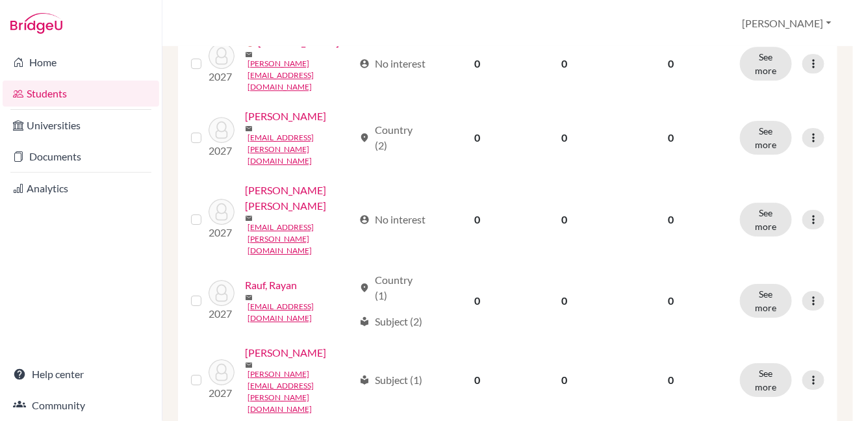
scroll to position [1135, 0]
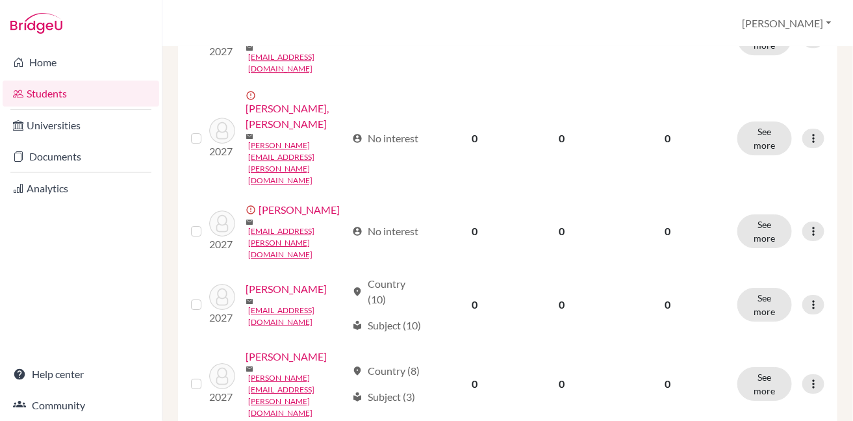
scroll to position [1185, 0]
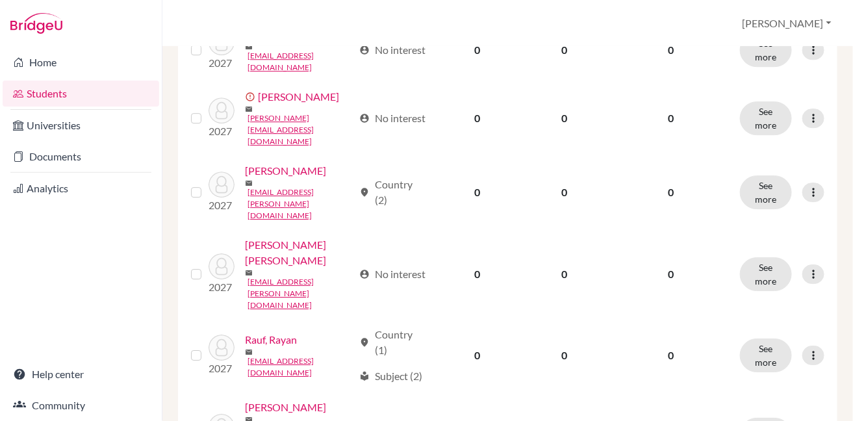
scroll to position [1135, 0]
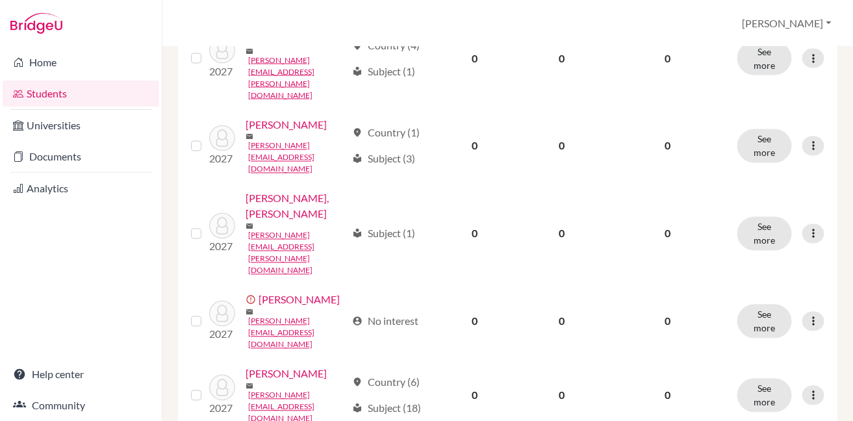
scroll to position [581, 0]
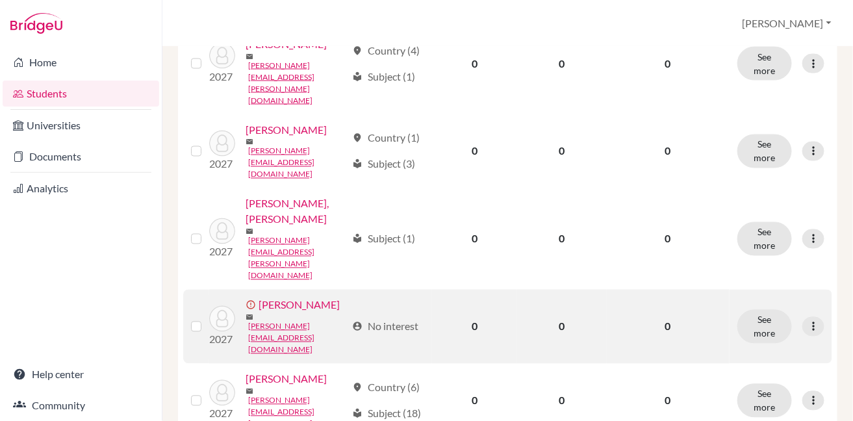
click at [207, 319] on label at bounding box center [207, 319] width 0 height 0
click at [0, 0] on input "checkbox" at bounding box center [0, 0] width 0 height 0
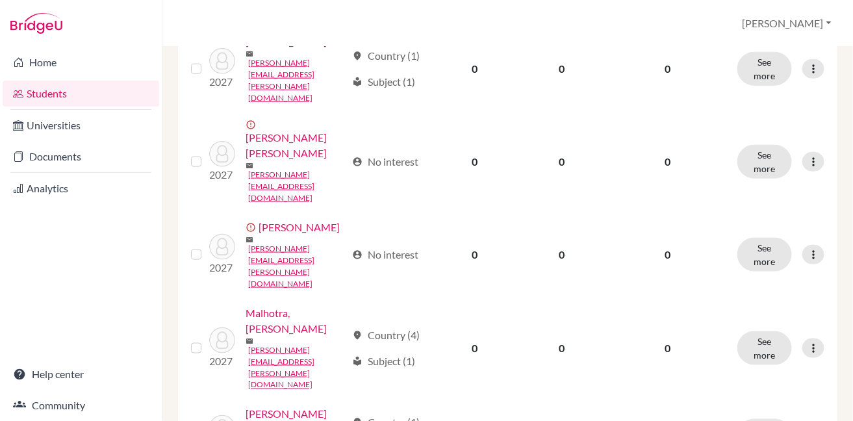
scroll to position [0, 0]
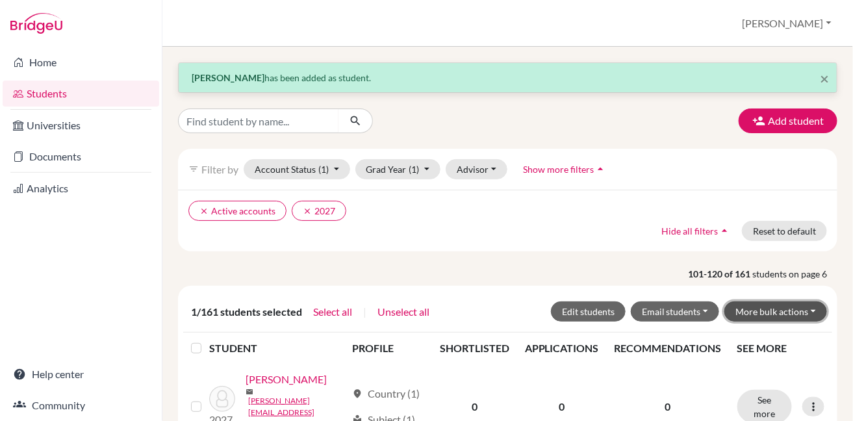
click at [771, 305] on button "More bulk actions" at bounding box center [775, 311] width 103 height 20
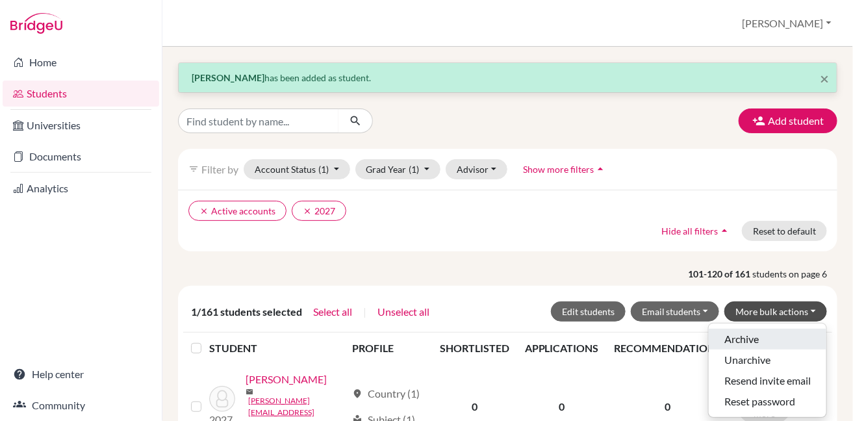
click at [750, 329] on button "Archive" at bounding box center [768, 339] width 118 height 21
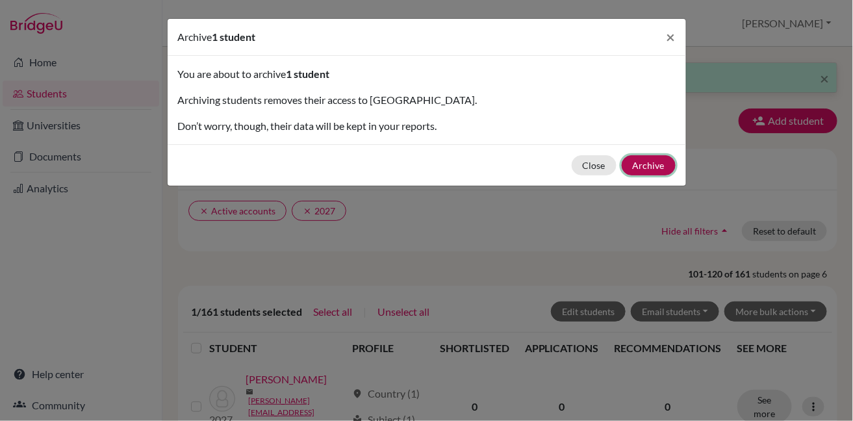
click at [634, 162] on button "Archive" at bounding box center [649, 165] width 54 height 20
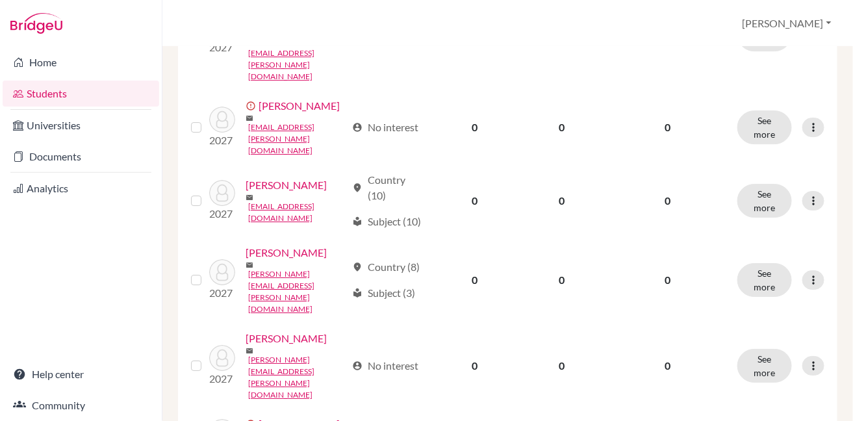
scroll to position [1185, 0]
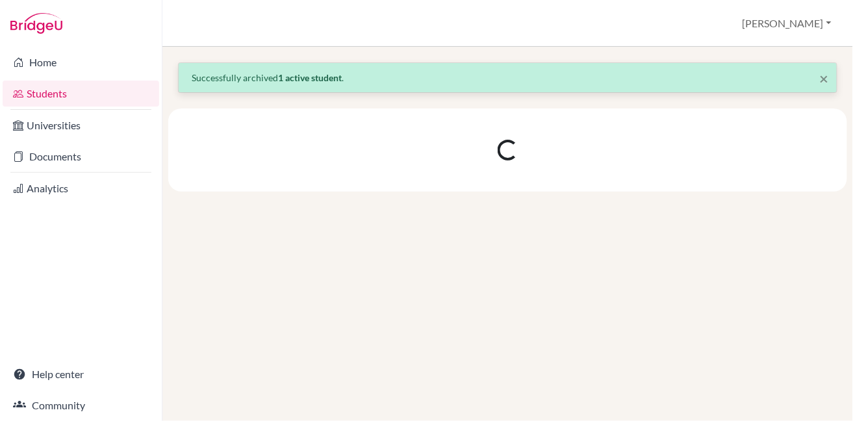
scroll to position [0, 0]
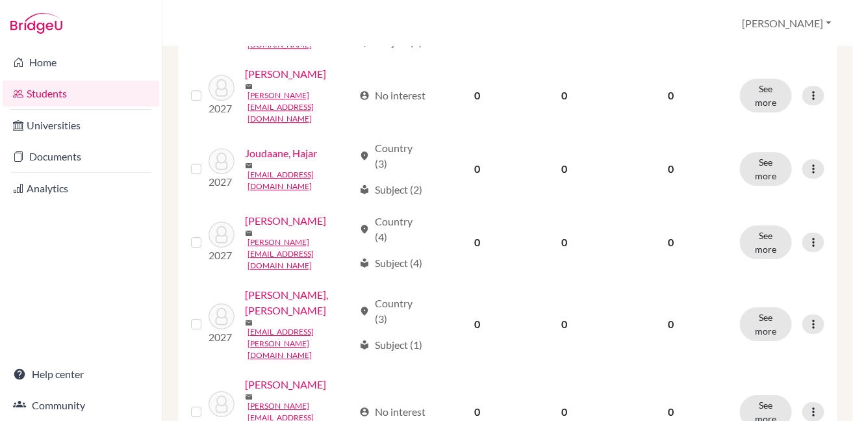
scroll to position [1024, 0]
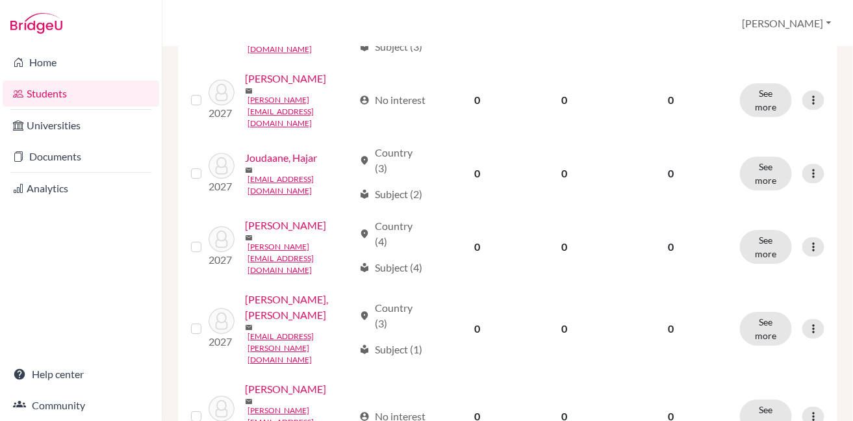
click at [0, 0] on input "checkbox" at bounding box center [0, 0] width 0 height 0
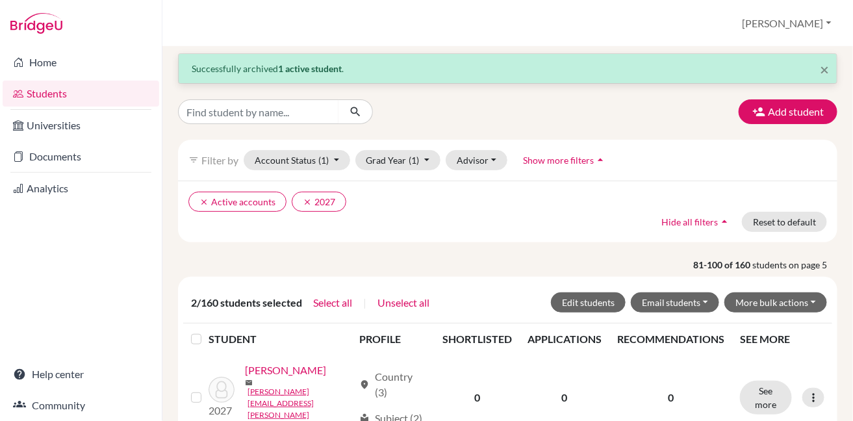
scroll to position [6, 0]
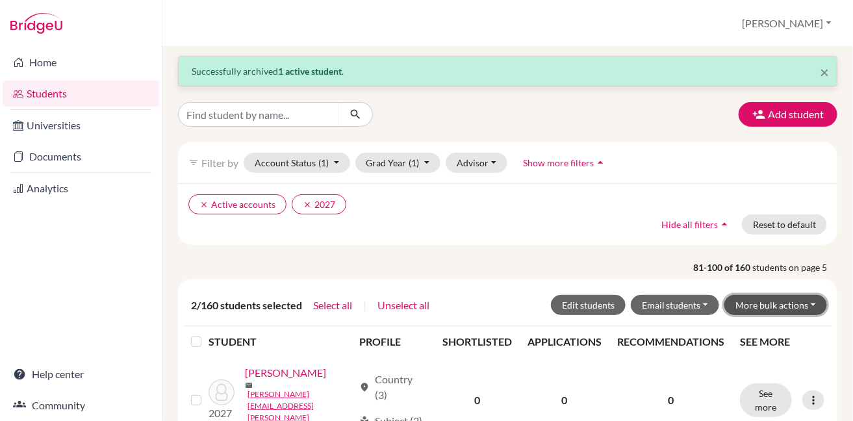
click at [770, 307] on button "More bulk actions" at bounding box center [775, 305] width 103 height 20
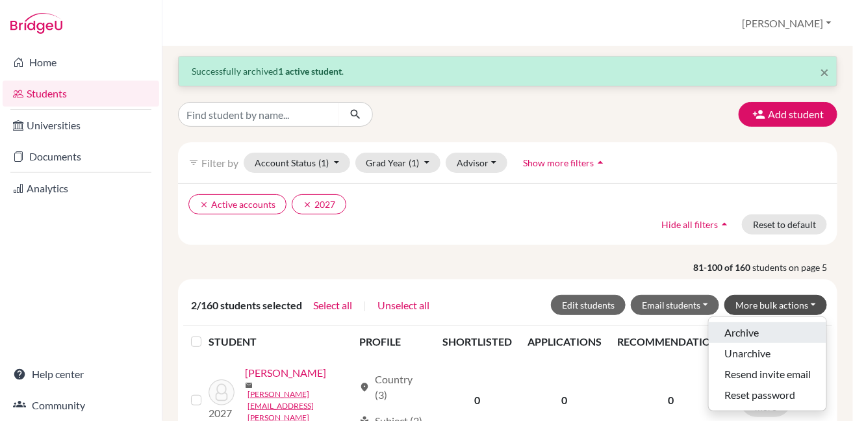
click at [755, 329] on button "Archive" at bounding box center [768, 332] width 118 height 21
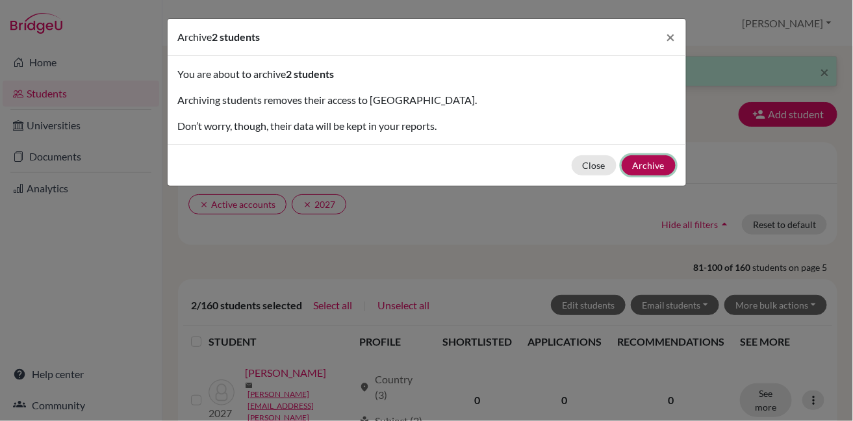
click at [649, 164] on button "Archive" at bounding box center [649, 165] width 54 height 20
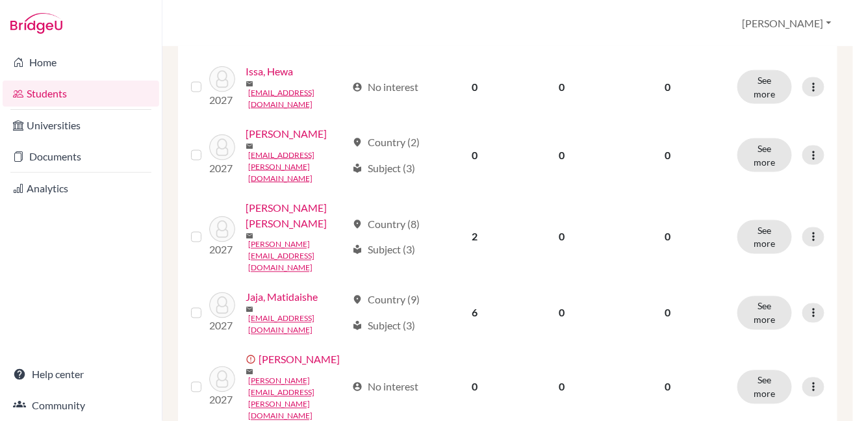
scroll to position [472, 0]
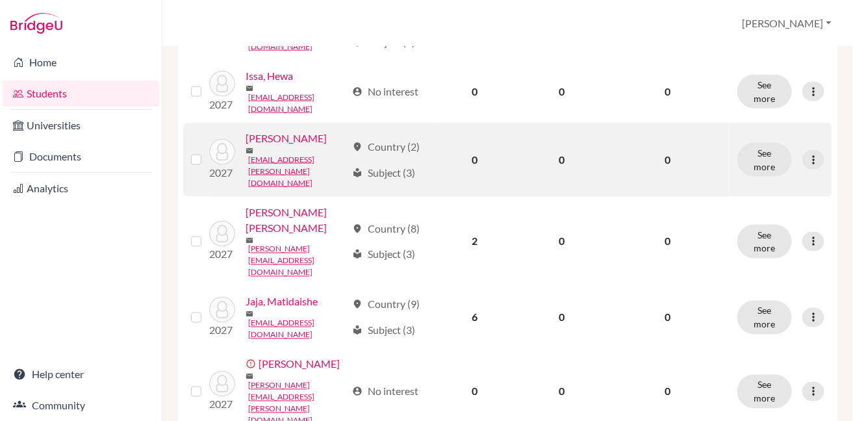
click at [207, 152] on label at bounding box center [207, 152] width 0 height 0
click at [0, 0] on input "checkbox" at bounding box center [0, 0] width 0 height 0
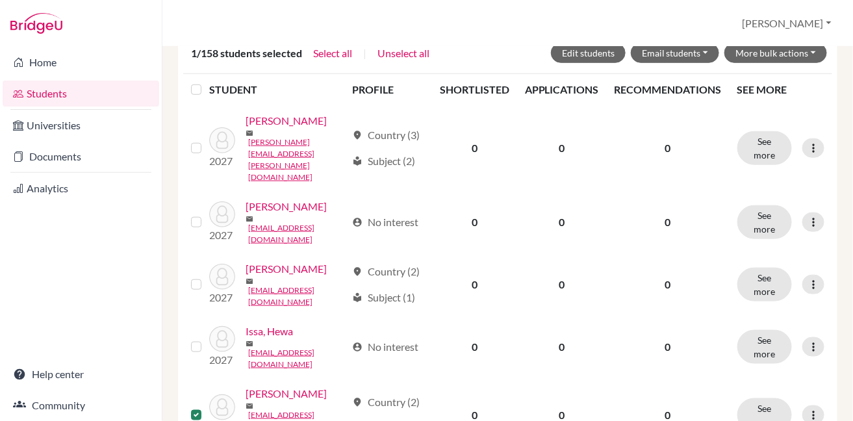
scroll to position [235, 0]
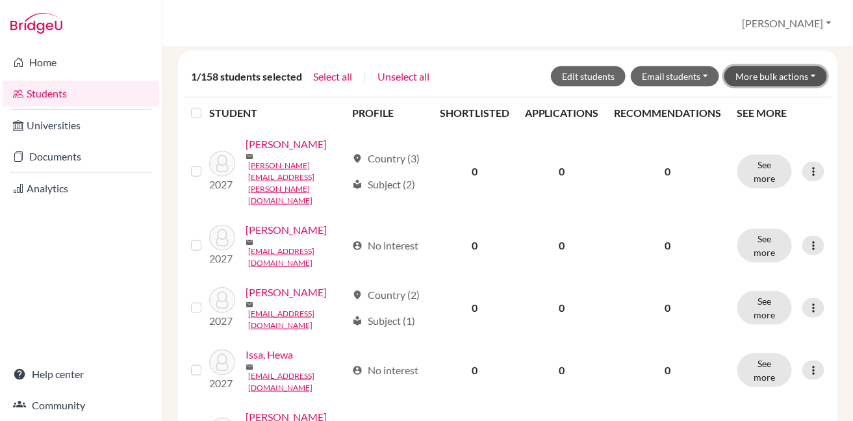
click at [763, 72] on button "More bulk actions" at bounding box center [775, 76] width 103 height 20
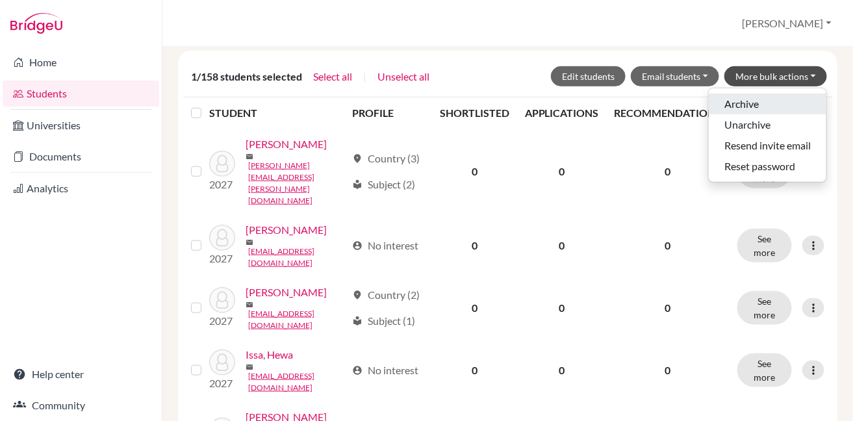
click at [751, 103] on button "Archive" at bounding box center [768, 104] width 118 height 21
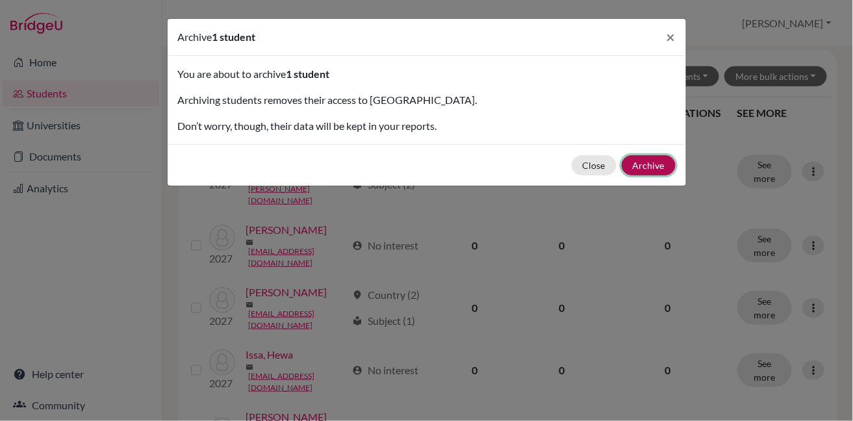
click at [650, 166] on button "Archive" at bounding box center [649, 165] width 54 height 20
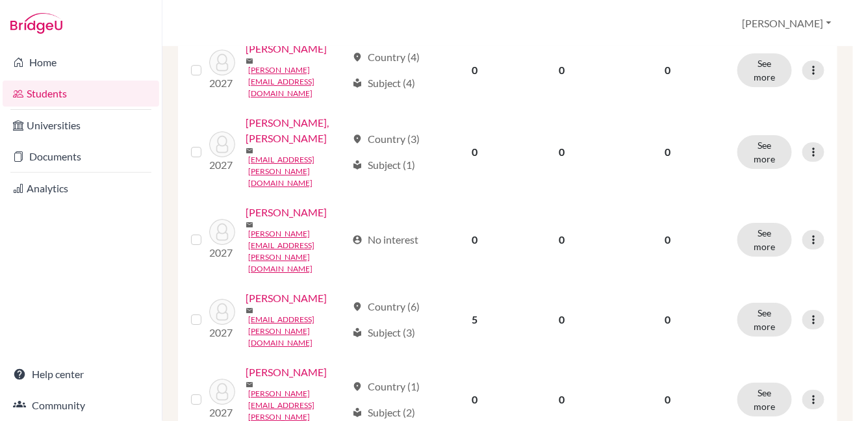
scroll to position [1144, 0]
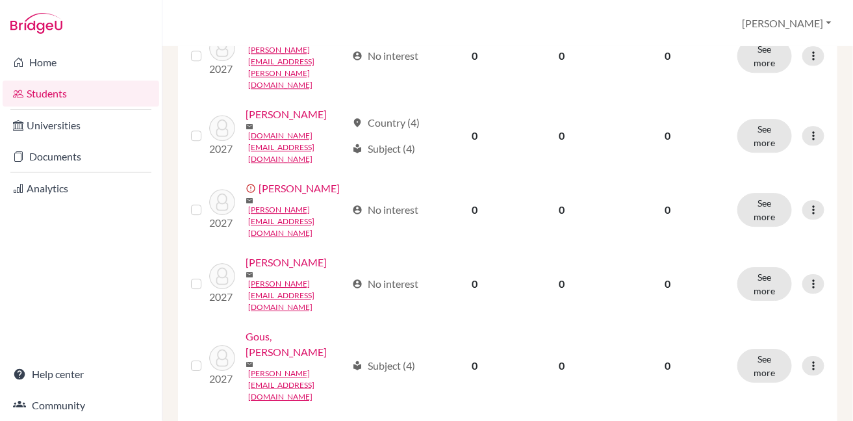
scroll to position [1152, 0]
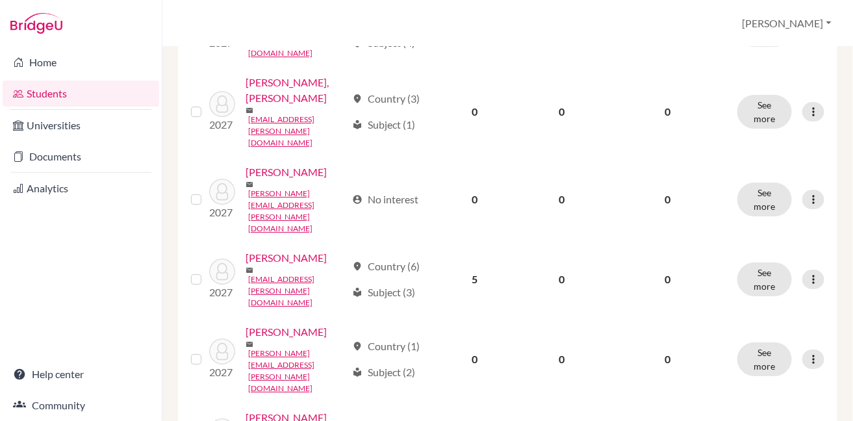
scroll to position [1144, 0]
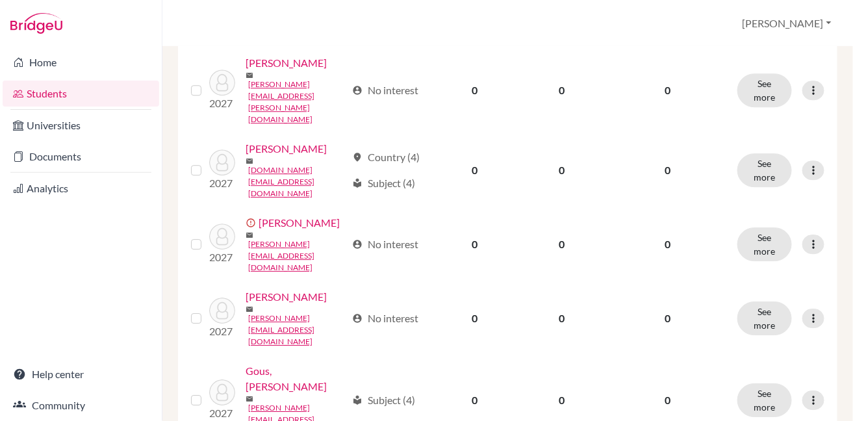
scroll to position [1152, 0]
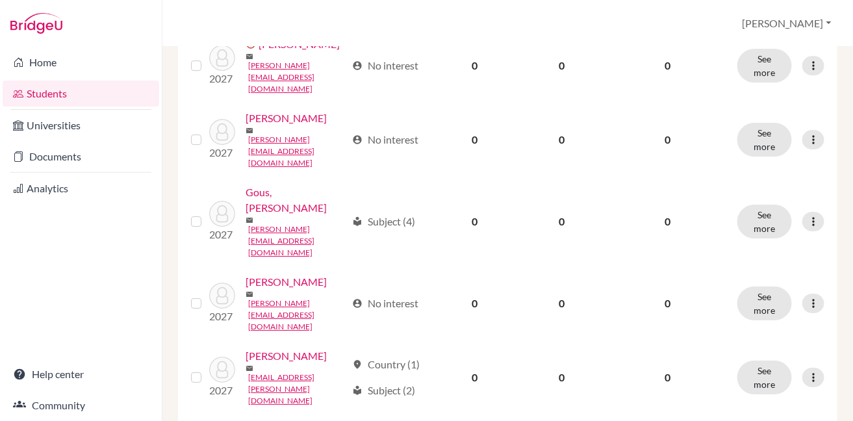
click at [0, 0] on input "checkbox" at bounding box center [0, 0] width 0 height 0
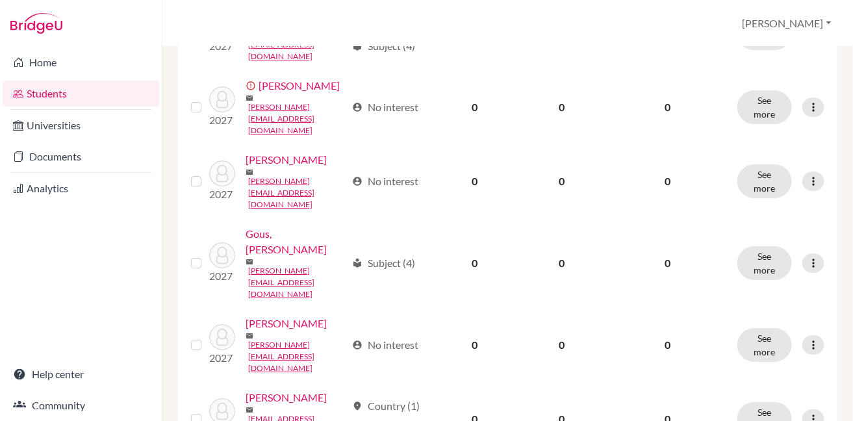
scroll to position [1194, 0]
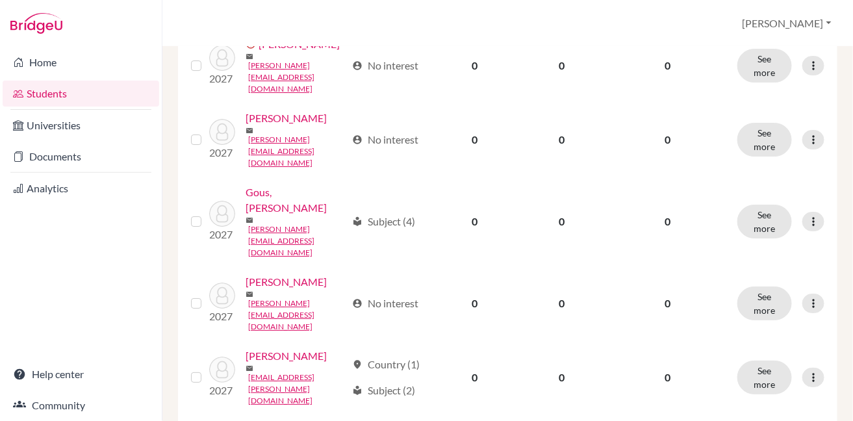
click at [0, 0] on input "checkbox" at bounding box center [0, 0] width 0 height 0
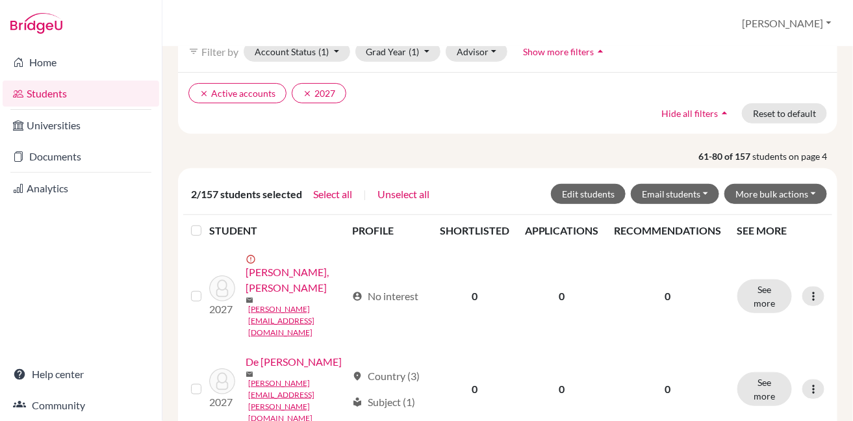
scroll to position [0, 0]
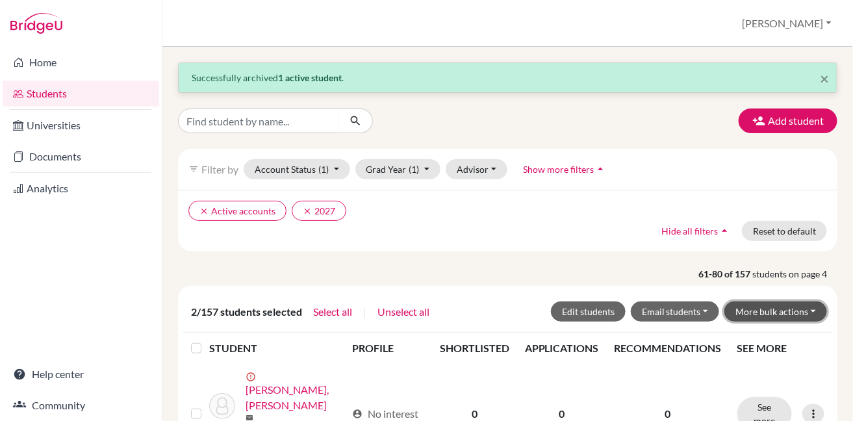
click at [743, 310] on button "More bulk actions" at bounding box center [775, 311] width 103 height 20
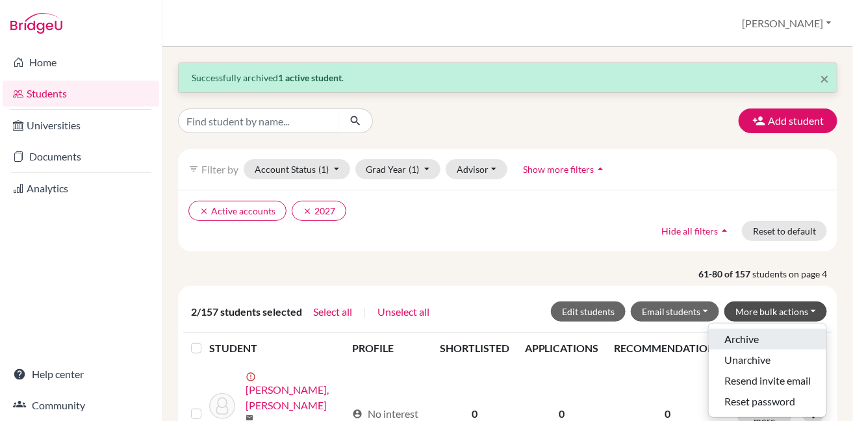
click at [732, 336] on button "Archive" at bounding box center [768, 339] width 118 height 21
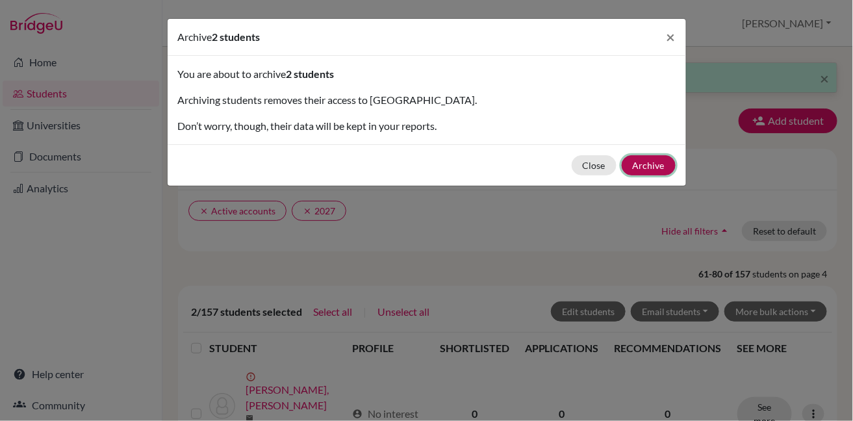
click at [636, 168] on button "Archive" at bounding box center [649, 165] width 54 height 20
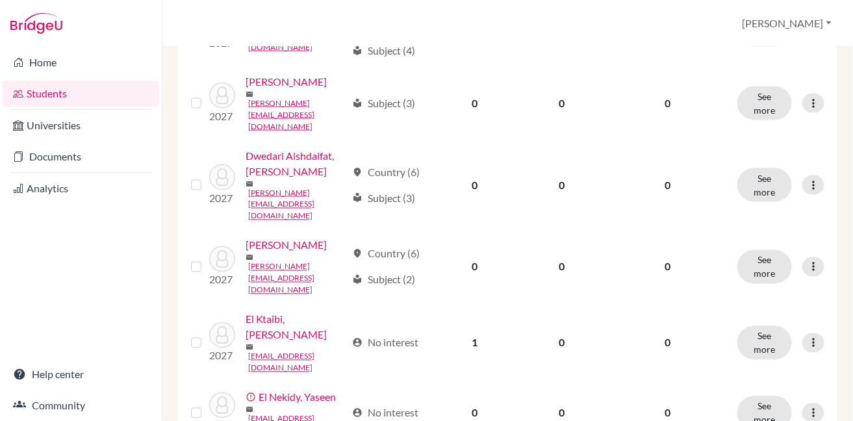
scroll to position [510, 0]
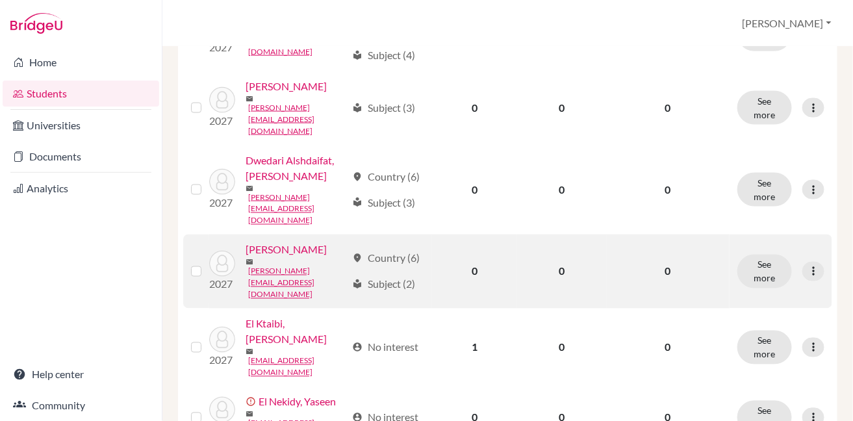
click at [207, 264] on label at bounding box center [207, 264] width 0 height 0
click at [0, 0] on input "checkbox" at bounding box center [0, 0] width 0 height 0
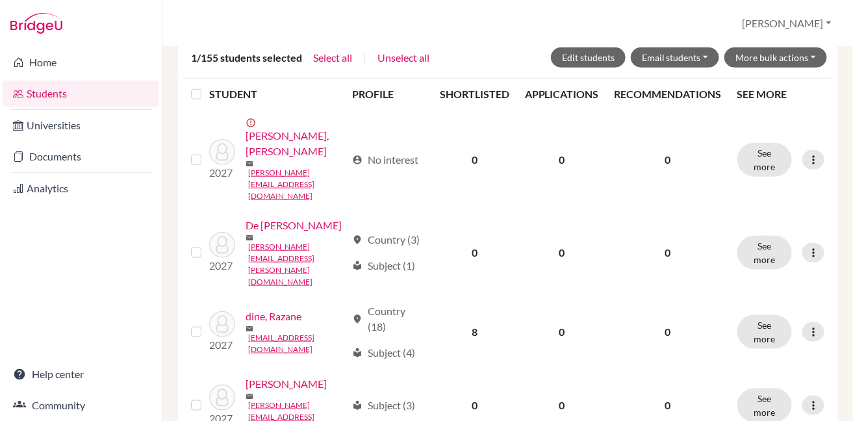
scroll to position [0, 0]
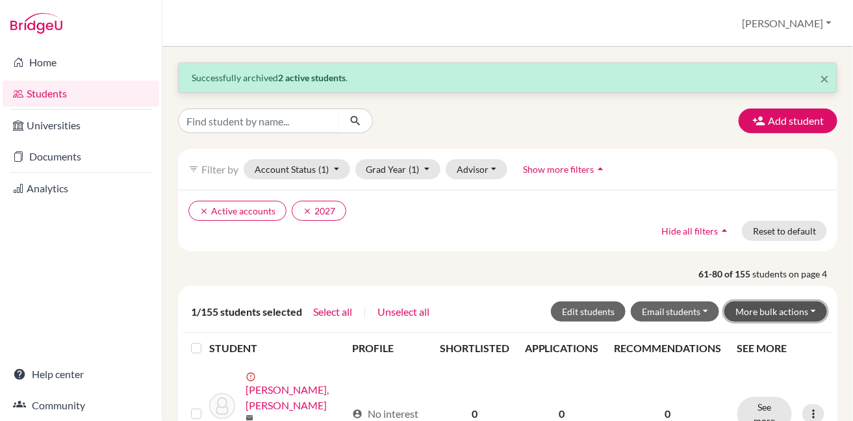
click at [787, 310] on button "More bulk actions" at bounding box center [775, 311] width 103 height 20
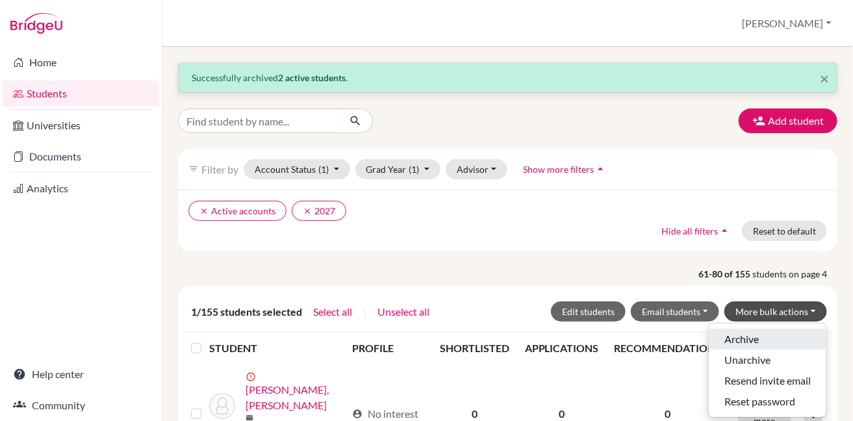
click at [758, 338] on button "Archive" at bounding box center [768, 339] width 118 height 21
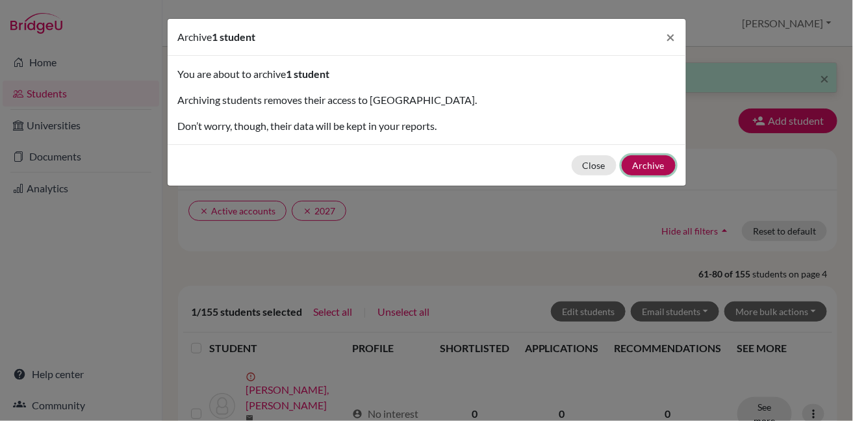
click at [643, 164] on button "Archive" at bounding box center [649, 165] width 54 height 20
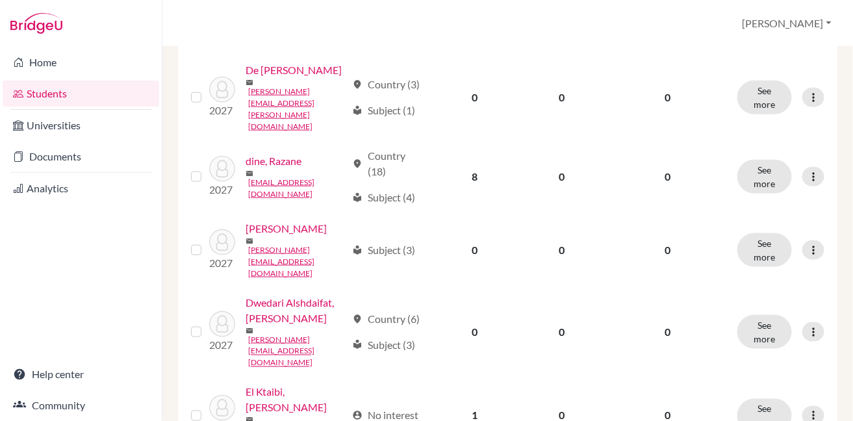
scroll to position [348, 0]
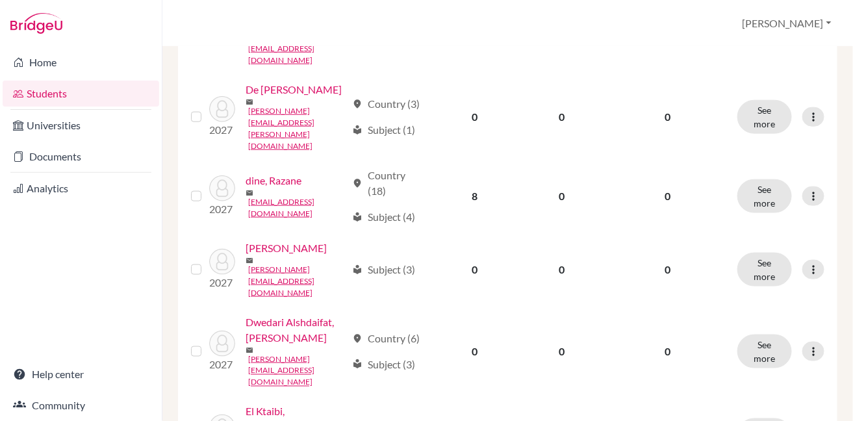
drag, startPoint x: 844, startPoint y: 216, endPoint x: 839, endPoint y: 194, distance: 22.7
click at [839, 194] on div "× Successfully archived 1 active student . Add student filter_list Filter by Ac…" at bounding box center [507, 234] width 690 height 374
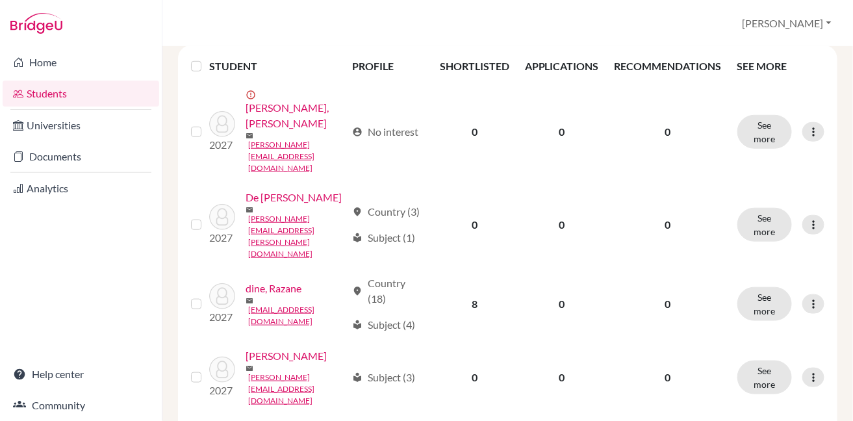
scroll to position [218, 0]
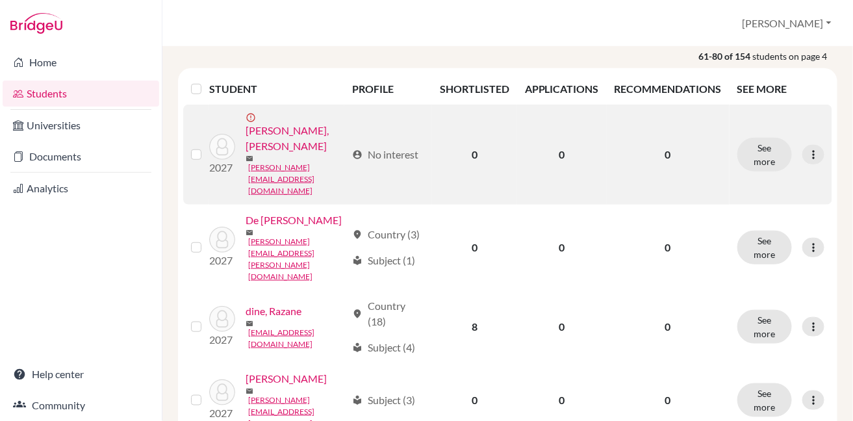
click at [207, 147] on label at bounding box center [207, 147] width 0 height 0
click at [0, 0] on input "checkbox" at bounding box center [0, 0] width 0 height 0
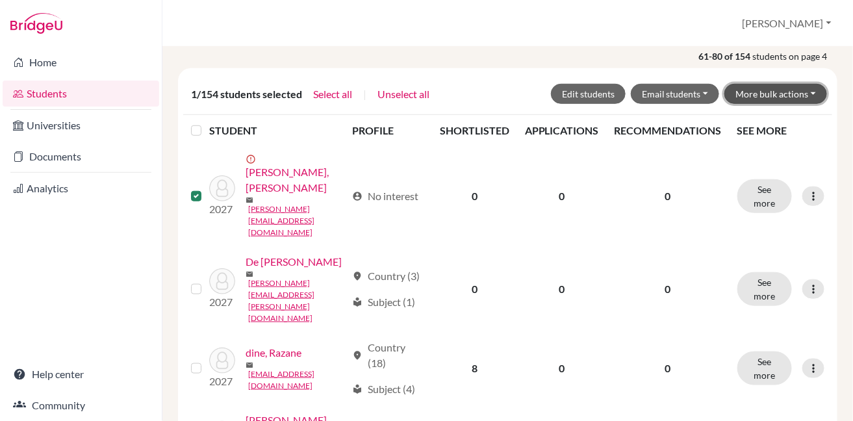
click at [750, 92] on button "More bulk actions" at bounding box center [775, 94] width 103 height 20
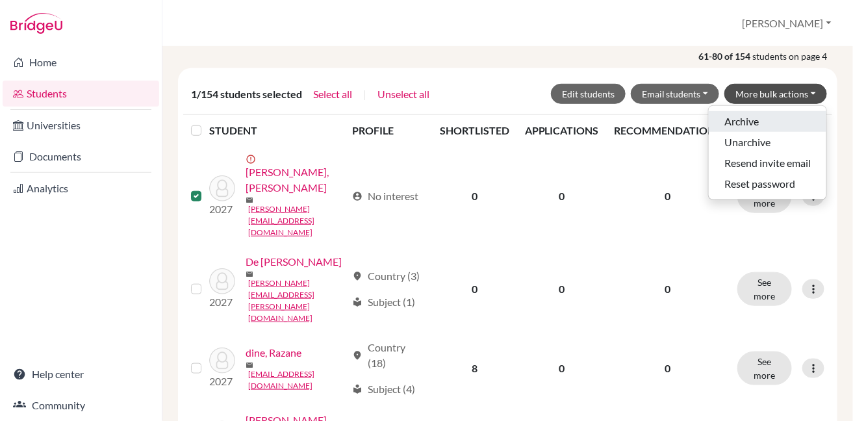
click at [740, 120] on button "Archive" at bounding box center [768, 121] width 118 height 21
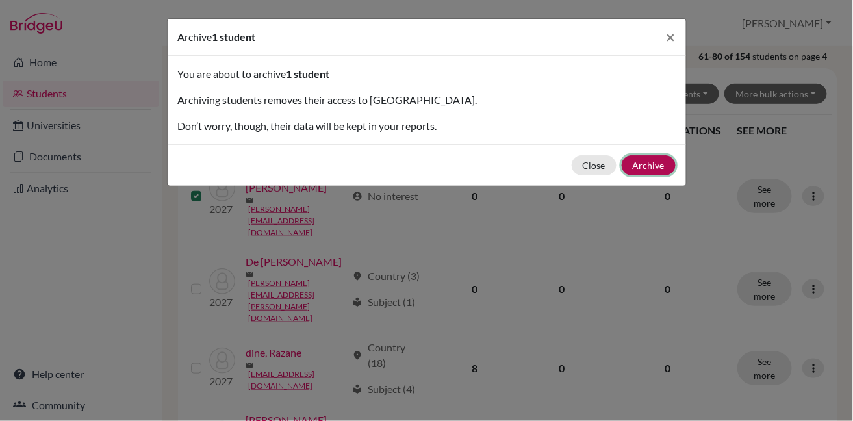
click at [650, 167] on button "Archive" at bounding box center [649, 165] width 54 height 20
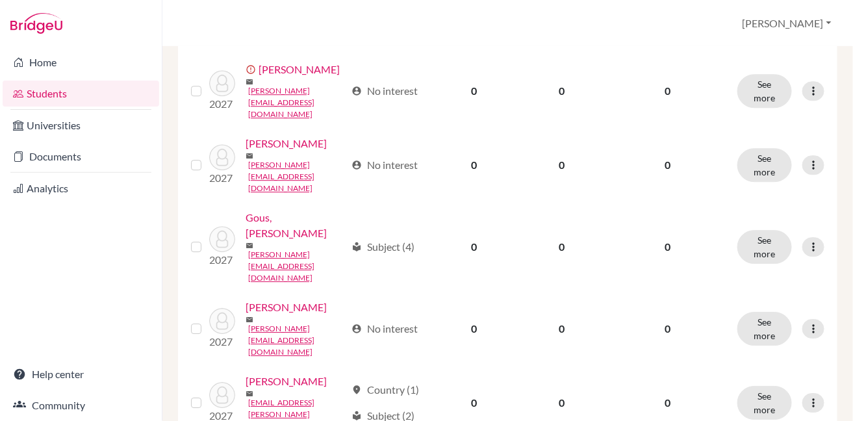
scroll to position [1152, 0]
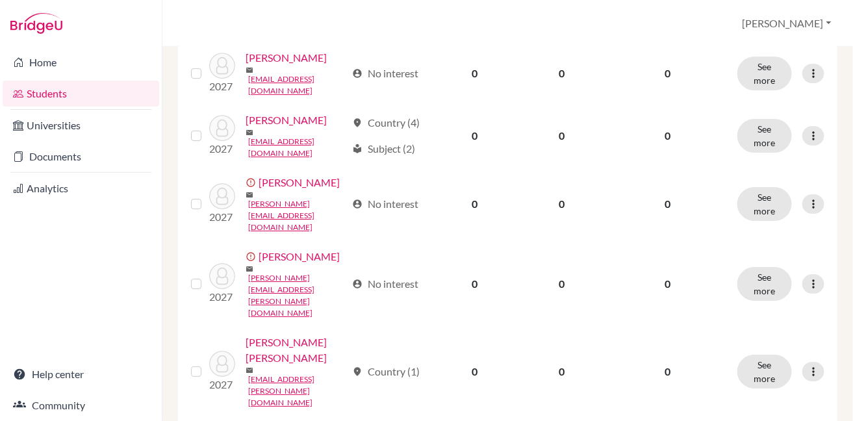
scroll to position [1130, 0]
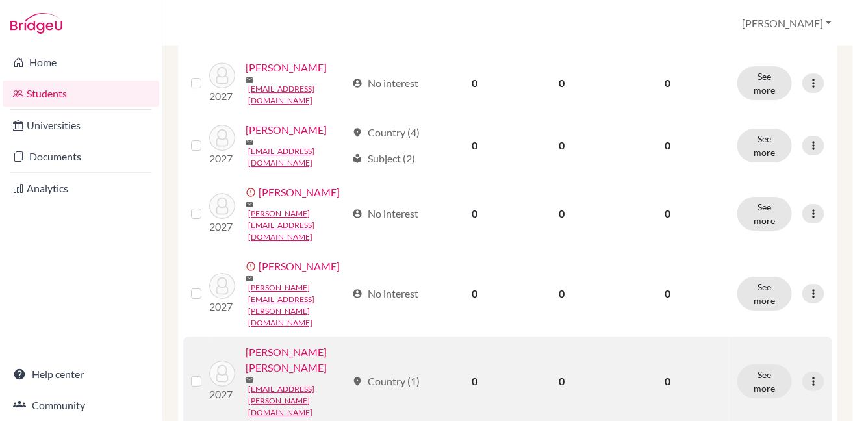
click at [207, 373] on label at bounding box center [207, 373] width 0 height 0
click at [0, 0] on input "checkbox" at bounding box center [0, 0] width 0 height 0
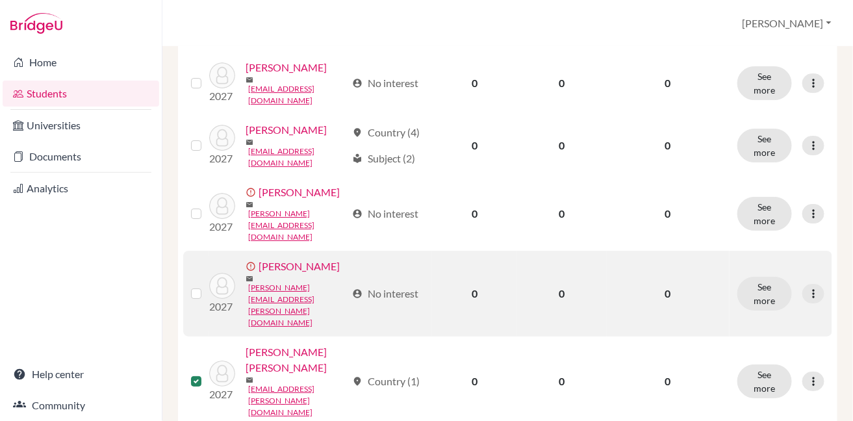
click at [207, 286] on label at bounding box center [207, 286] width 0 height 0
click at [0, 0] on input "checkbox" at bounding box center [0, 0] width 0 height 0
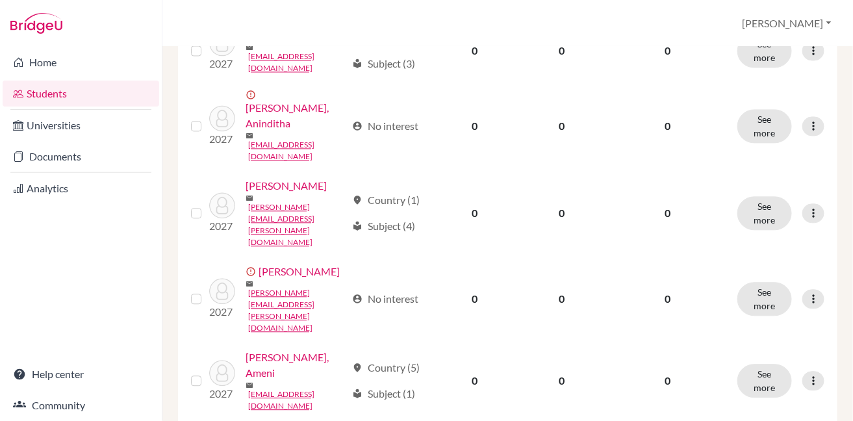
scroll to position [0, 0]
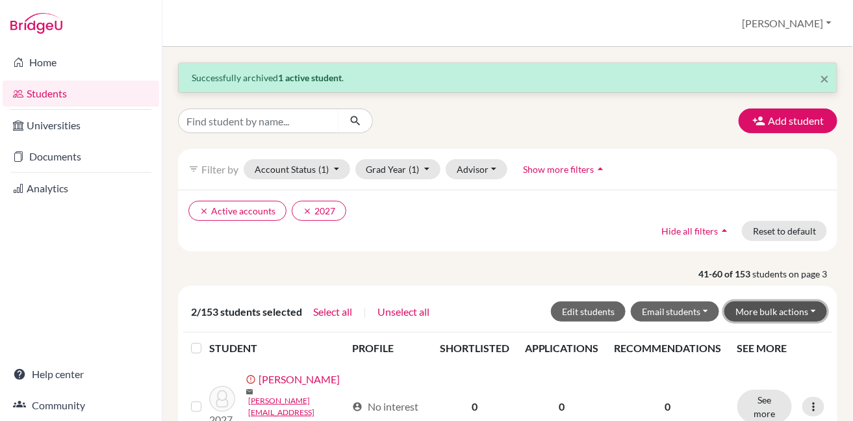
click at [747, 316] on button "More bulk actions" at bounding box center [775, 311] width 103 height 20
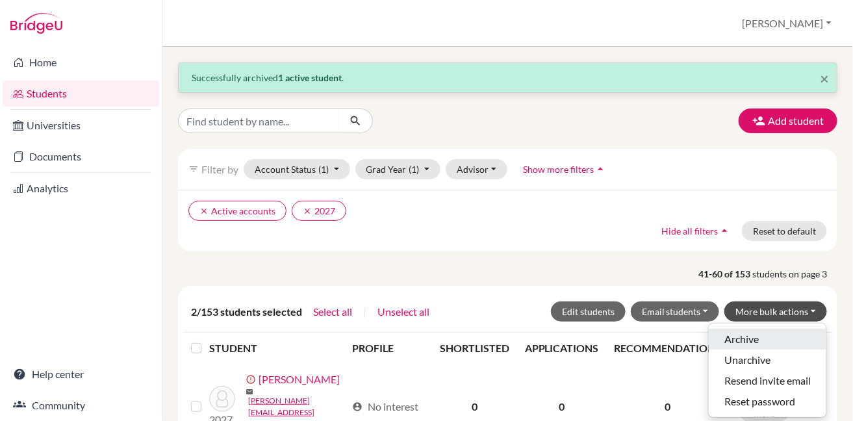
click at [742, 332] on button "Archive" at bounding box center [768, 339] width 118 height 21
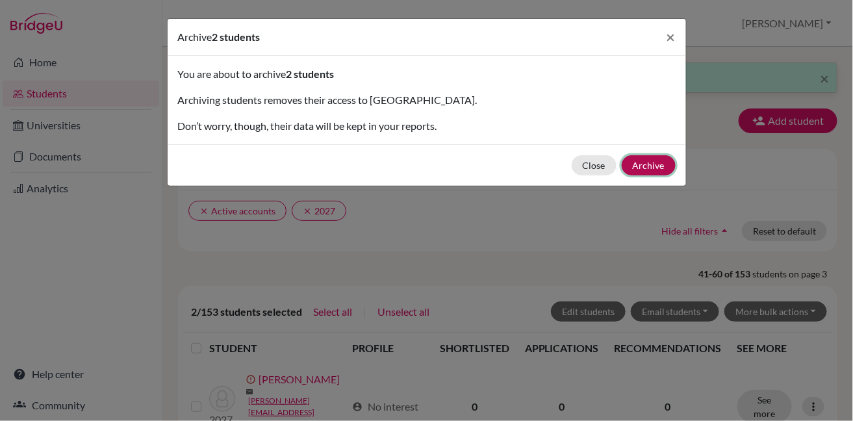
click at [638, 164] on button "Archive" at bounding box center [649, 165] width 54 height 20
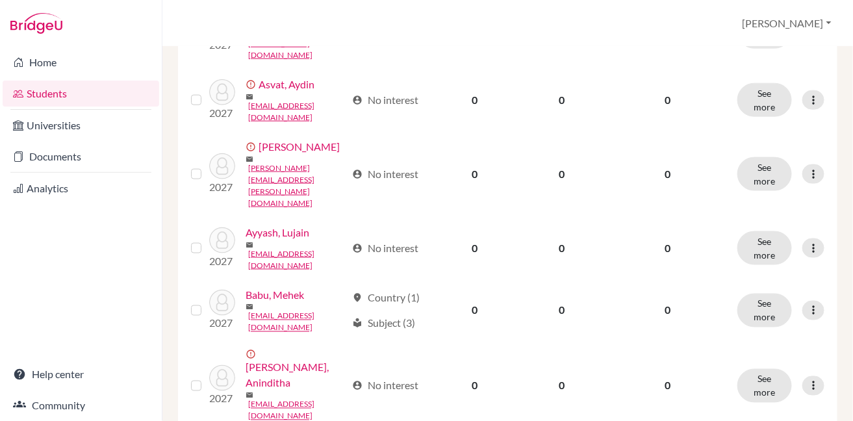
scroll to position [412, 0]
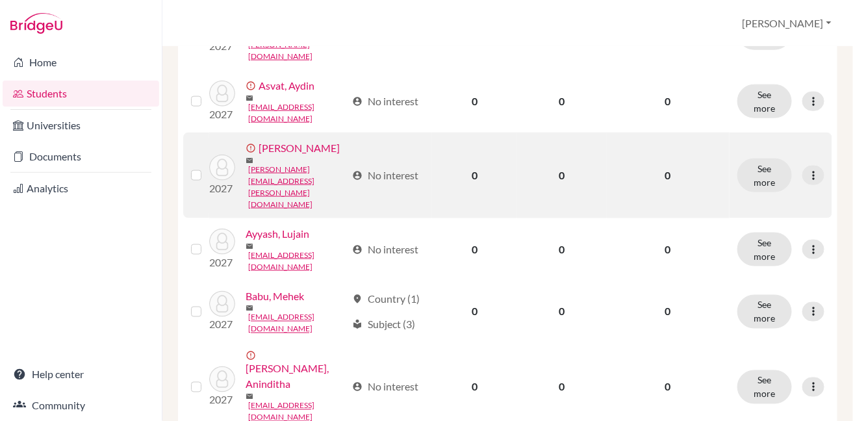
click at [207, 168] on label at bounding box center [207, 168] width 0 height 0
click at [0, 0] on input "checkbox" at bounding box center [0, 0] width 0 height 0
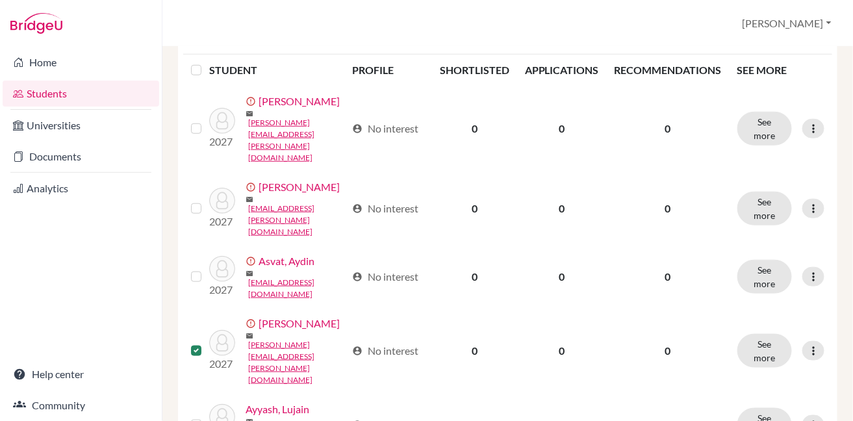
scroll to position [275, 0]
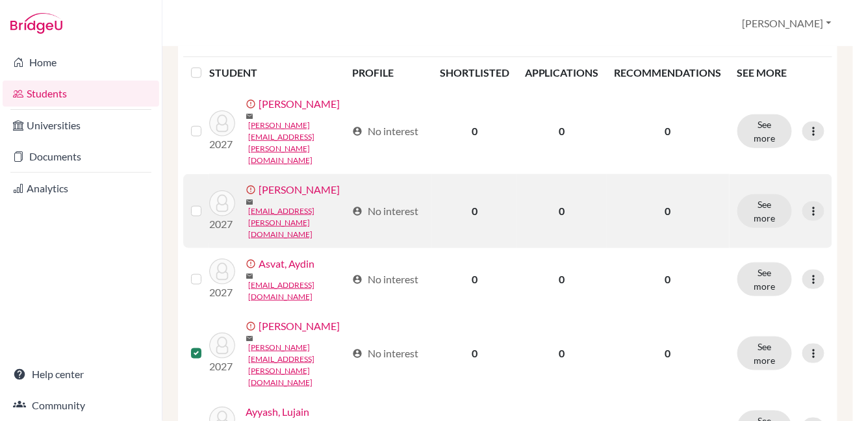
click at [207, 203] on label at bounding box center [207, 203] width 0 height 0
click at [0, 0] on input "checkbox" at bounding box center [0, 0] width 0 height 0
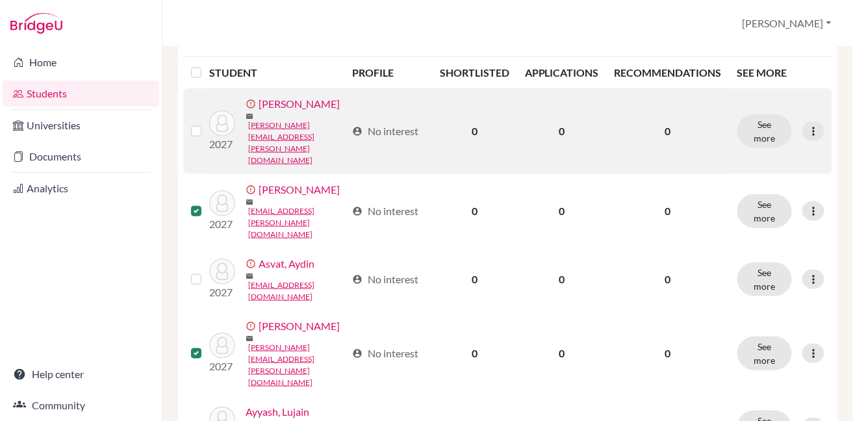
click at [207, 123] on label at bounding box center [207, 123] width 0 height 0
click at [0, 0] on input "checkbox" at bounding box center [0, 0] width 0 height 0
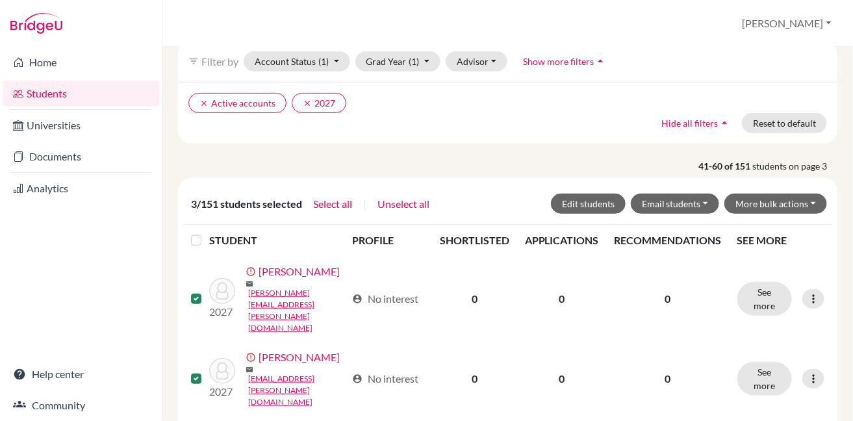
scroll to position [0, 0]
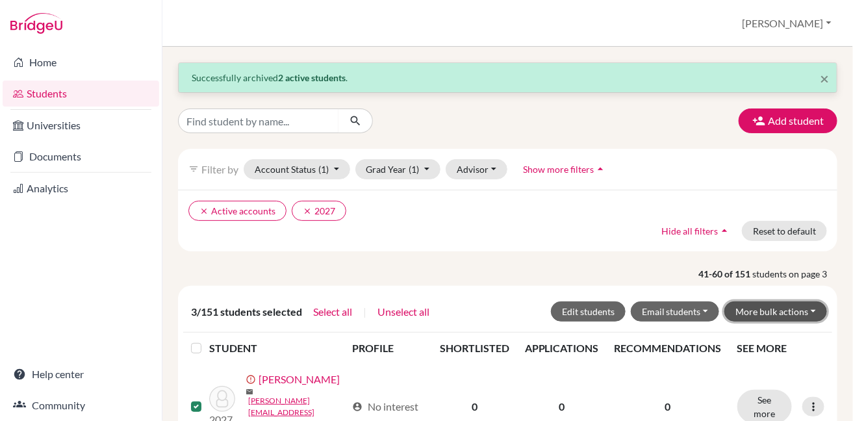
click at [781, 312] on button "More bulk actions" at bounding box center [775, 311] width 103 height 20
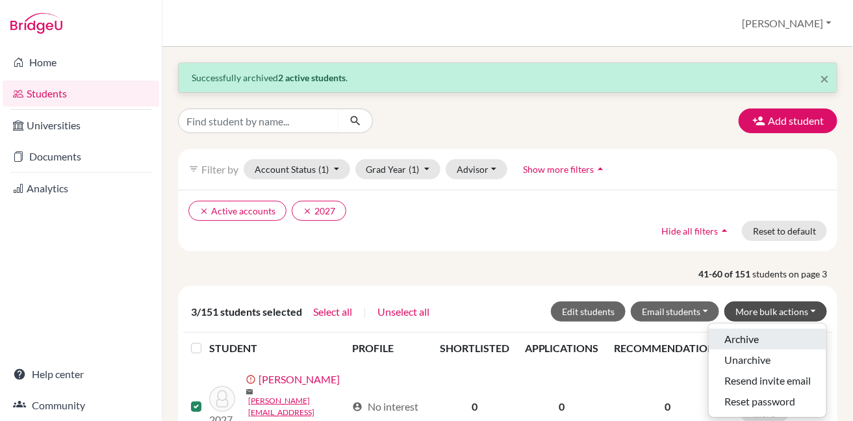
click at [761, 335] on button "Archive" at bounding box center [768, 339] width 118 height 21
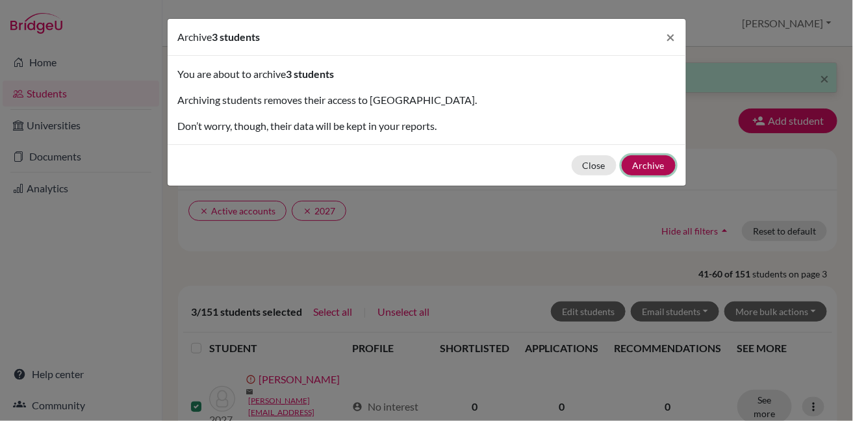
click at [654, 162] on button "Archive" at bounding box center [649, 165] width 54 height 20
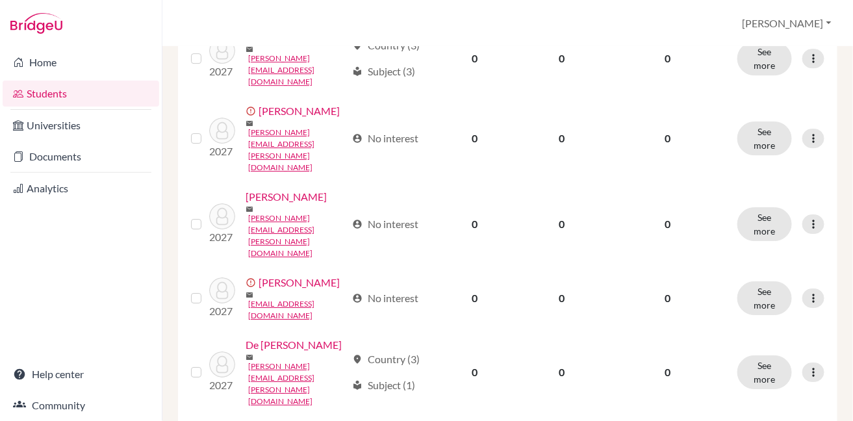
scroll to position [1294, 0]
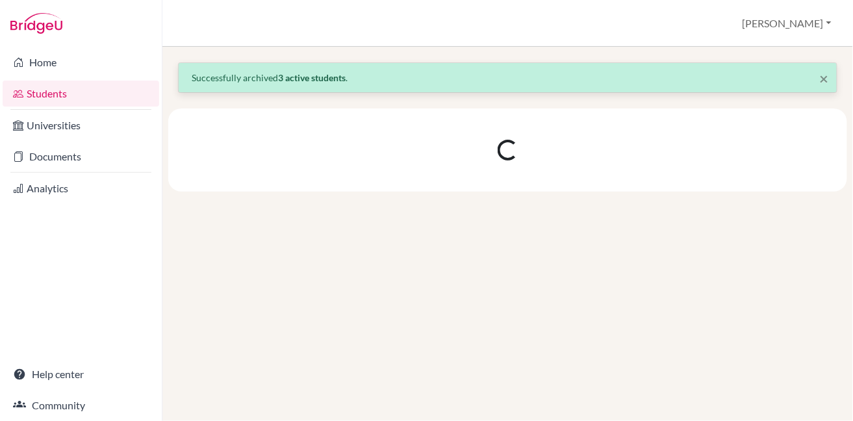
scroll to position [0, 0]
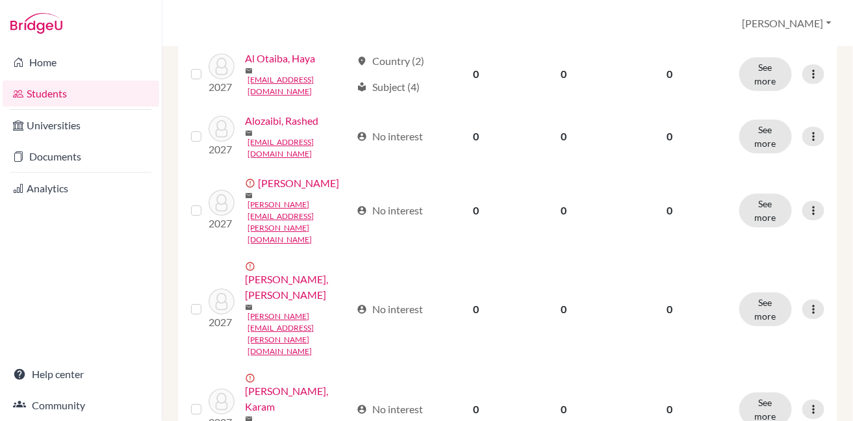
scroll to position [1150, 0]
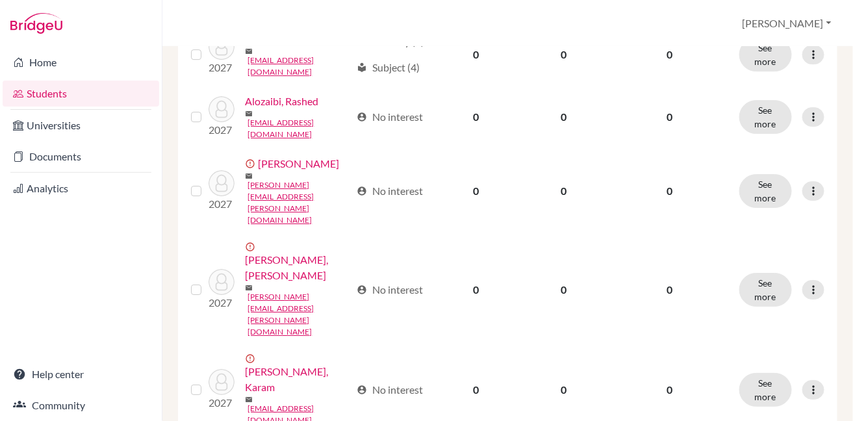
click at [0, 0] on input "checkbox" at bounding box center [0, 0] width 0 height 0
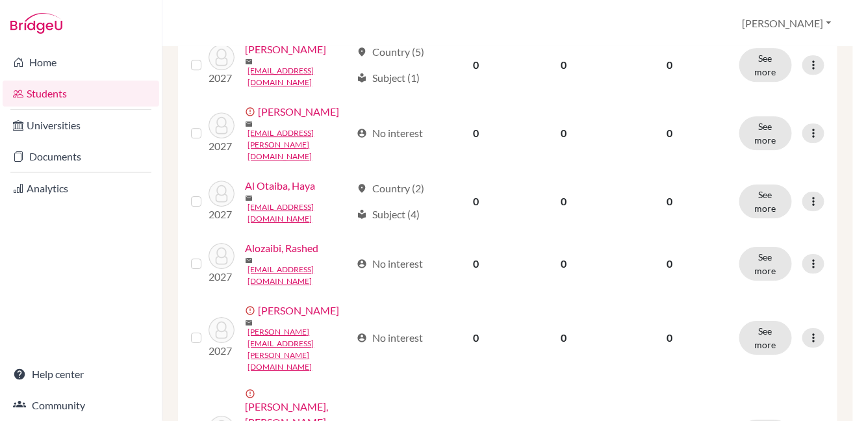
scroll to position [1021, 0]
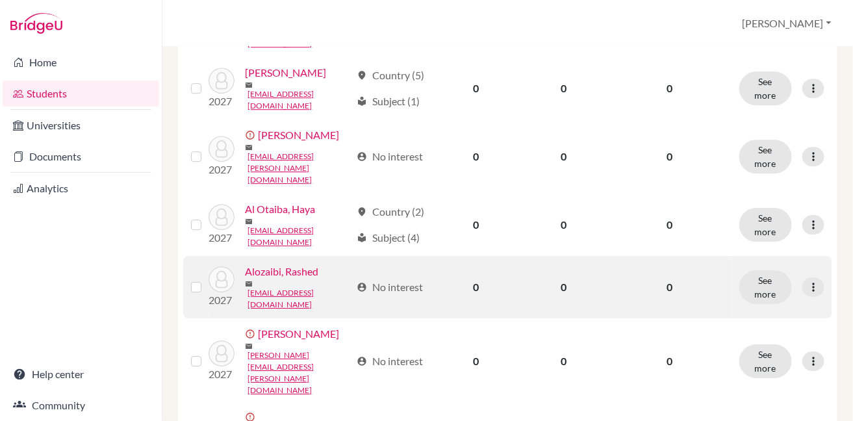
click at [207, 279] on label at bounding box center [207, 279] width 0 height 0
click at [0, 0] on input "checkbox" at bounding box center [0, 0] width 0 height 0
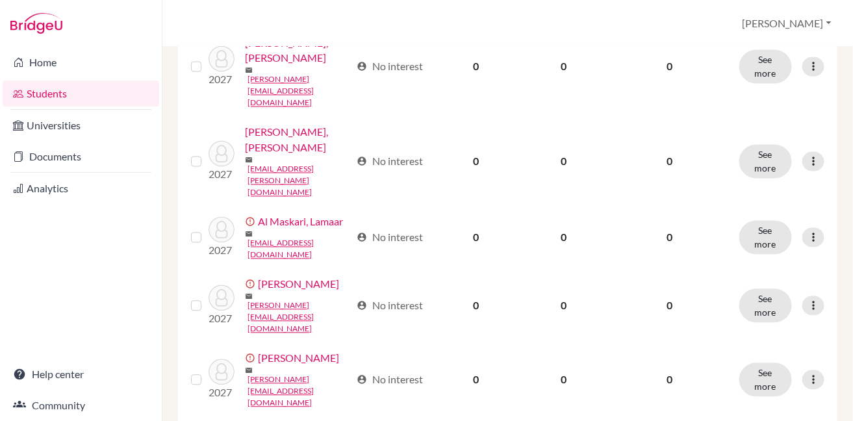
scroll to position [659, 0]
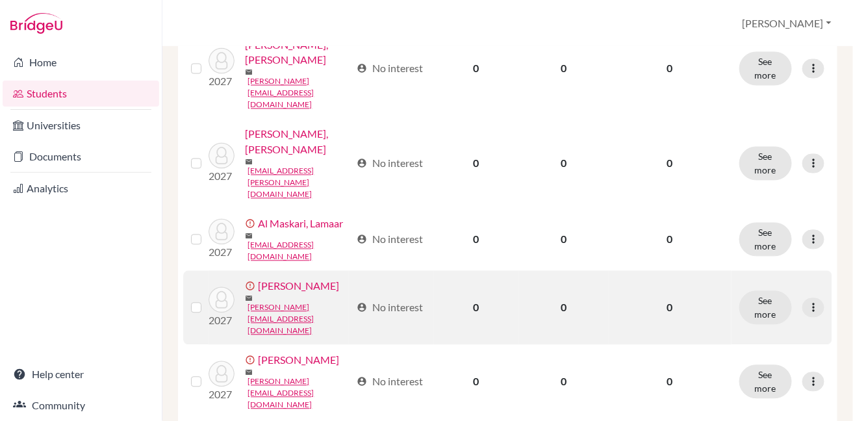
click at [207, 300] on label at bounding box center [207, 300] width 0 height 0
click at [0, 0] on input "checkbox" at bounding box center [0, 0] width 0 height 0
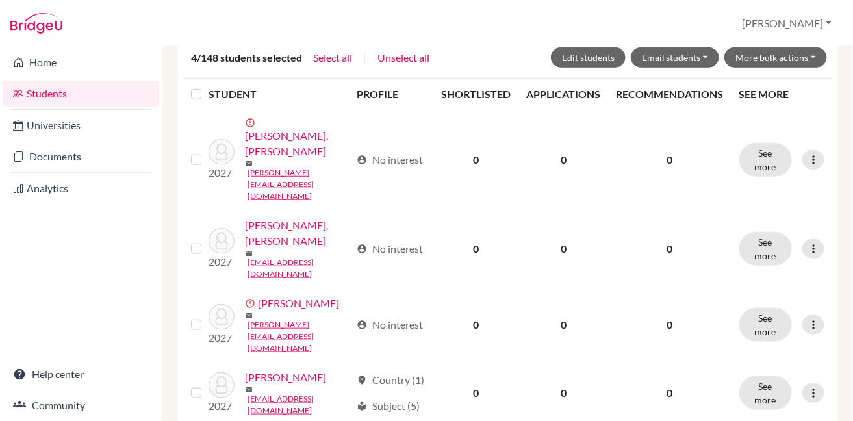
scroll to position [250, 0]
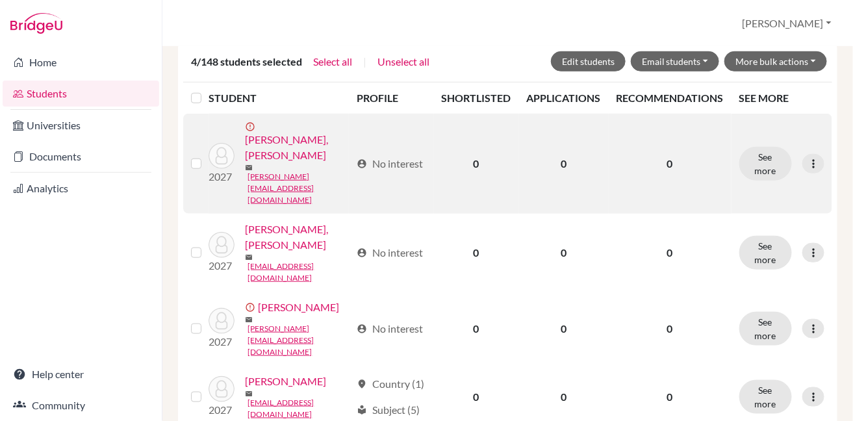
click at [207, 156] on label at bounding box center [207, 156] width 0 height 0
click at [0, 0] on input "checkbox" at bounding box center [0, 0] width 0 height 0
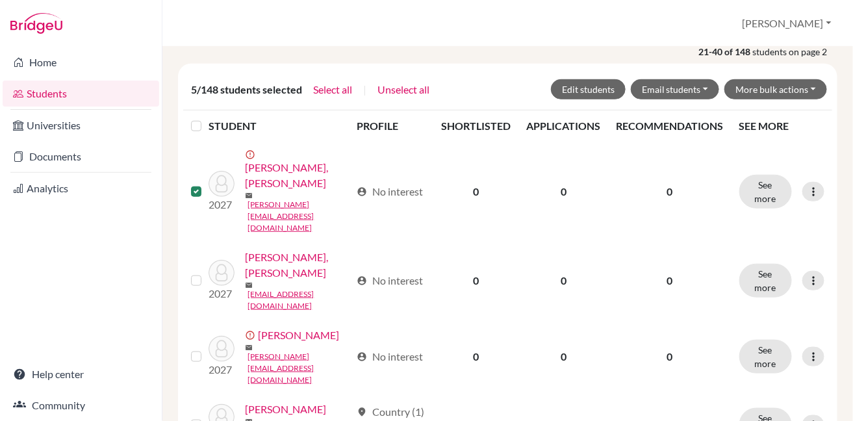
scroll to position [199, 0]
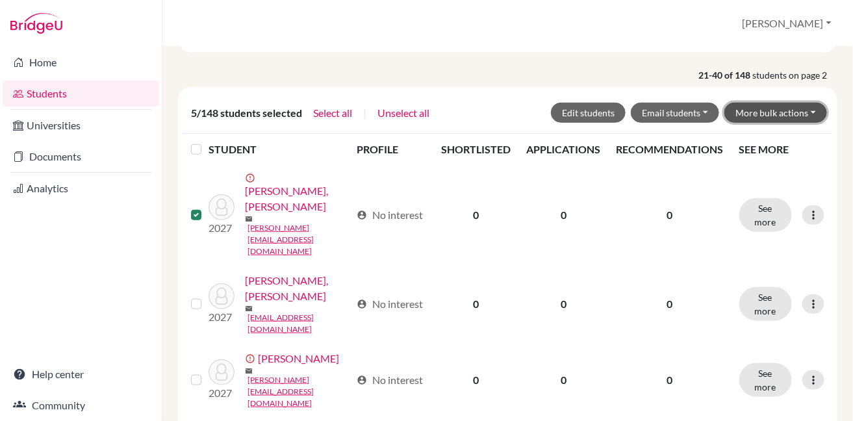
click at [761, 112] on button "More bulk actions" at bounding box center [775, 113] width 103 height 20
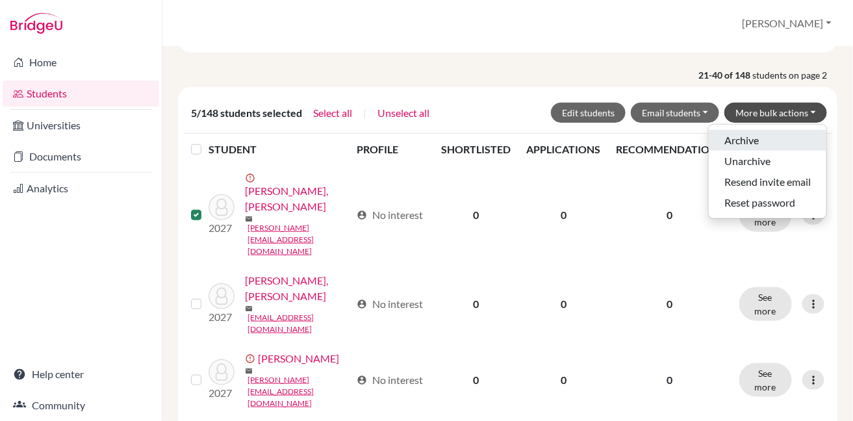
click at [736, 142] on button "Archive" at bounding box center [768, 140] width 118 height 21
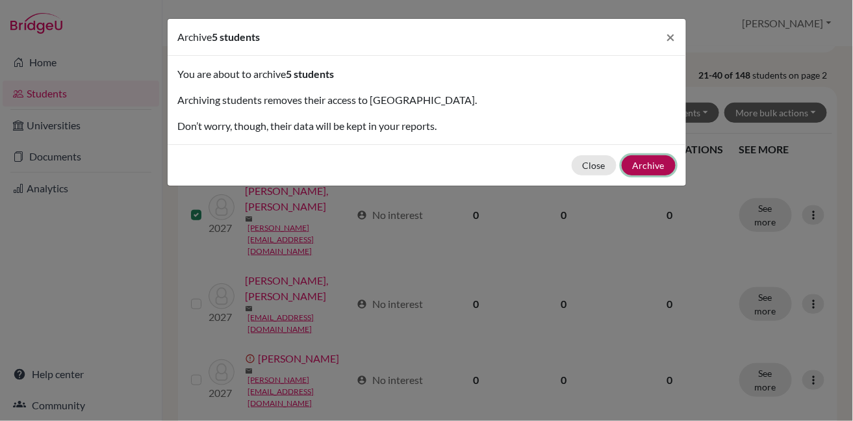
click at [666, 163] on button "Archive" at bounding box center [649, 165] width 54 height 20
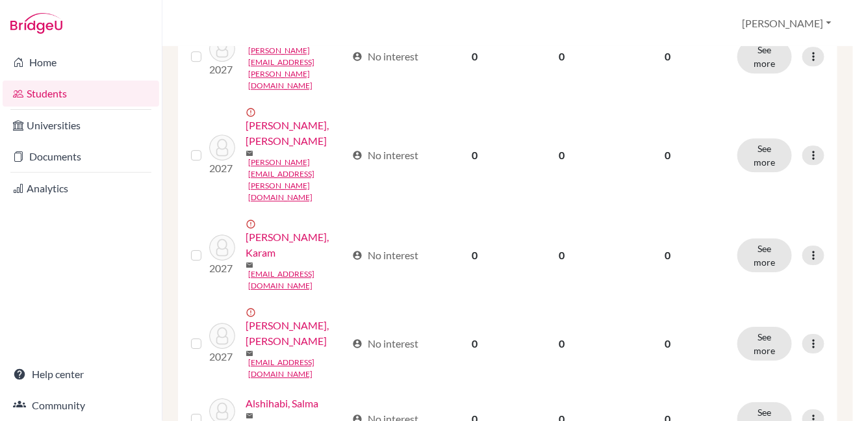
scroll to position [1146, 0]
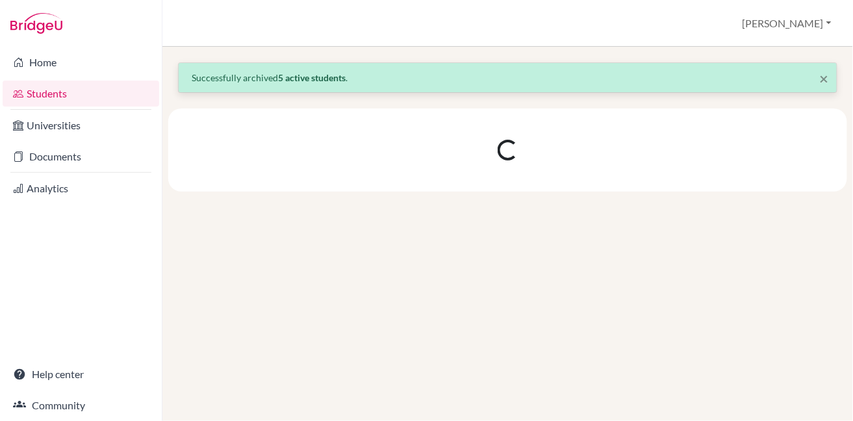
scroll to position [0, 0]
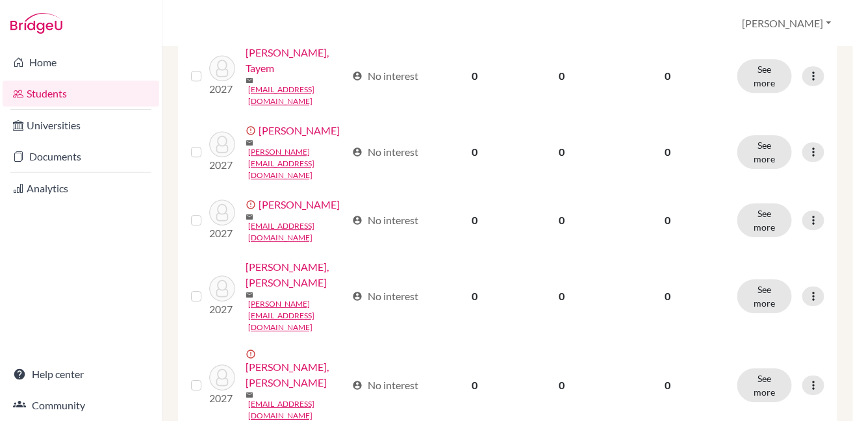
scroll to position [937, 0]
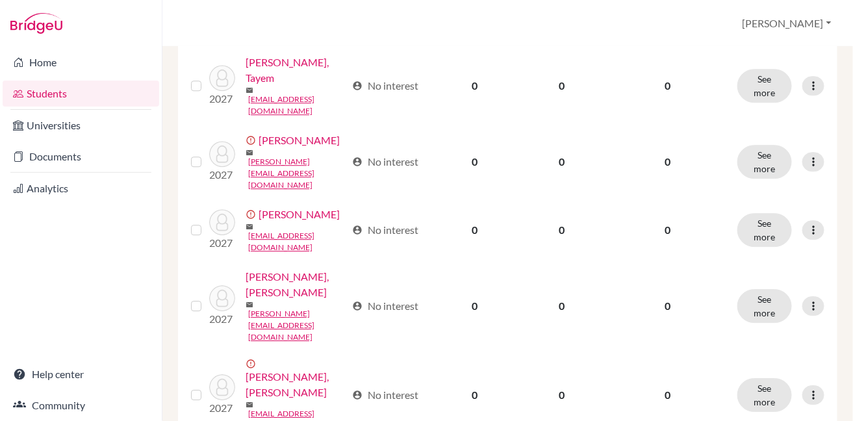
click at [0, 0] on input "checkbox" at bounding box center [0, 0] width 0 height 0
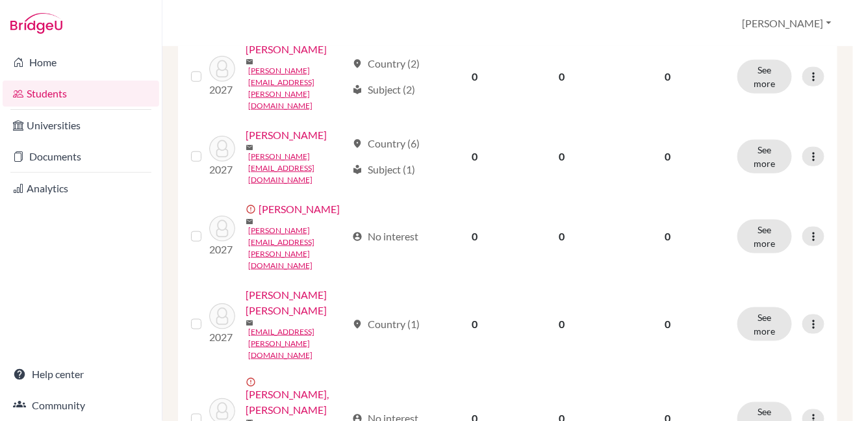
scroll to position [328, 0]
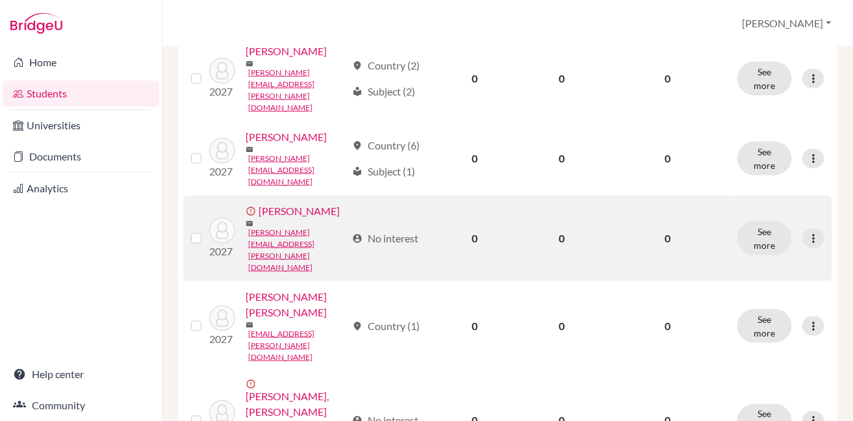
click at [207, 231] on label at bounding box center [207, 231] width 0 height 0
click at [0, 0] on input "checkbox" at bounding box center [0, 0] width 0 height 0
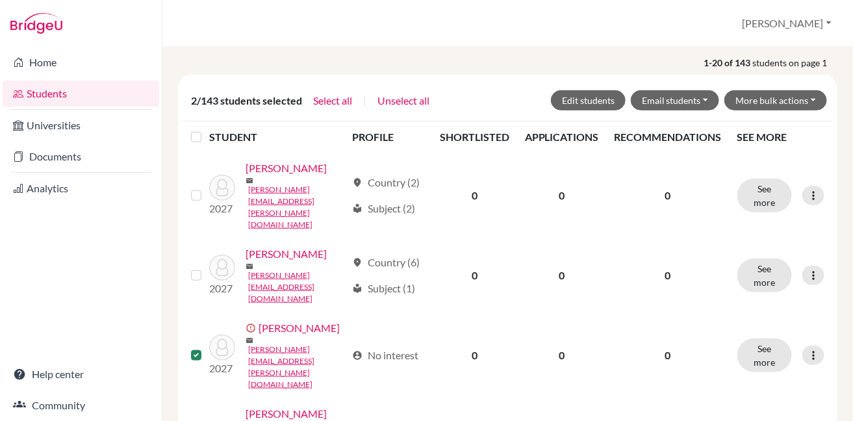
scroll to position [0, 0]
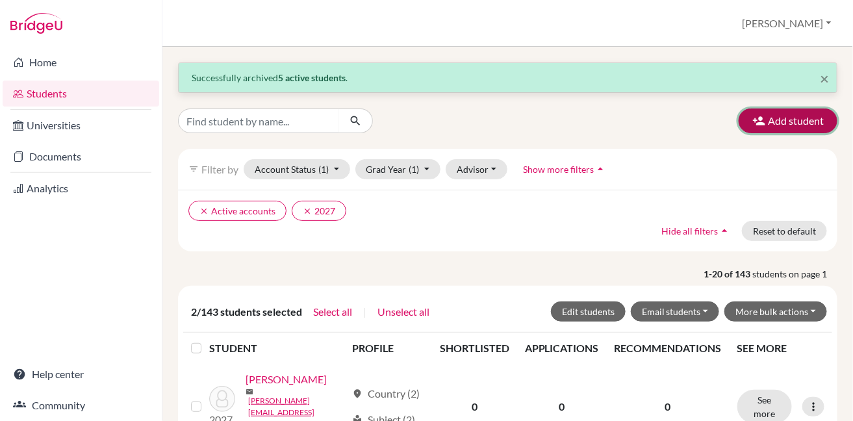
click at [768, 120] on button "Add student" at bounding box center [787, 120] width 99 height 25
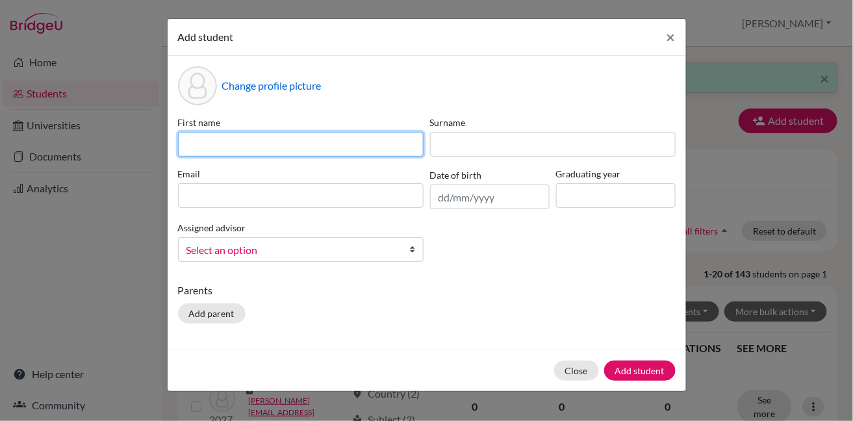
click at [290, 145] on input at bounding box center [301, 144] width 246 height 25
type input "[PERSON_NAME]"
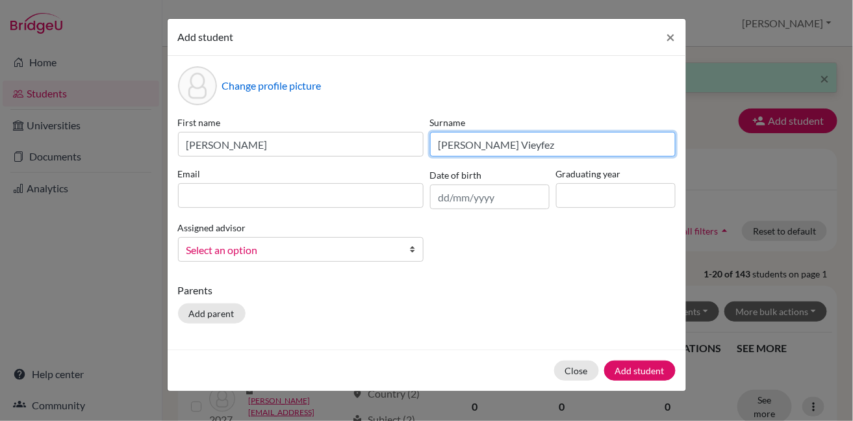
type input "[PERSON_NAME] Vieyfez"
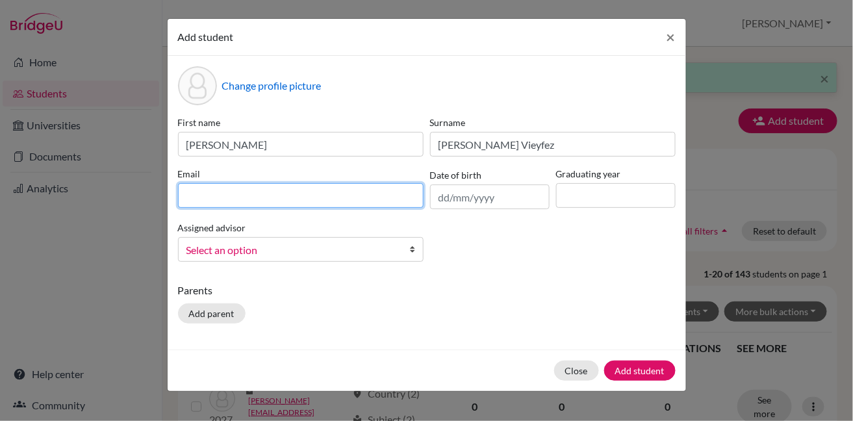
click at [286, 190] on input at bounding box center [301, 195] width 246 height 25
paste input ""[PERSON_NAME]" <[PERSON_NAME][EMAIL_ADDRESS][DOMAIN_NAME]>"
click at [288, 196] on input ""[PERSON_NAME]" <[PERSON_NAME][EMAIL_ADDRESS][DOMAIN_NAME]>" at bounding box center [301, 195] width 246 height 25
click at [288, 197] on input "[EMAIL_ADDRESS][DOMAIN_NAME]>" at bounding box center [301, 195] width 246 height 25
type input "[EMAIL_ADDRESS][DOMAIN_NAME]"
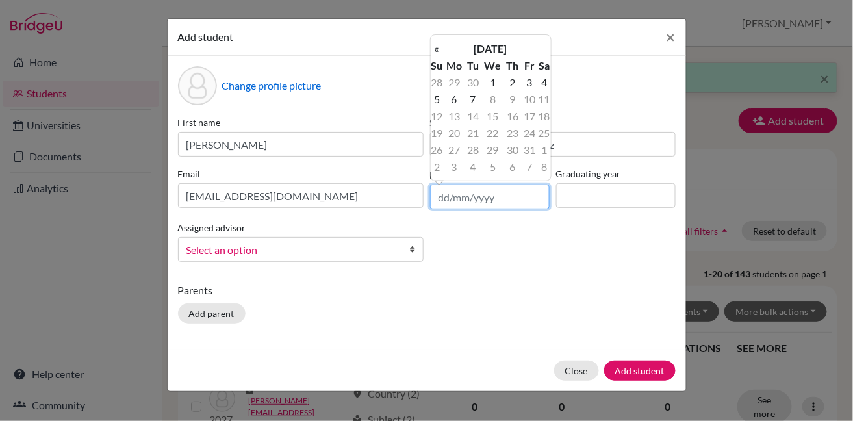
click at [446, 200] on input "text" at bounding box center [490, 196] width 120 height 25
type input "[DATE]"
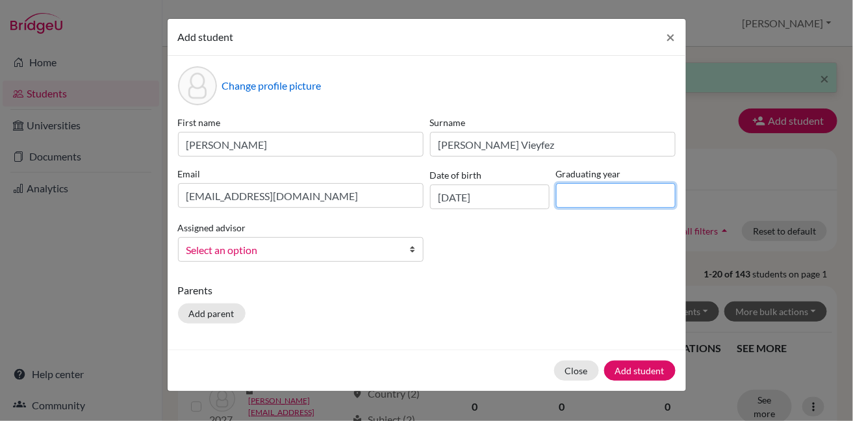
click at [578, 200] on input at bounding box center [616, 195] width 120 height 25
type input "2027"
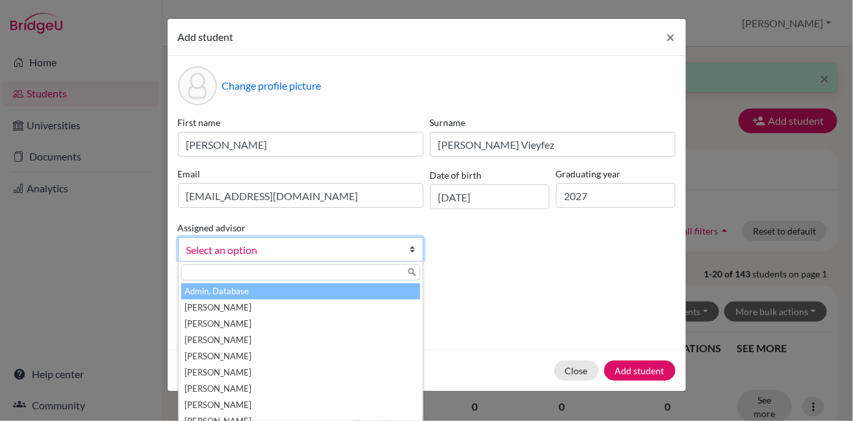
click at [330, 253] on span "Select an option" at bounding box center [292, 250] width 212 height 17
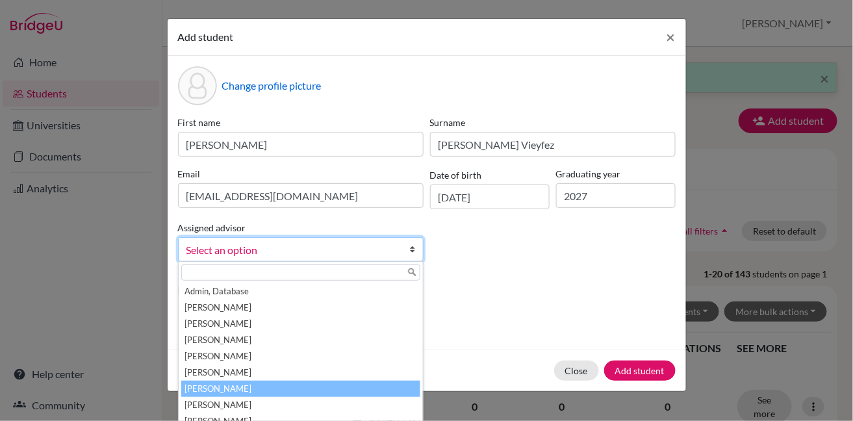
click at [282, 388] on li "[PERSON_NAME]" at bounding box center [300, 389] width 239 height 16
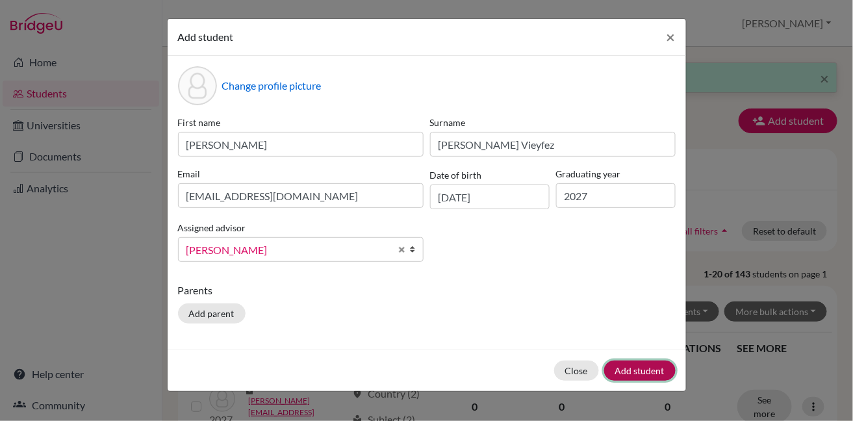
click at [624, 372] on button "Add student" at bounding box center [639, 370] width 71 height 20
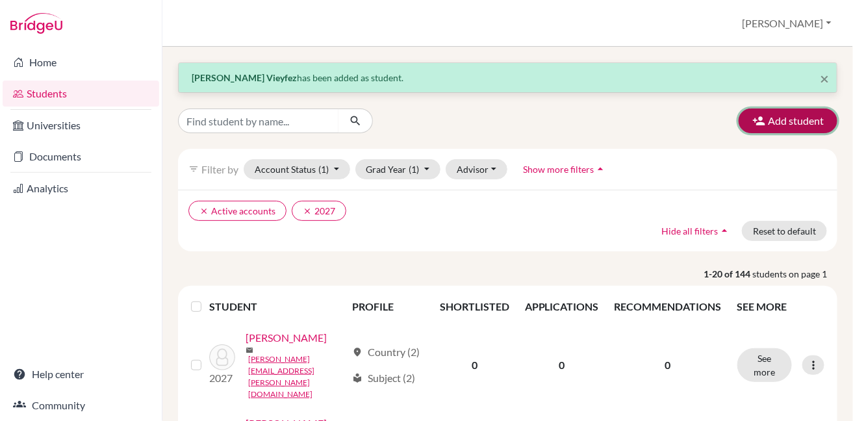
click at [752, 123] on icon "button" at bounding box center [758, 120] width 13 height 13
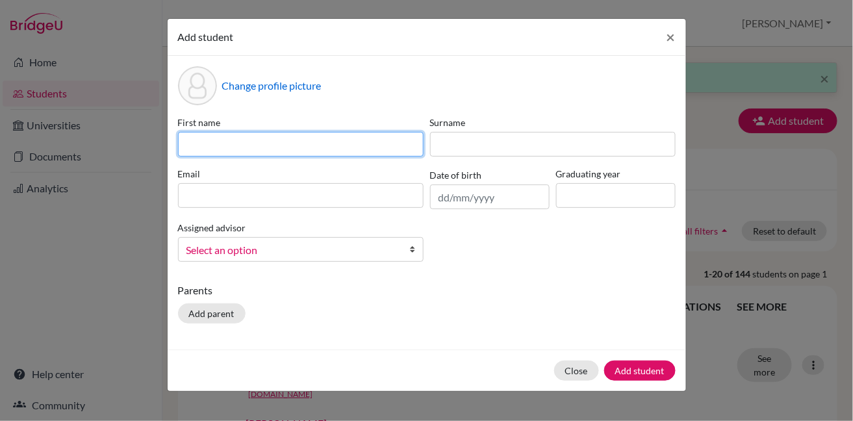
click at [258, 145] on input at bounding box center [301, 144] width 246 height 25
type input "[PERSON_NAME]"
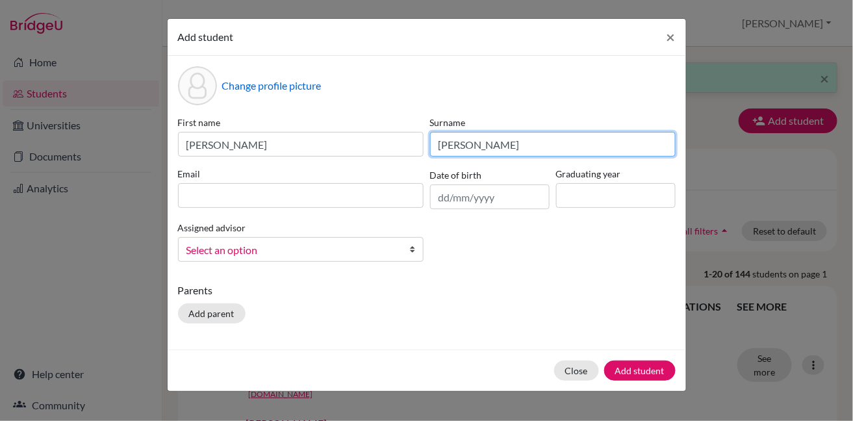
type input "[PERSON_NAME]"
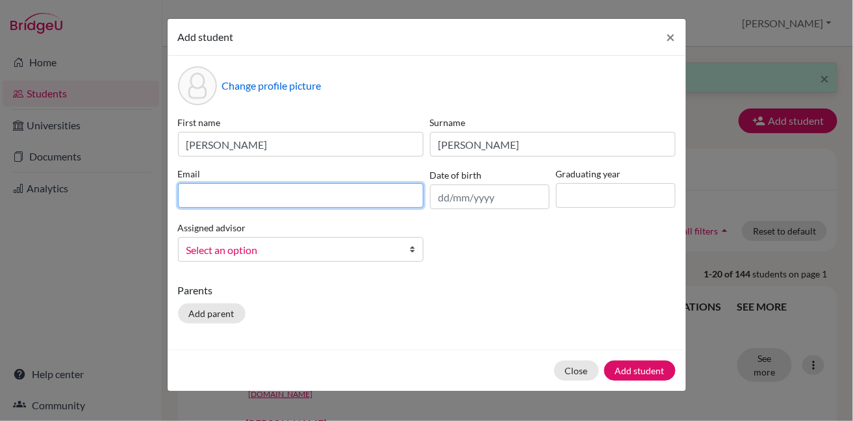
click at [301, 196] on input at bounding box center [301, 195] width 246 height 25
paste input ""[PERSON_NAME]" <[PERSON_NAME][EMAIL_ADDRESS][PERSON_NAME][DOMAIN_NAME]>"
click at [267, 197] on input ""[PERSON_NAME]" <[PERSON_NAME][EMAIL_ADDRESS][PERSON_NAME][DOMAIN_NAME]>" at bounding box center [301, 195] width 246 height 25
click at [296, 194] on input "[PERSON_NAME][EMAIL_ADDRESS][PERSON_NAME][DOMAIN_NAME]>" at bounding box center [301, 195] width 246 height 25
type input "[PERSON_NAME][EMAIL_ADDRESS][PERSON_NAME][DOMAIN_NAME]"
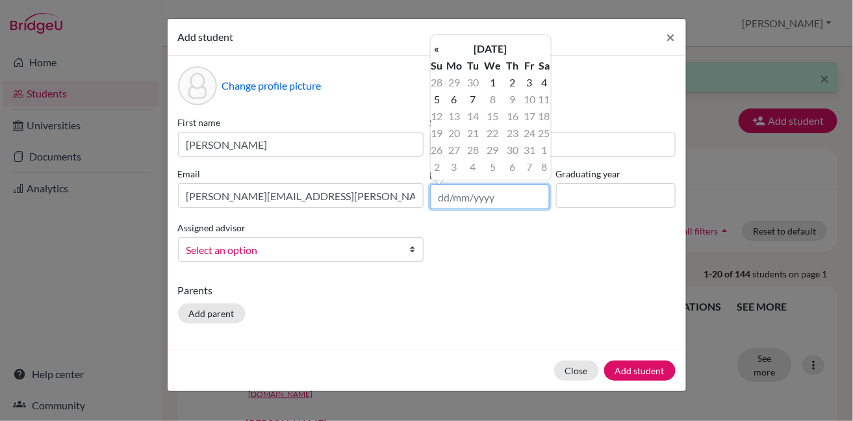
click at [462, 196] on input "text" at bounding box center [490, 196] width 120 height 25
type input "[DATE]"
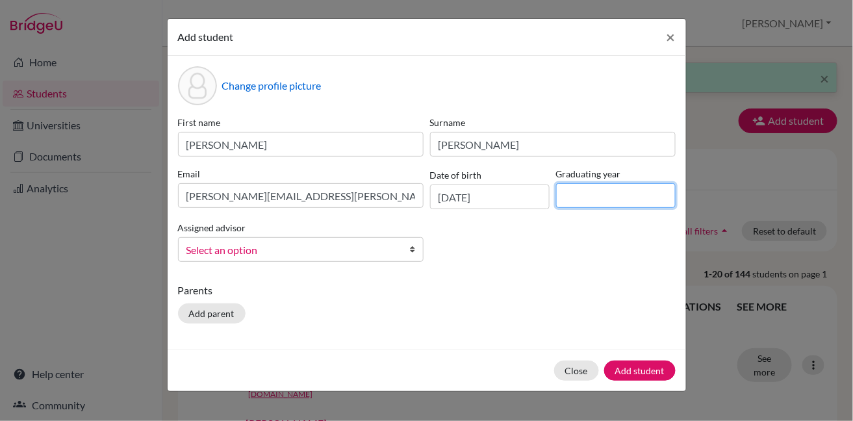
click at [590, 198] on input at bounding box center [616, 195] width 120 height 25
type input "2027"
click at [342, 251] on span "Select an option" at bounding box center [292, 250] width 212 height 17
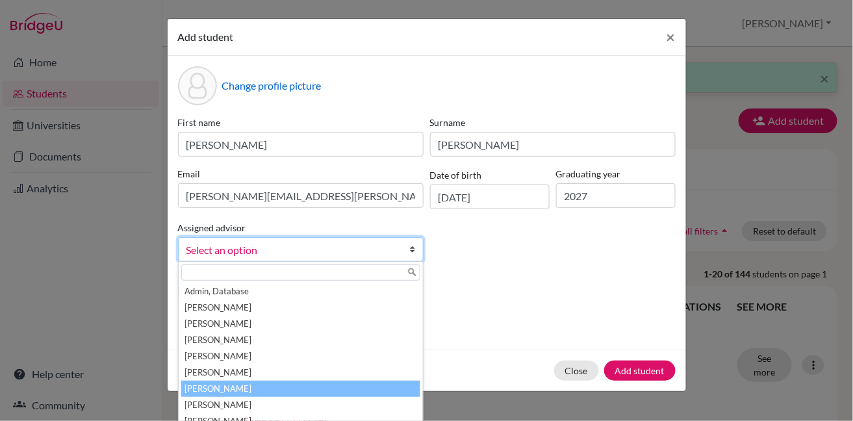
click at [301, 388] on li "[PERSON_NAME]" at bounding box center [300, 389] width 239 height 16
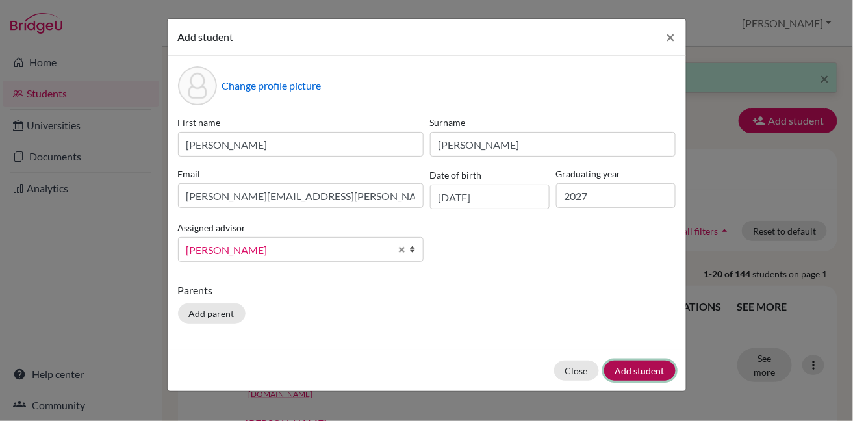
click at [634, 366] on button "Add student" at bounding box center [639, 370] width 71 height 20
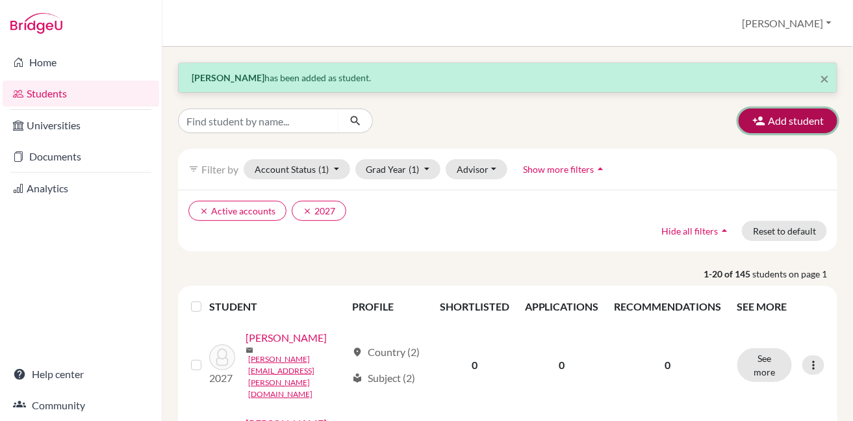
click at [768, 119] on button "Add student" at bounding box center [787, 120] width 99 height 25
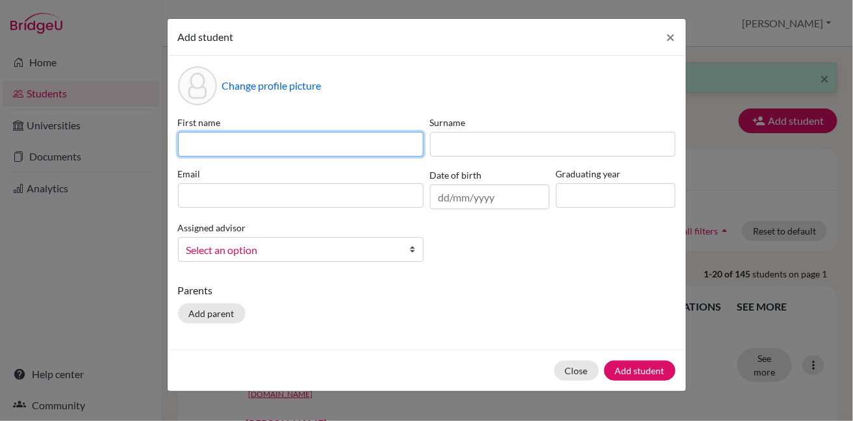
click at [324, 148] on input at bounding box center [301, 144] width 246 height 25
type input "[PERSON_NAME]"
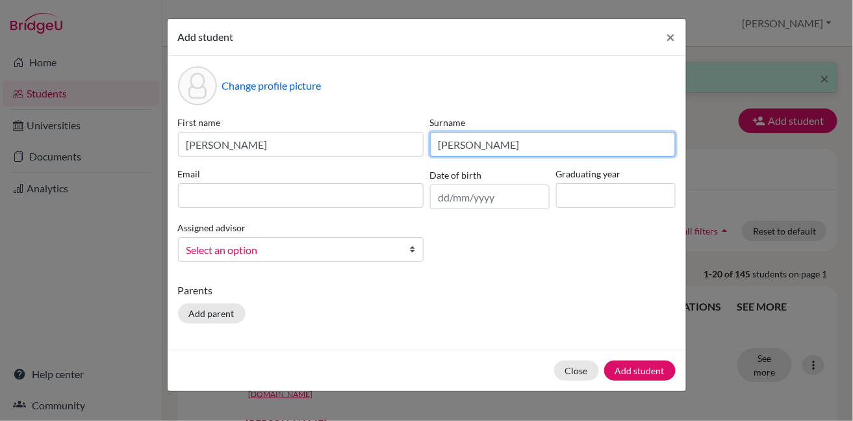
click at [463, 142] on input "[PERSON_NAME]" at bounding box center [553, 144] width 246 height 25
type input "Keshtta"
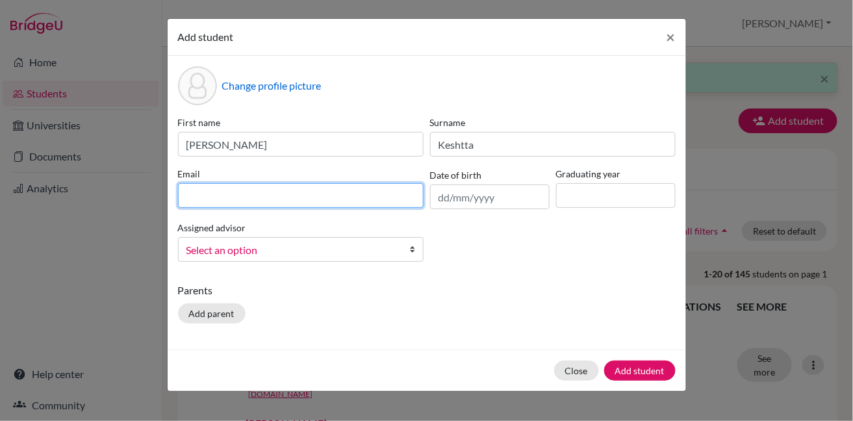
click at [327, 197] on input at bounding box center [301, 195] width 246 height 25
paste input ""[PERSON_NAME]" <[PERSON_NAME][EMAIL_ADDRESS][DOMAIN_NAME]>"
click at [287, 197] on input ""[PERSON_NAME]" <[PERSON_NAME][EMAIL_ADDRESS][DOMAIN_NAME]>" at bounding box center [301, 195] width 246 height 25
click at [319, 194] on input "[EMAIL_ADDRESS][DOMAIN_NAME]>" at bounding box center [301, 195] width 246 height 25
type input "[EMAIL_ADDRESS][DOMAIN_NAME]"
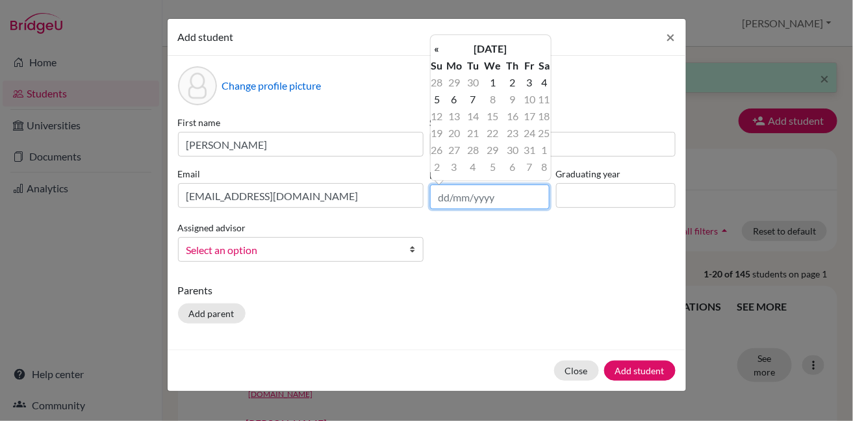
click at [498, 192] on input "text" at bounding box center [490, 196] width 120 height 25
type input "[DATE]"
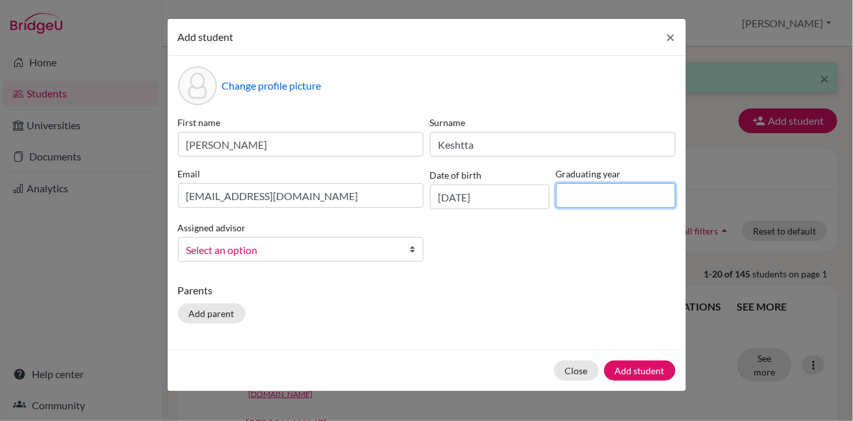
click at [606, 191] on input at bounding box center [616, 195] width 120 height 25
type input "2027"
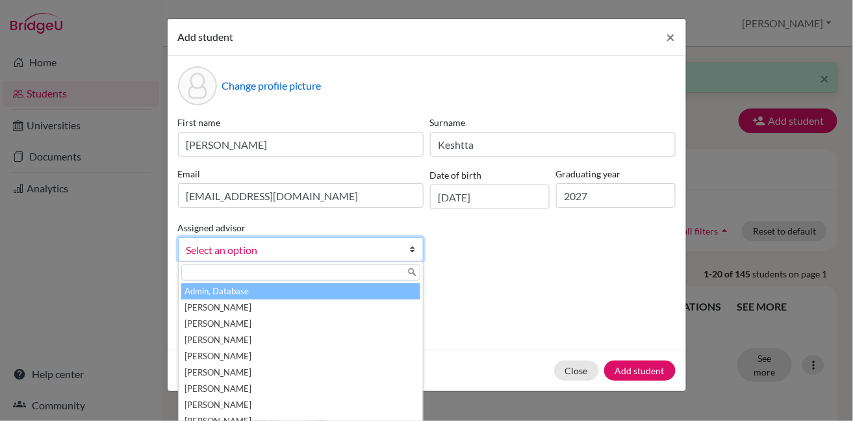
click at [310, 248] on span "Select an option" at bounding box center [292, 250] width 212 height 17
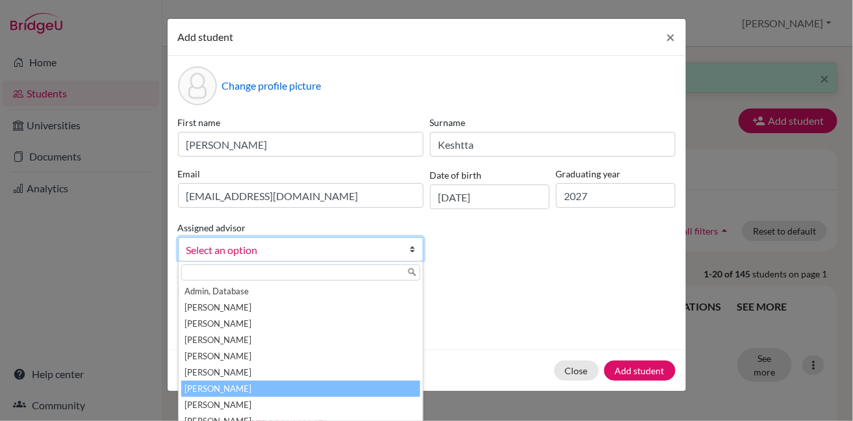
click at [282, 381] on li "[PERSON_NAME]" at bounding box center [300, 389] width 239 height 16
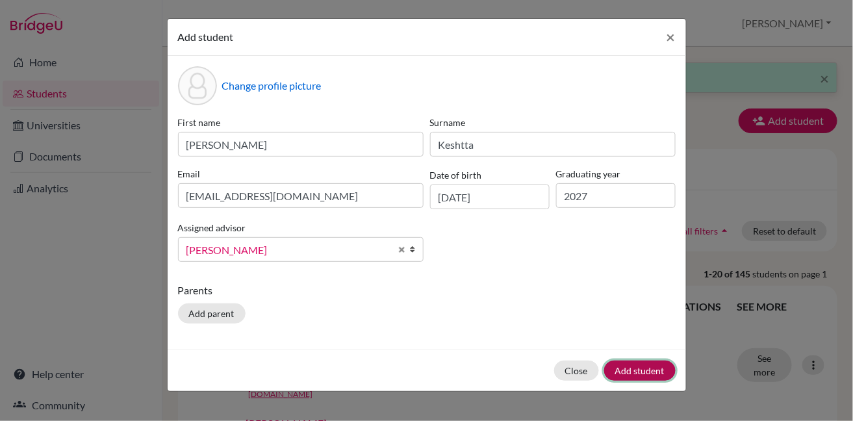
click at [631, 368] on button "Add student" at bounding box center [639, 370] width 71 height 20
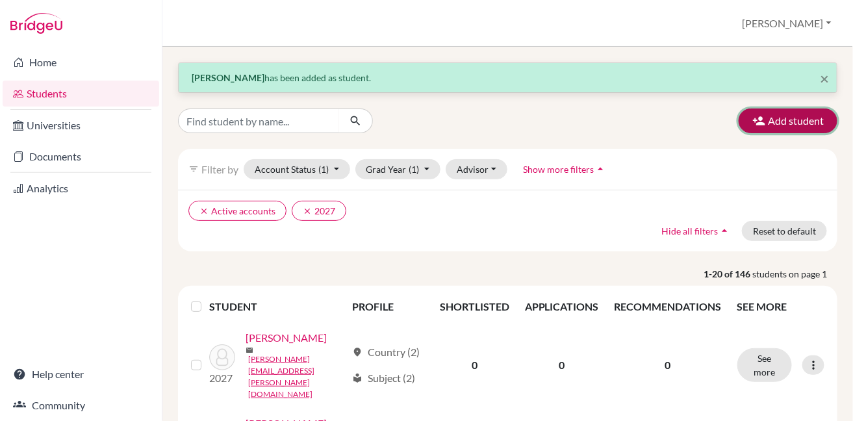
click at [779, 122] on button "Add student" at bounding box center [787, 120] width 99 height 25
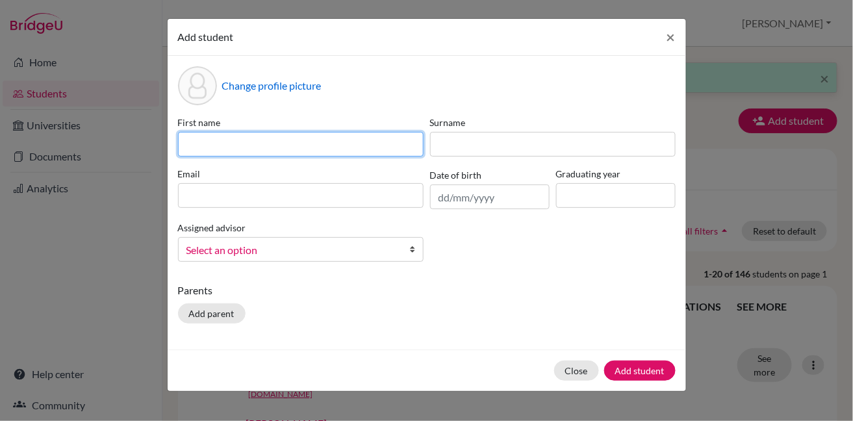
click at [311, 146] on input at bounding box center [301, 144] width 246 height 25
type input "najat"
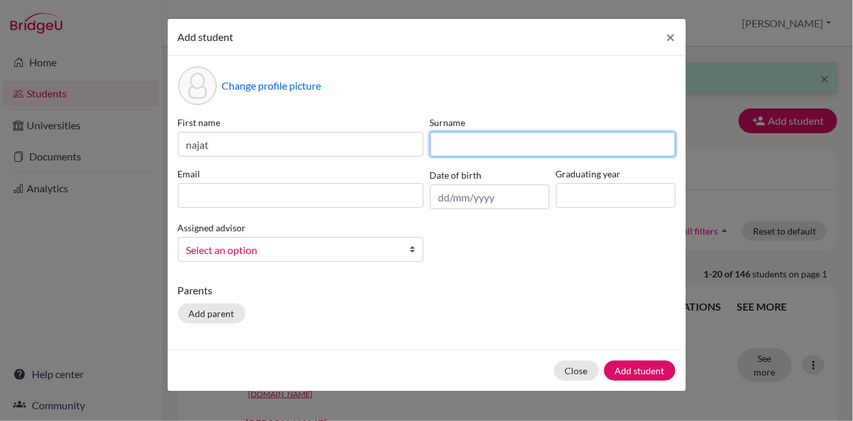
click at [471, 146] on input at bounding box center [553, 144] width 246 height 25
type input "Makarem"
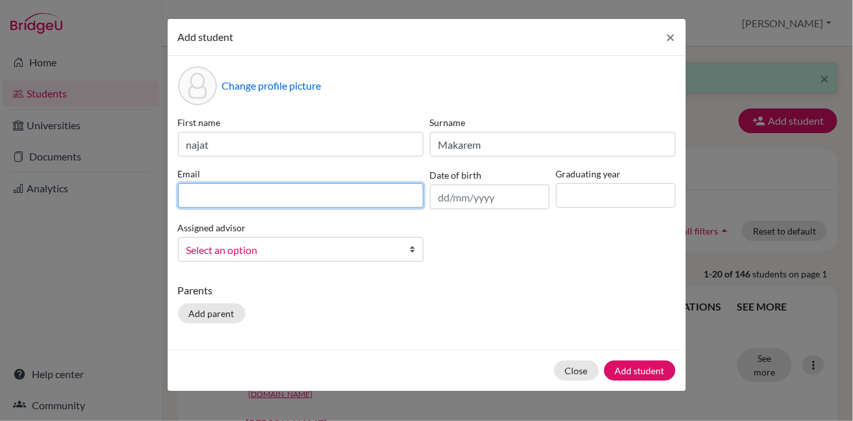
click at [336, 199] on input at bounding box center [301, 195] width 246 height 25
paste input ""[PERSON_NAME]" <[PERSON_NAME][EMAIL_ADDRESS][DOMAIN_NAME]>"
click at [270, 196] on input ""[PERSON_NAME]" <[PERSON_NAME][EMAIL_ADDRESS][DOMAIN_NAME]>" at bounding box center [301, 195] width 246 height 25
click at [298, 197] on input "[EMAIL_ADDRESS][DOMAIN_NAME]>" at bounding box center [301, 195] width 246 height 25
type input "[EMAIL_ADDRESS][DOMAIN_NAME]"
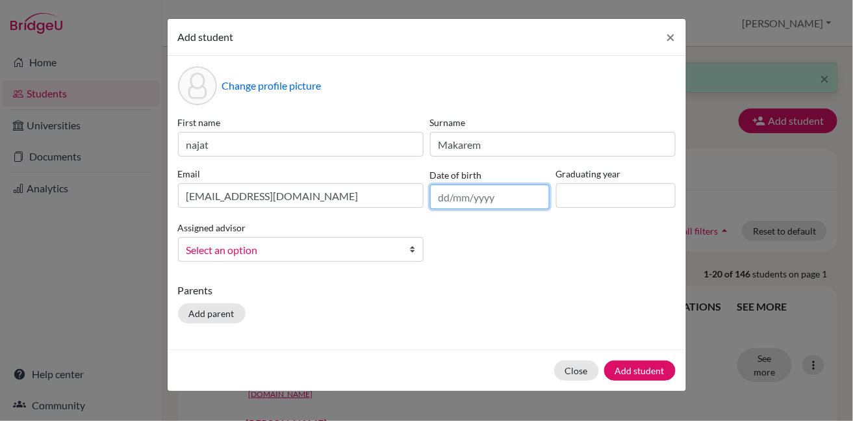
click at [477, 194] on input "text" at bounding box center [490, 196] width 120 height 25
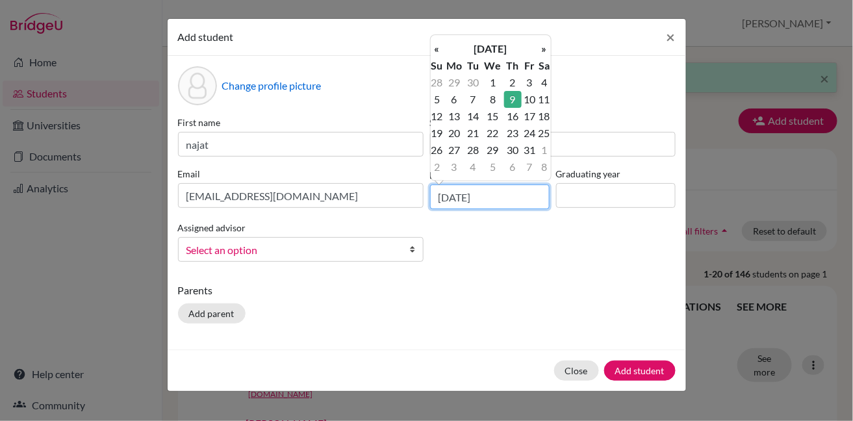
type input "[DATE]"
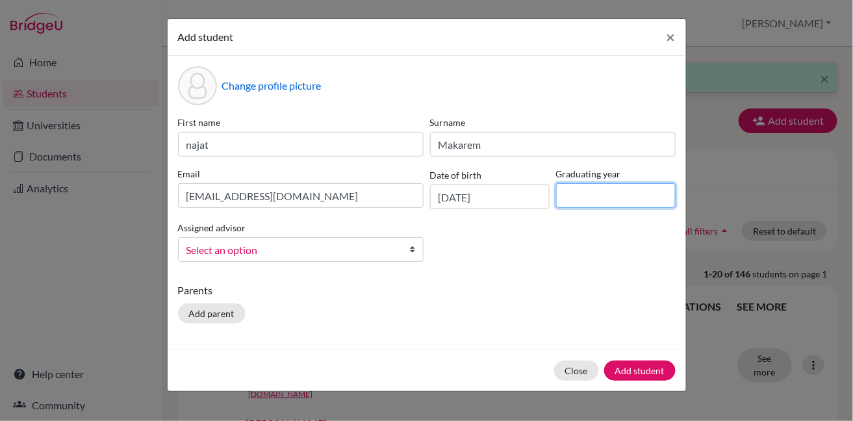
click at [572, 197] on input at bounding box center [616, 195] width 120 height 25
type input "2027"
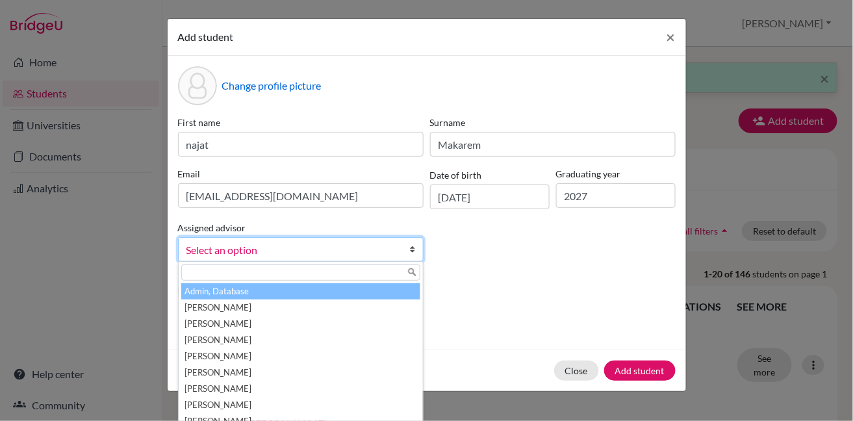
click at [333, 245] on span "Select an option" at bounding box center [292, 250] width 212 height 17
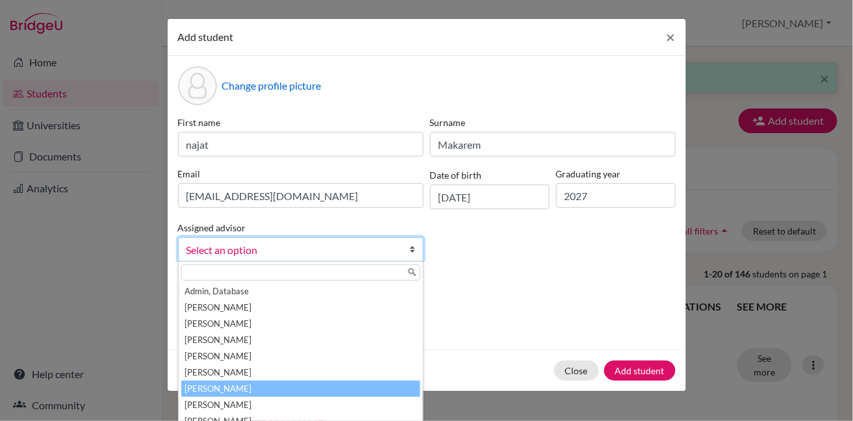
click at [259, 394] on li "[PERSON_NAME]" at bounding box center [300, 389] width 239 height 16
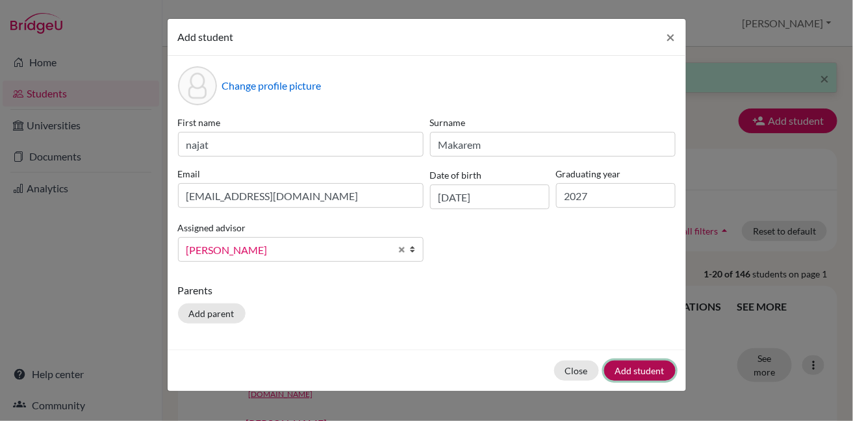
click at [637, 372] on button "Add student" at bounding box center [639, 370] width 71 height 20
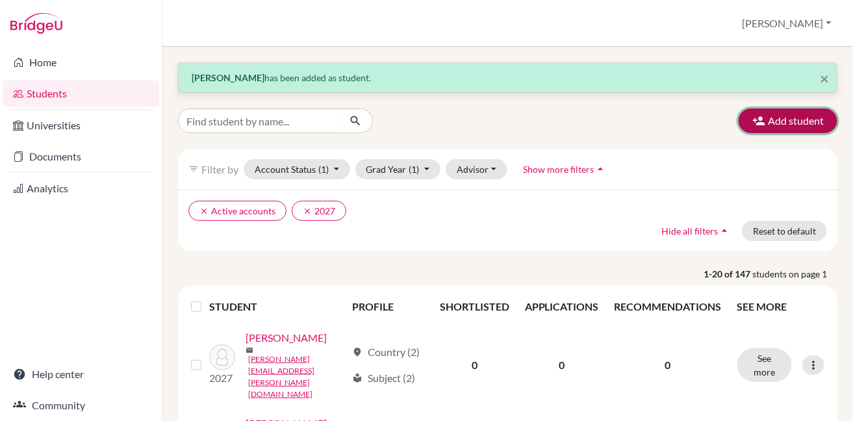
click at [760, 123] on button "Add student" at bounding box center [787, 120] width 99 height 25
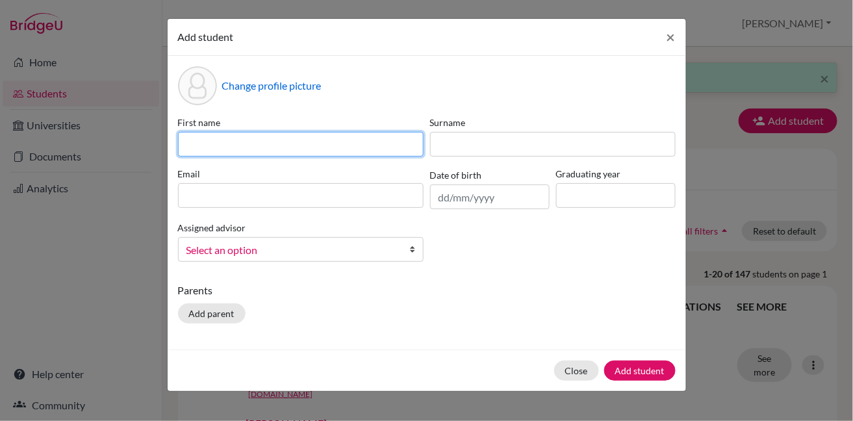
click at [268, 150] on input at bounding box center [301, 144] width 246 height 25
type input "mariffa"
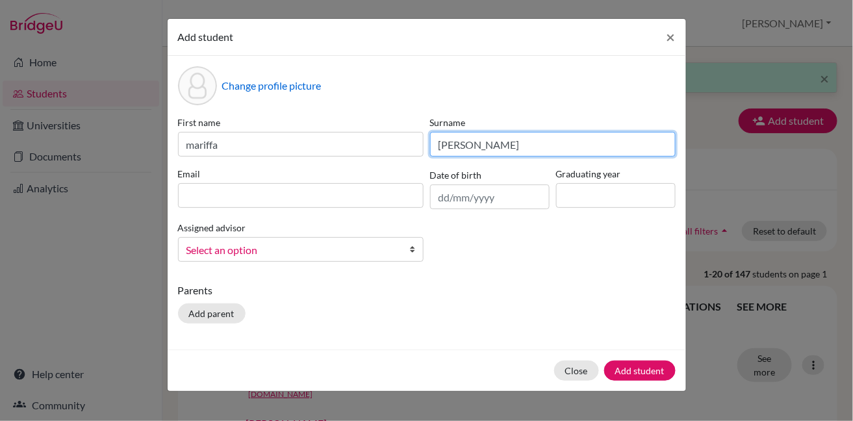
type input "[PERSON_NAME]"
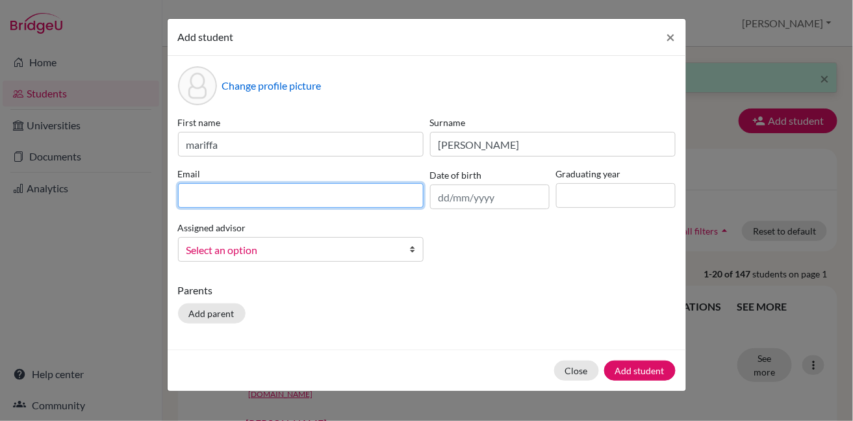
click at [270, 201] on input at bounding box center [301, 195] width 246 height 25
paste input ""[PERSON_NAME]" <[EMAIL_ADDRESS][PERSON_NAME][DOMAIN_NAME]>"
click at [278, 197] on input ""[PERSON_NAME]" <[EMAIL_ADDRESS][PERSON_NAME][DOMAIN_NAME]>" at bounding box center [301, 195] width 246 height 25
click at [304, 198] on input "[EMAIL_ADDRESS][PERSON_NAME][DOMAIN_NAME]>" at bounding box center [301, 195] width 246 height 25
type input "[EMAIL_ADDRESS][PERSON_NAME][DOMAIN_NAME]"
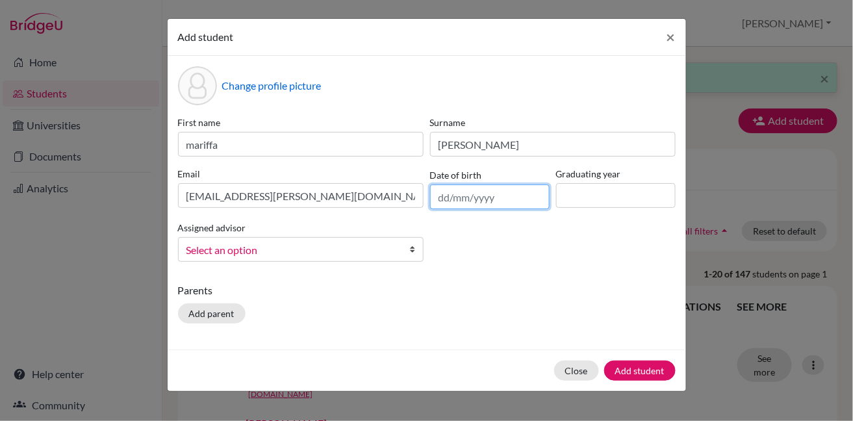
click at [462, 192] on input "text" at bounding box center [490, 196] width 120 height 25
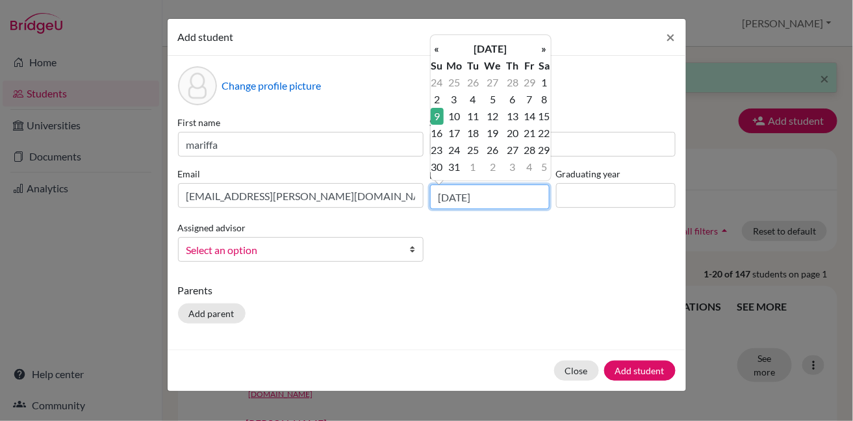
type input "[DATE]"
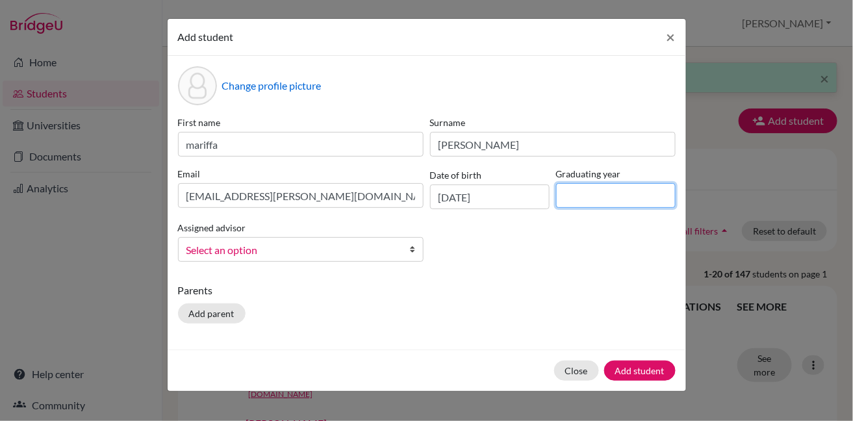
click at [579, 190] on input at bounding box center [616, 195] width 120 height 25
type input "2027"
click at [362, 247] on span "Select an option" at bounding box center [292, 250] width 212 height 17
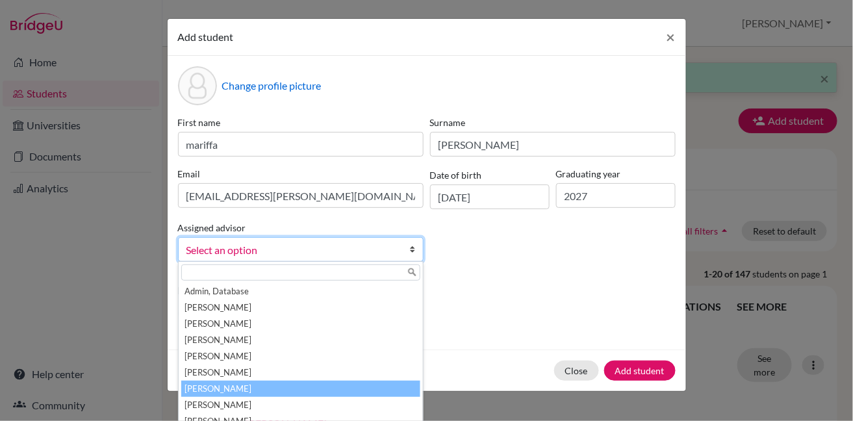
click at [319, 381] on li "[PERSON_NAME]" at bounding box center [300, 389] width 239 height 16
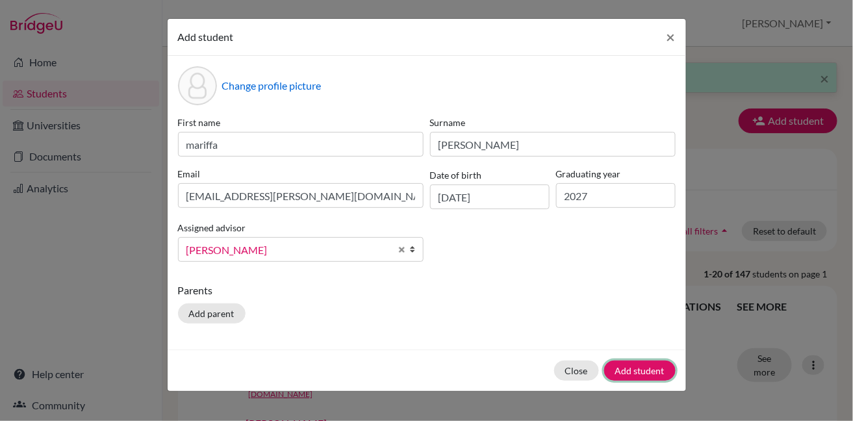
click at [618, 375] on button "Add student" at bounding box center [639, 370] width 71 height 20
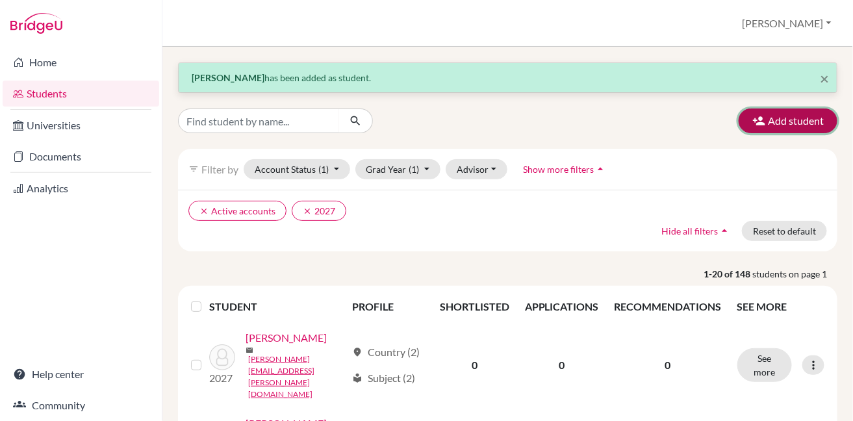
click at [788, 118] on button "Add student" at bounding box center [787, 120] width 99 height 25
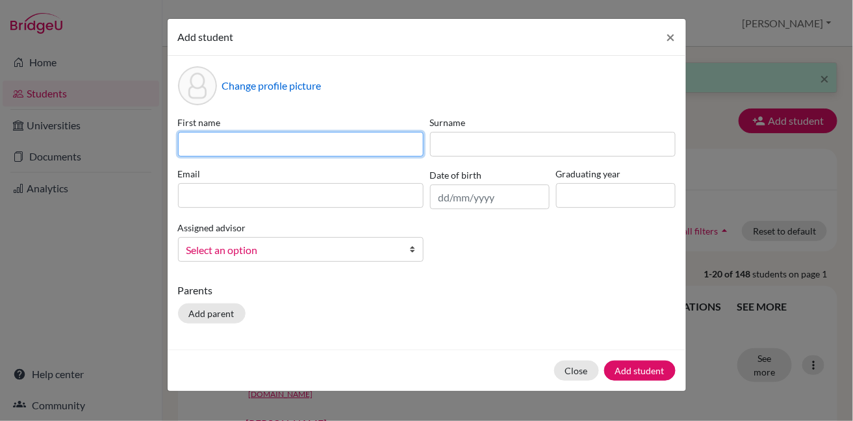
click at [296, 144] on input at bounding box center [301, 144] width 246 height 25
type input "Hareem"
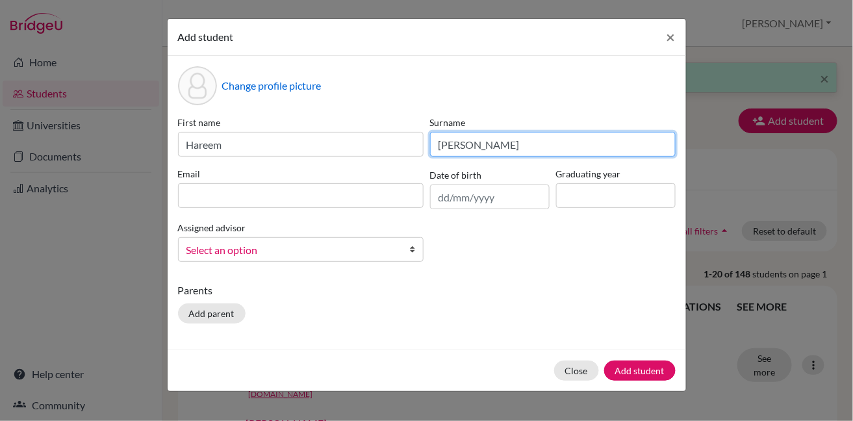
type input "[PERSON_NAME]"
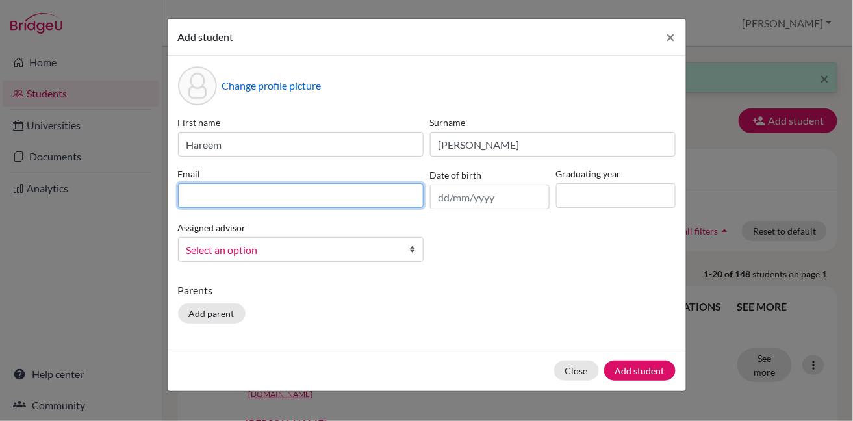
click at [310, 196] on input at bounding box center [301, 195] width 246 height 25
paste input ""Hareem Nafees" <[EMAIL_ADDRESS][PERSON_NAME][DOMAIN_NAME]>"
click at [274, 197] on input ""Hareem Nafees" <[EMAIL_ADDRESS][PERSON_NAME][DOMAIN_NAME]>" at bounding box center [301, 195] width 246 height 25
click at [309, 192] on input "[EMAIL_ADDRESS][PERSON_NAME][DOMAIN_NAME]>" at bounding box center [301, 195] width 246 height 25
type input "[EMAIL_ADDRESS][PERSON_NAME][DOMAIN_NAME]"
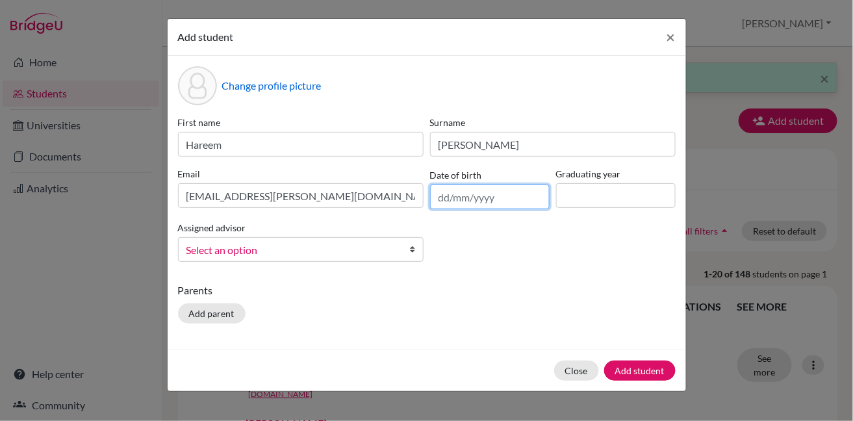
click at [481, 190] on input "text" at bounding box center [490, 196] width 120 height 25
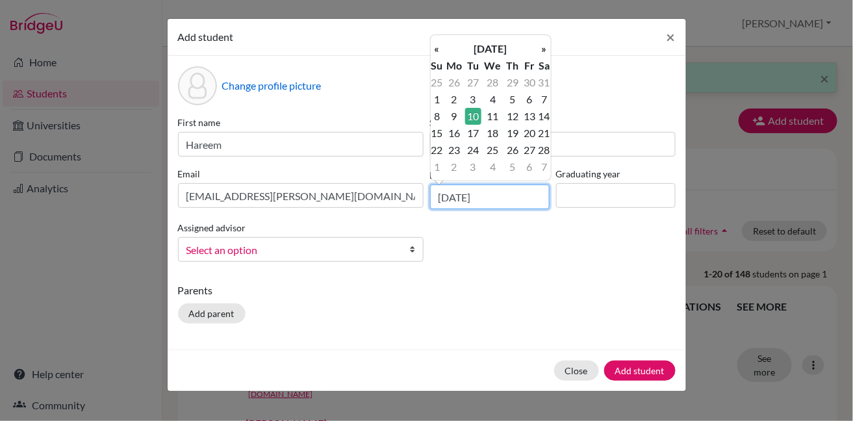
type input "[DATE]"
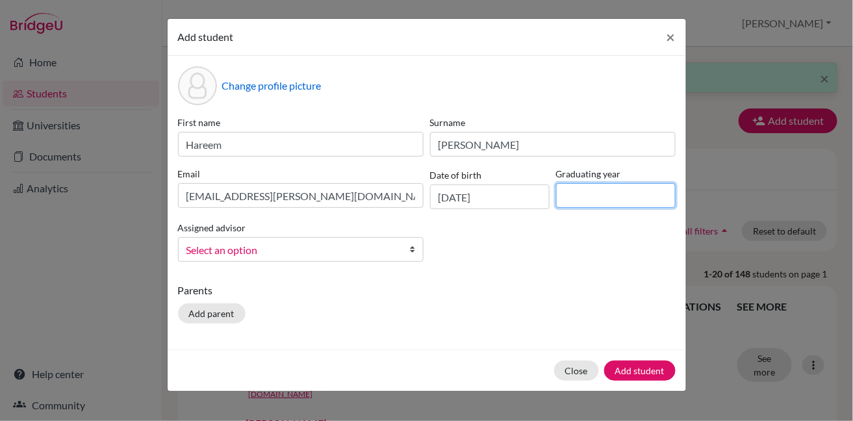
click at [626, 190] on input at bounding box center [616, 195] width 120 height 25
type input "2027"
click at [379, 246] on span "Select an option" at bounding box center [292, 250] width 212 height 17
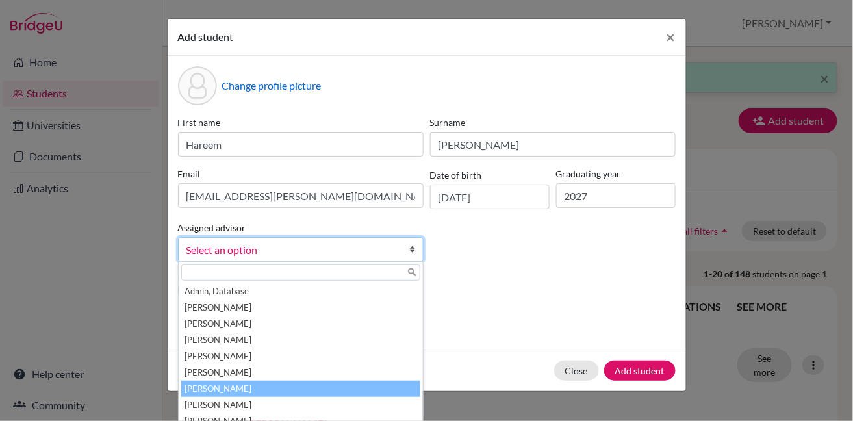
click at [327, 381] on li "[PERSON_NAME]" at bounding box center [300, 389] width 239 height 16
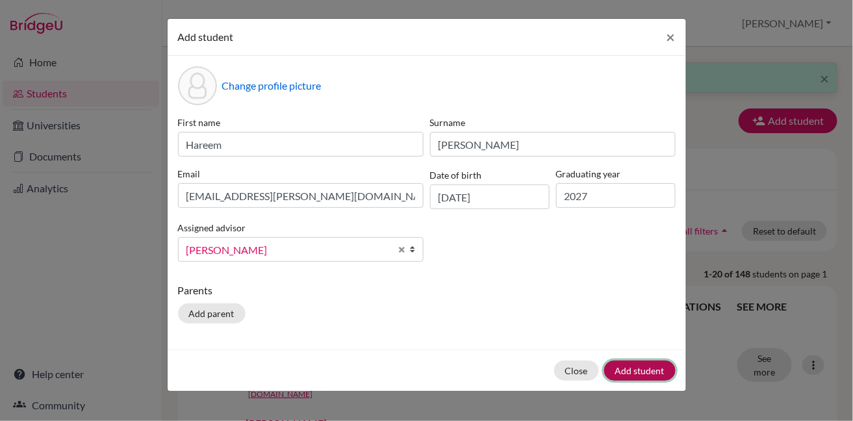
click at [614, 374] on button "Add student" at bounding box center [639, 370] width 71 height 20
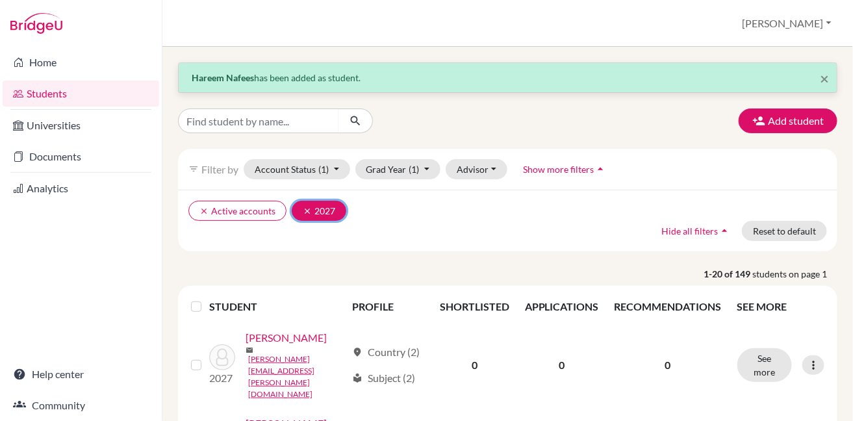
click at [307, 208] on icon "clear" at bounding box center [307, 211] width 9 height 9
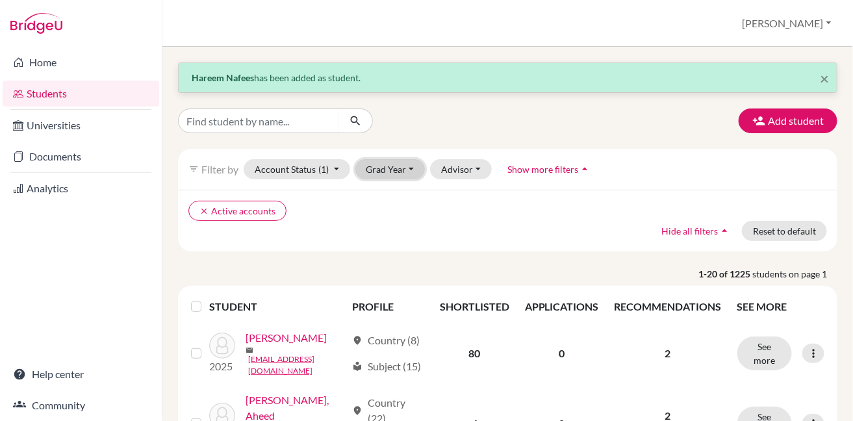
click at [408, 162] on button "Grad Year" at bounding box center [390, 169] width 70 height 20
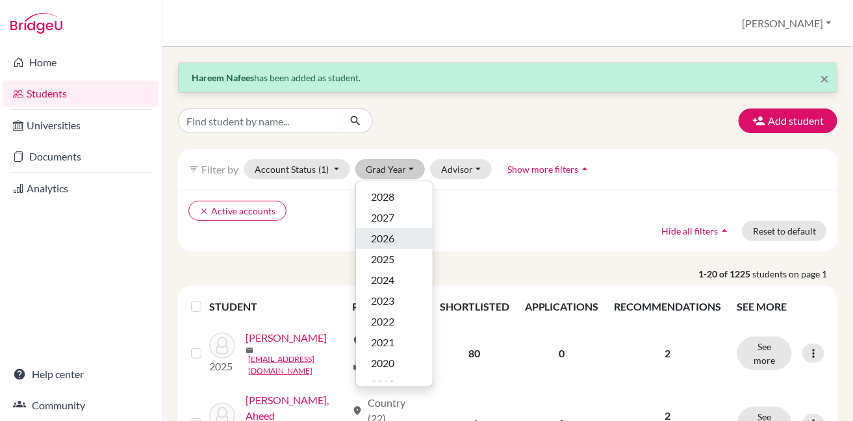
click at [381, 234] on span "2026" at bounding box center [383, 239] width 23 height 16
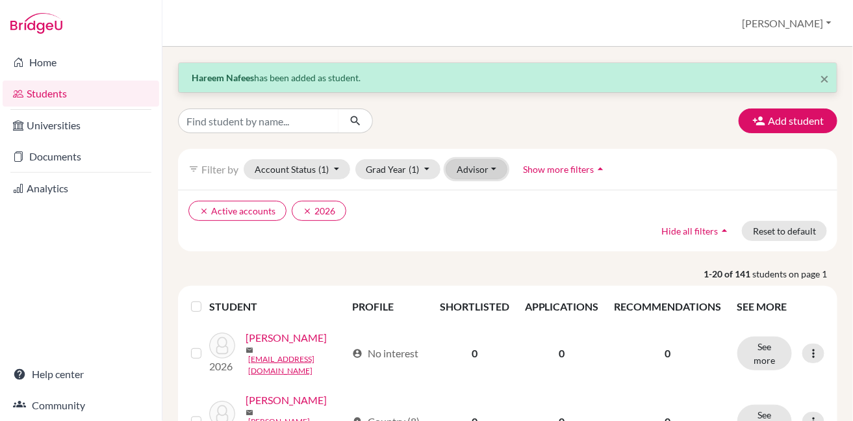
click at [466, 165] on button "Advisor" at bounding box center [477, 169] width 62 height 20
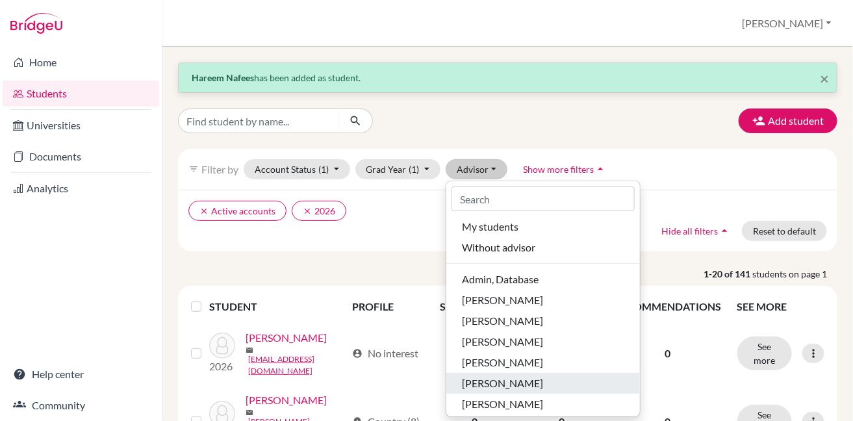
click at [472, 386] on span "[PERSON_NAME]" at bounding box center [502, 383] width 81 height 16
